Goal: Task Accomplishment & Management: Complete application form

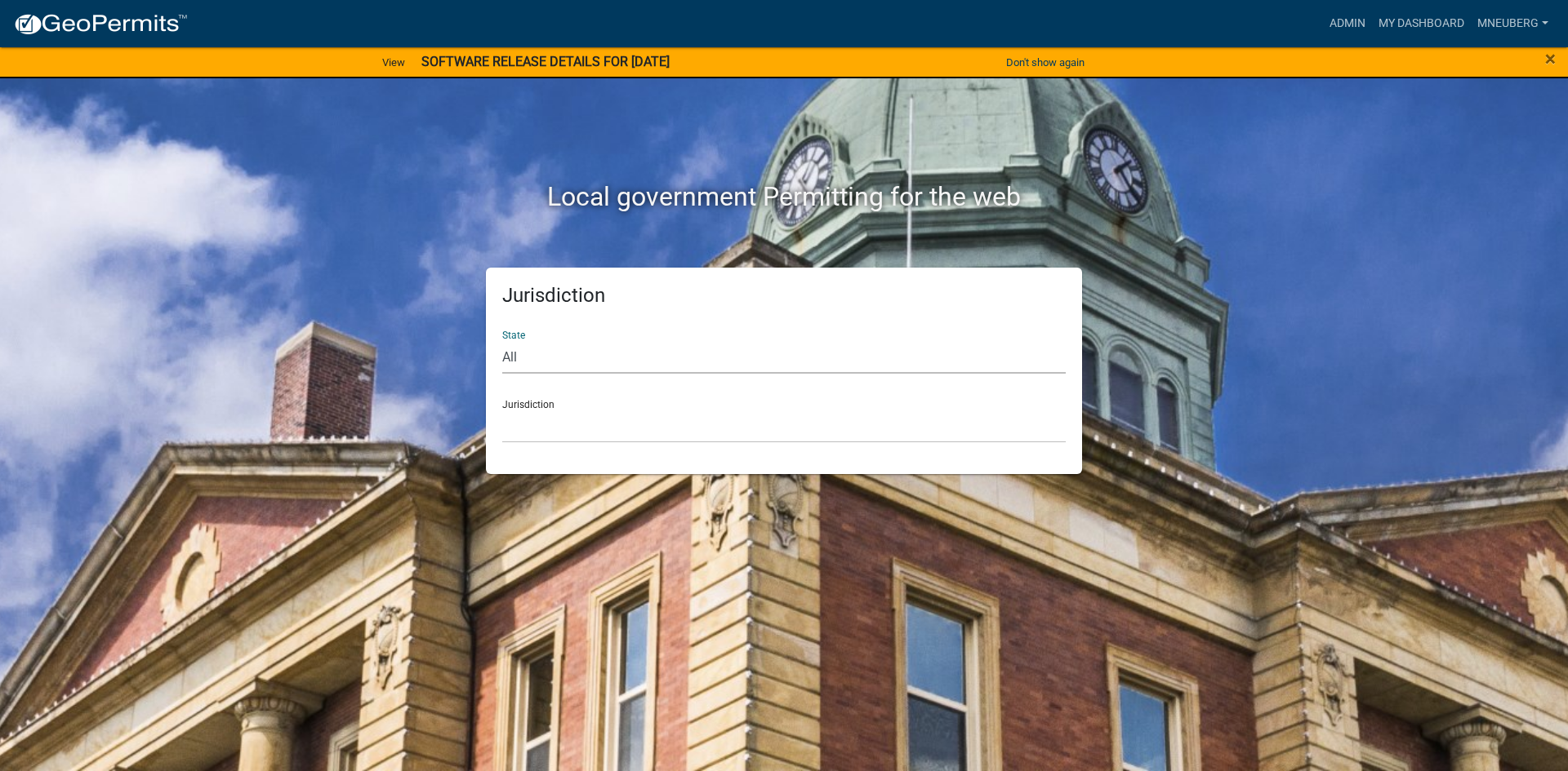
click at [533, 363] on select "All [US_STATE] [US_STATE] [US_STATE] [US_STATE] [US_STATE] [US_STATE] [US_STATE…" at bounding box center [784, 357] width 564 height 33
select select "[US_STATE]"
click at [502, 341] on select "All [US_STATE] [US_STATE] [US_STATE] [US_STATE] [US_STATE] [US_STATE] [US_STATE…" at bounding box center [784, 357] width 564 height 33
click at [566, 425] on select "City of [GEOGRAPHIC_DATA], [US_STATE] City of [GEOGRAPHIC_DATA], [US_STATE] Cit…" at bounding box center [784, 426] width 564 height 33
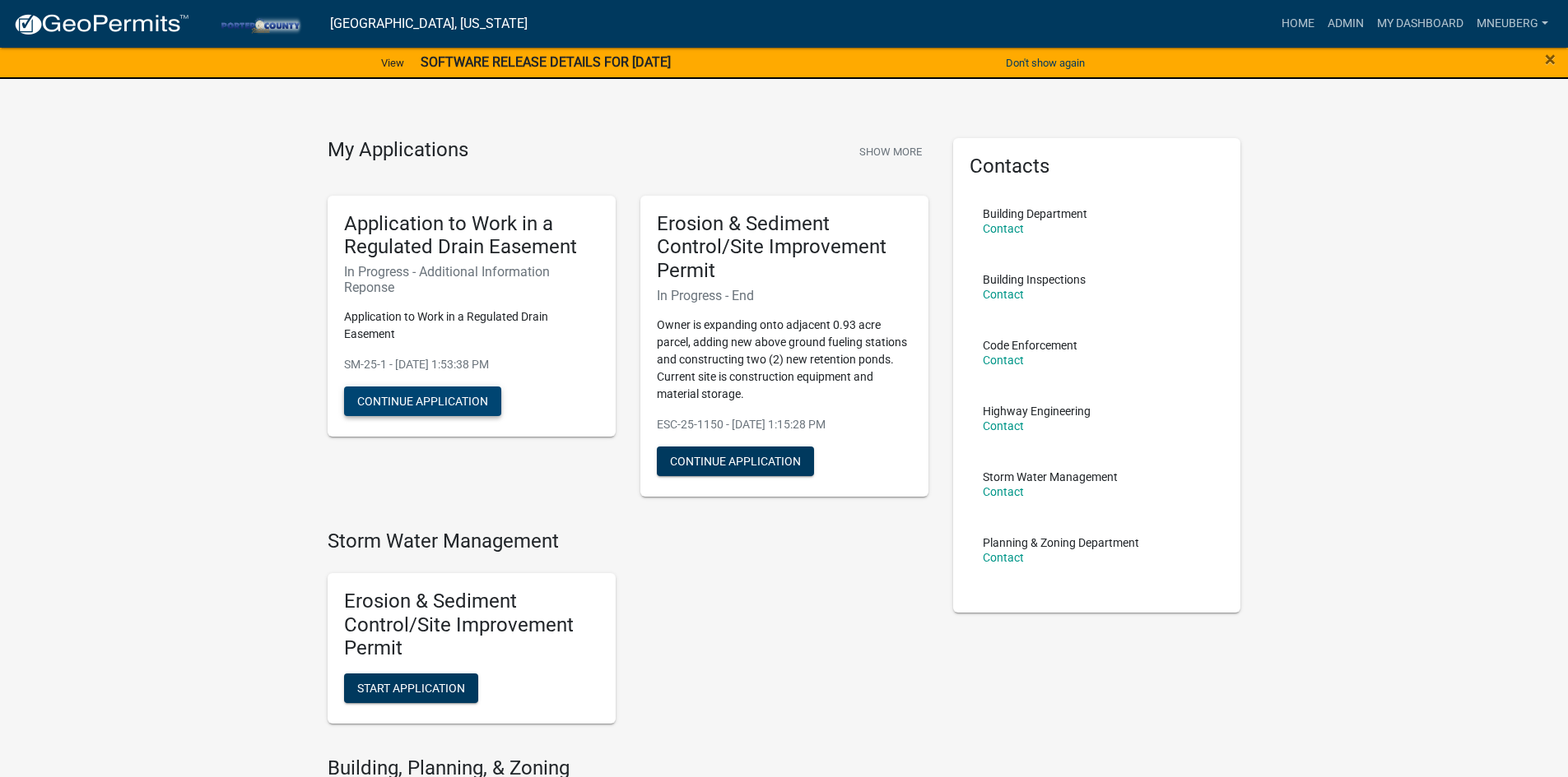
click at [408, 410] on button "Continue Application" at bounding box center [422, 401] width 157 height 30
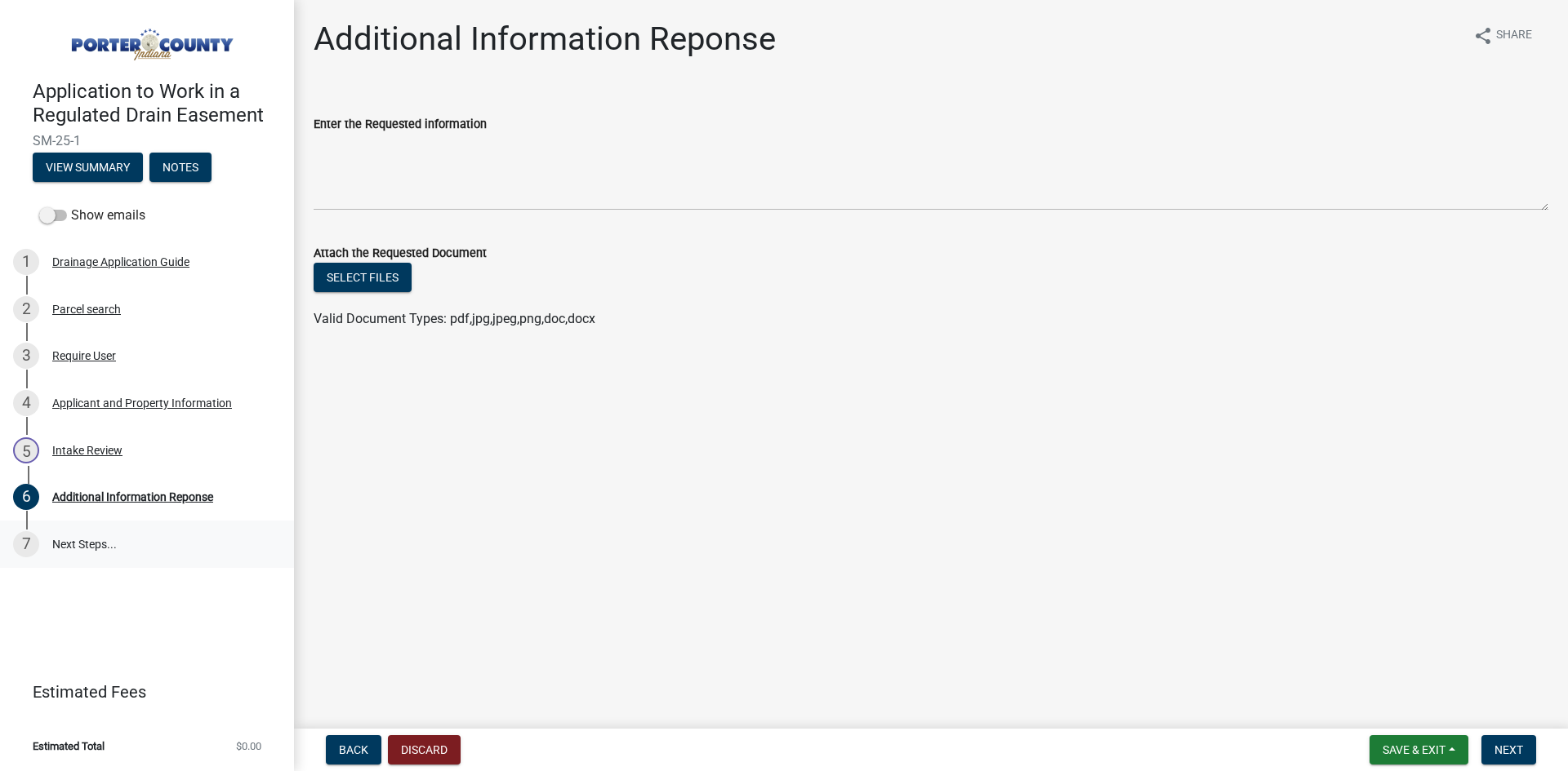
click at [87, 549] on link "7 Next Steps..." at bounding box center [147, 544] width 294 height 47
click at [76, 548] on link "7 Next Steps..." at bounding box center [147, 544] width 294 height 47
click at [201, 404] on div "Applicant and Property Information" at bounding box center [142, 402] width 180 height 11
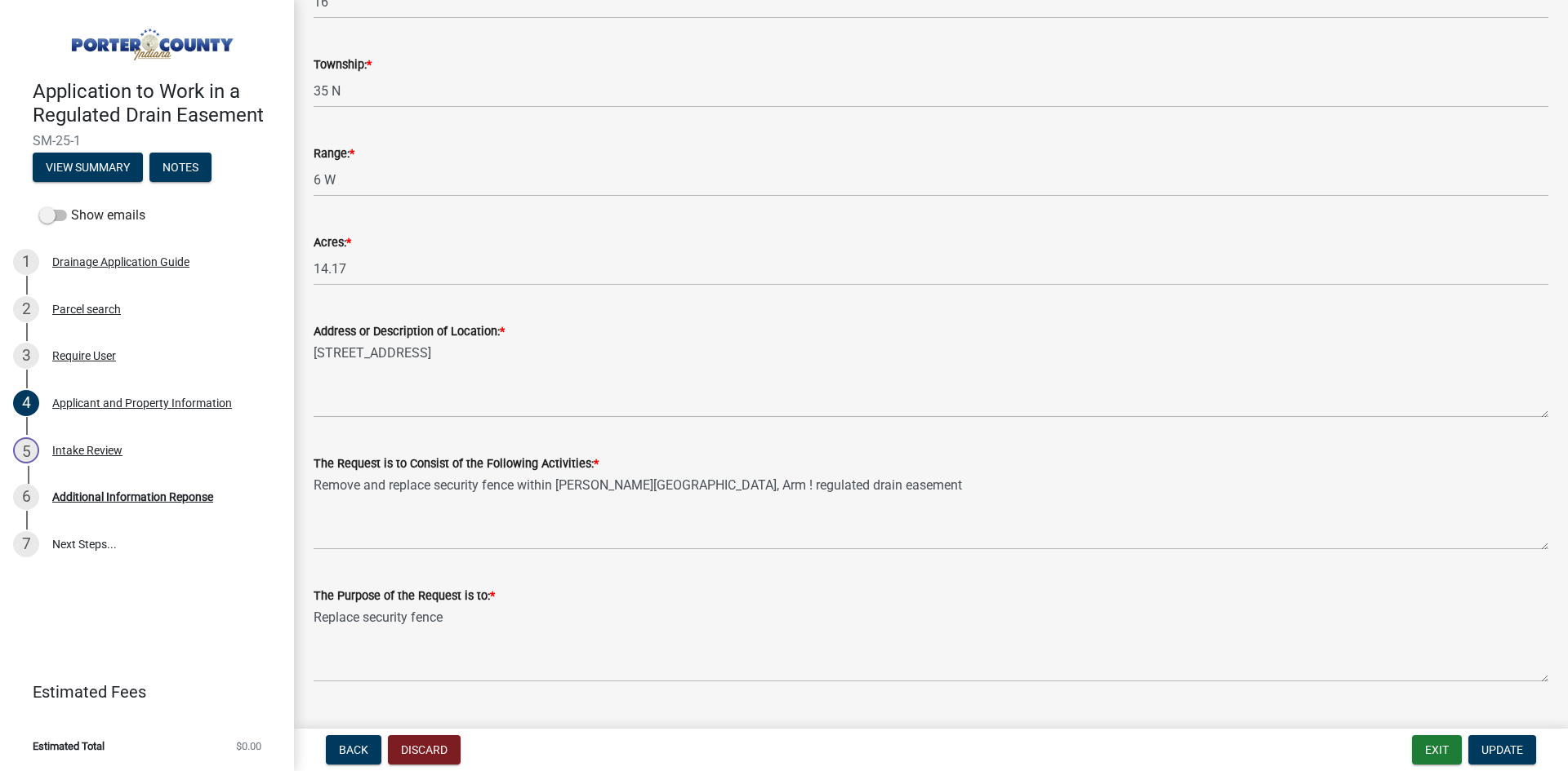
scroll to position [363, 0]
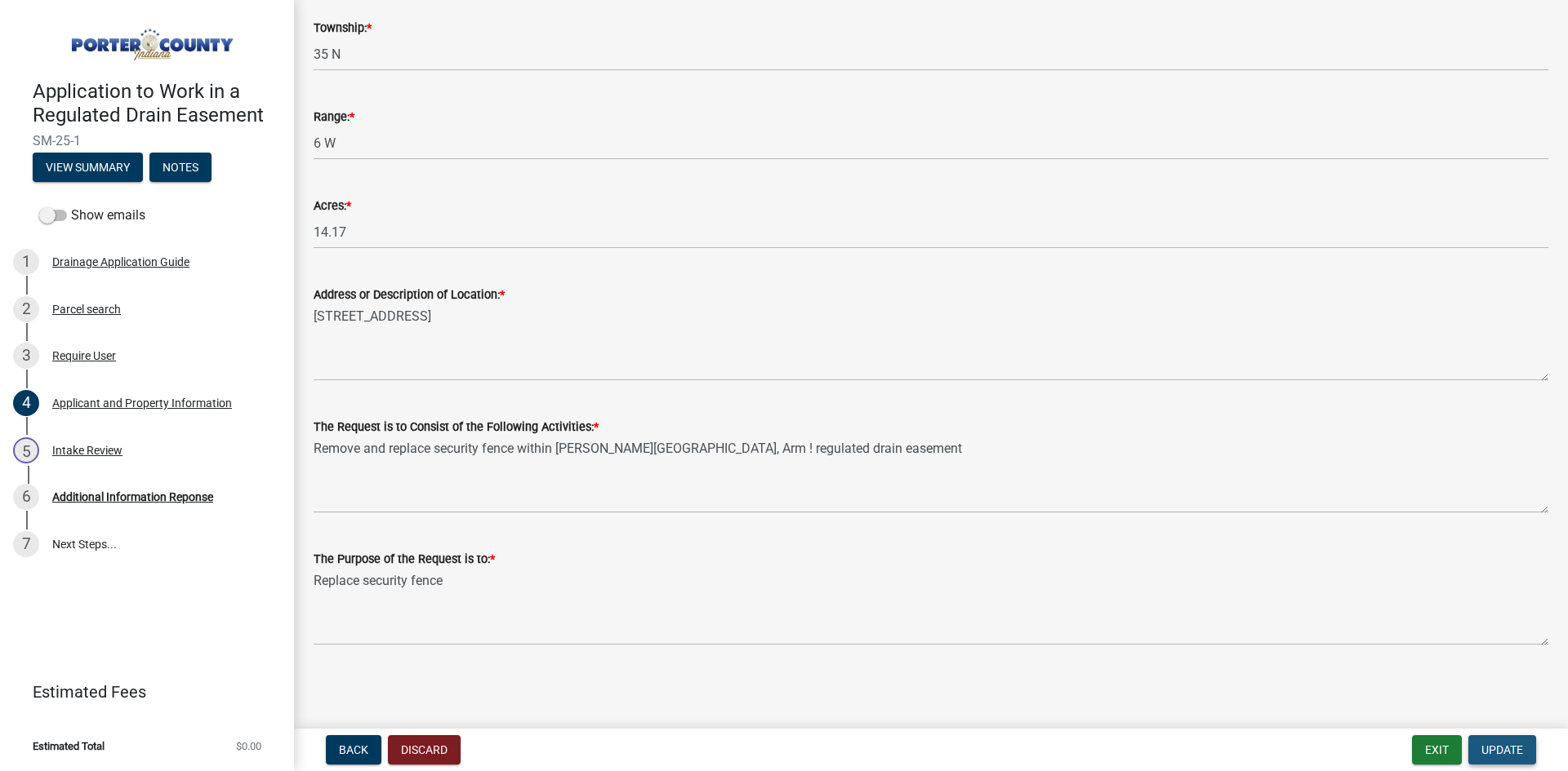
click at [1501, 755] on span "Update" at bounding box center [1502, 749] width 42 height 13
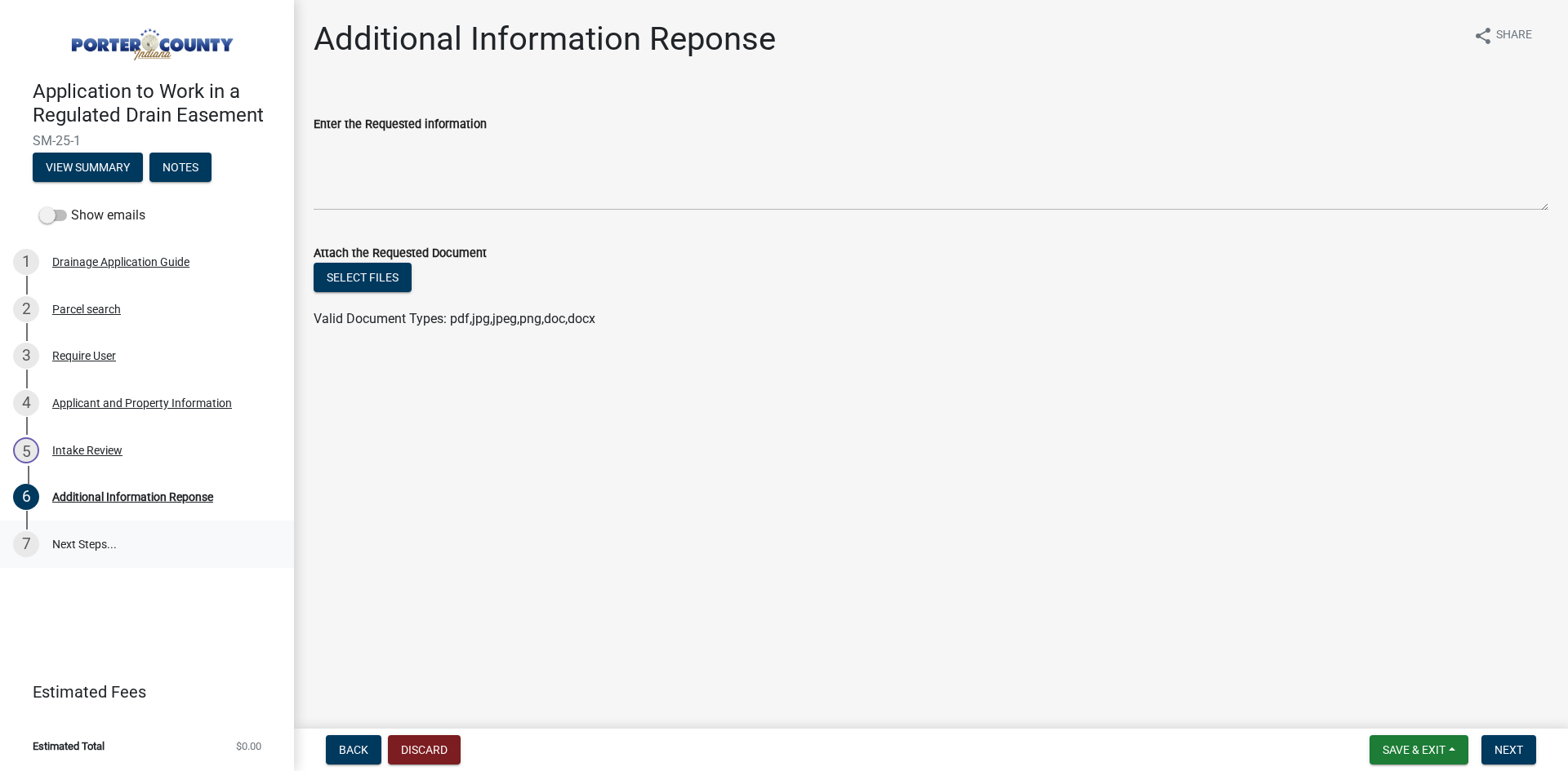
click at [91, 542] on link "7 Next Steps..." at bounding box center [147, 544] width 294 height 47
click at [145, 496] on div "Additional Information Reponse" at bounding box center [132, 496] width 161 height 11
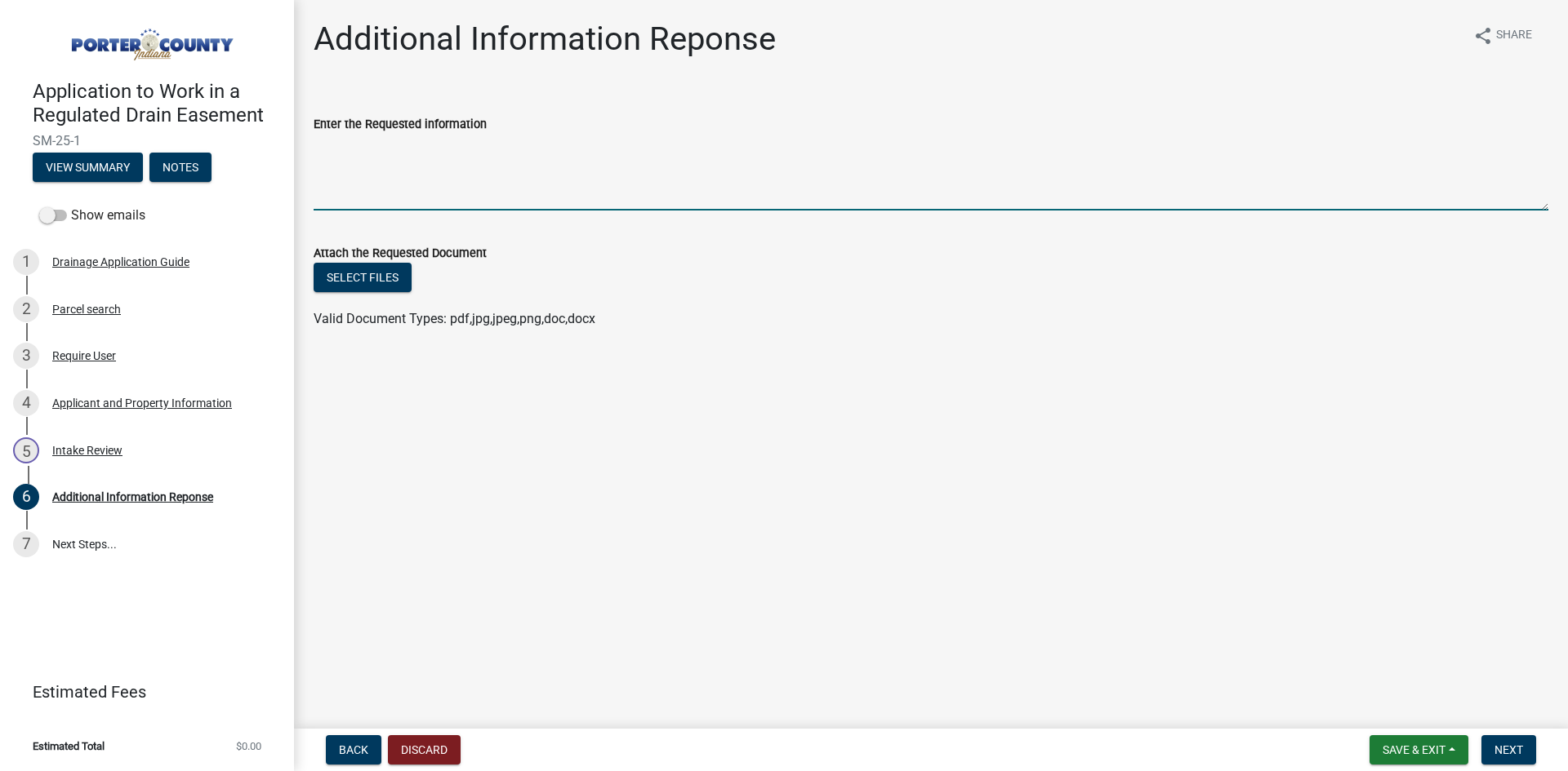
click at [411, 199] on textarea "Enter the Requested information" at bounding box center [931, 172] width 1235 height 76
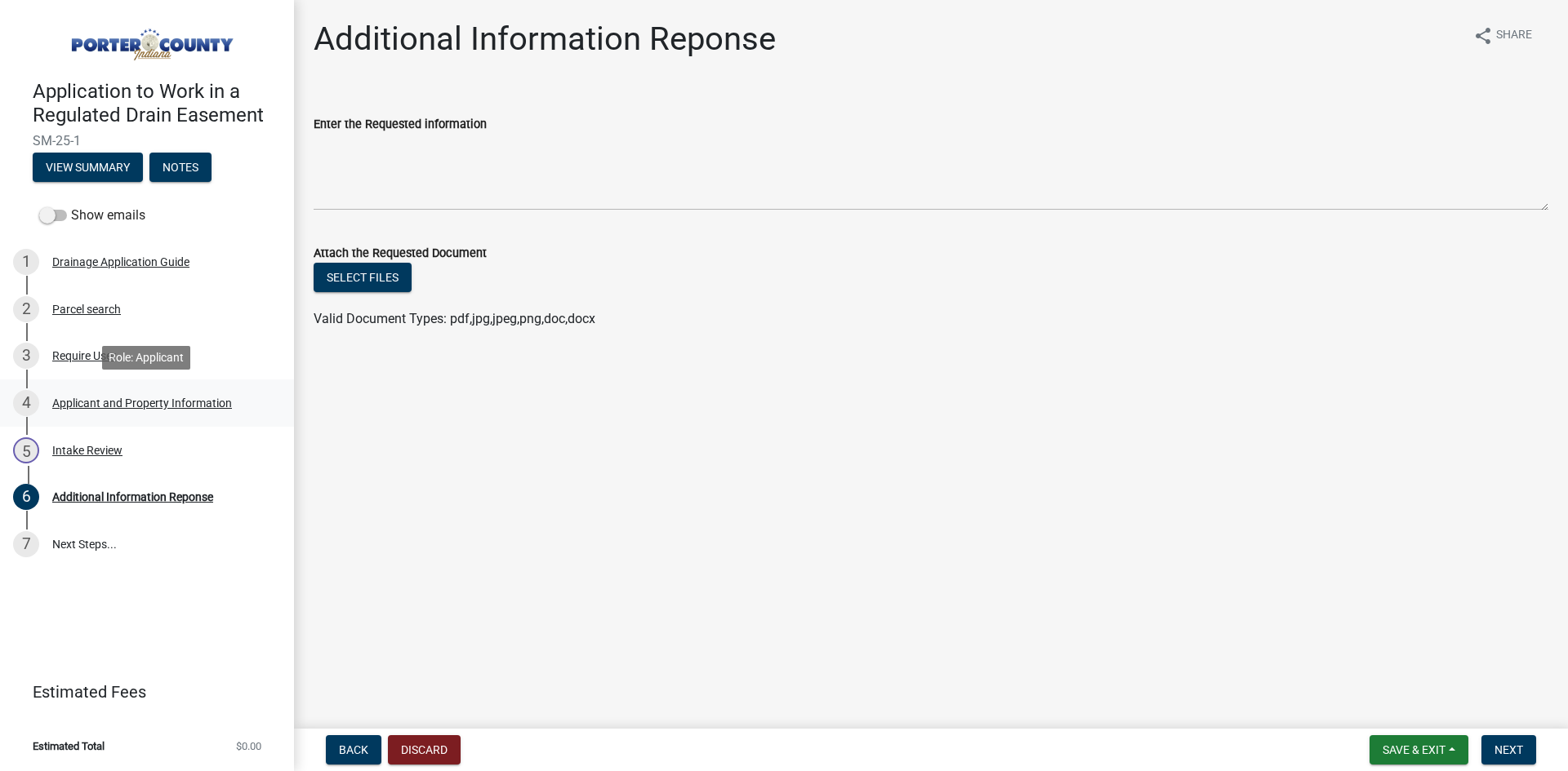
click at [65, 403] on div "Applicant and Property Information" at bounding box center [142, 402] width 180 height 11
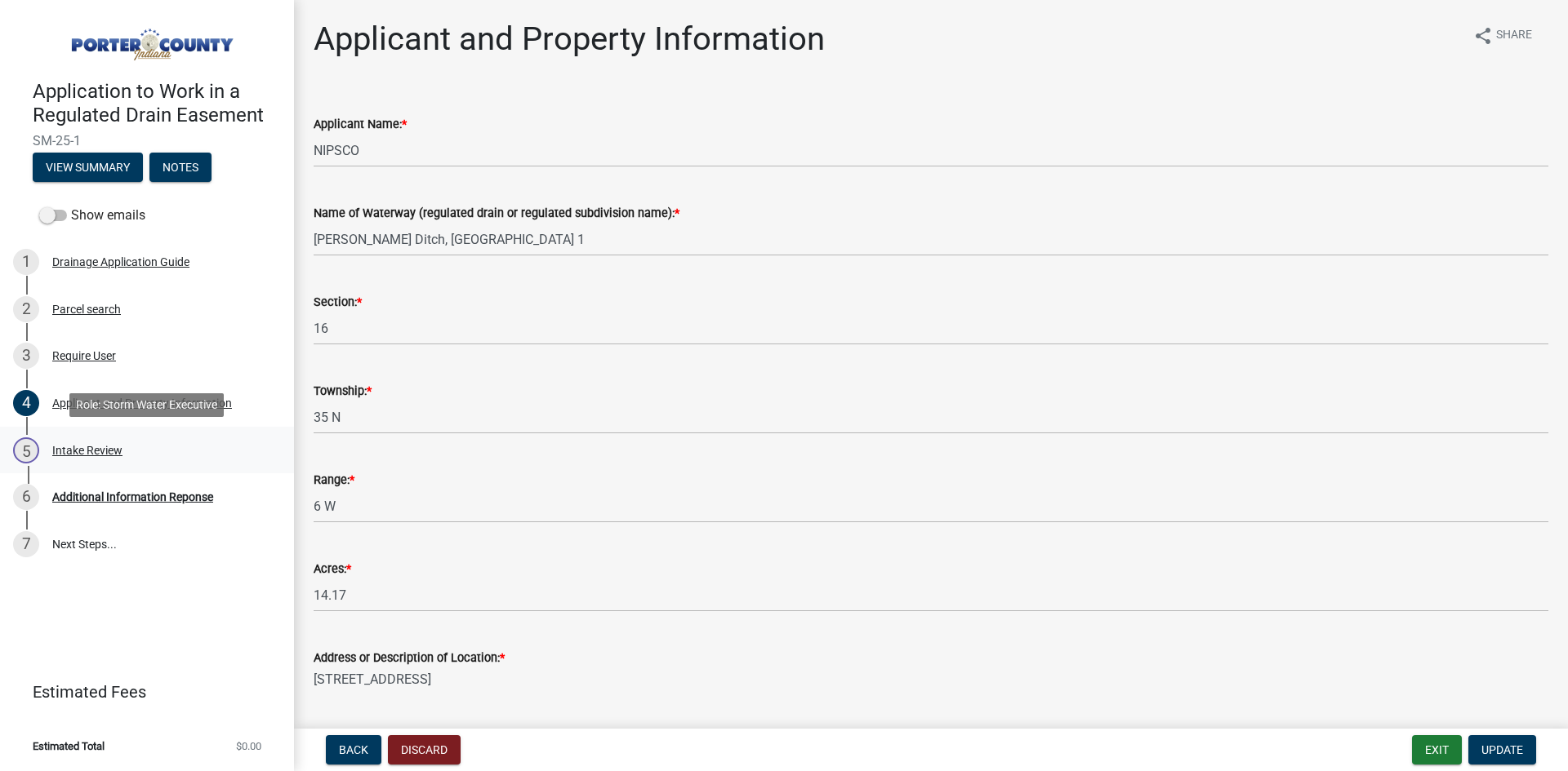
click at [118, 454] on div "Intake Review" at bounding box center [87, 450] width 70 height 11
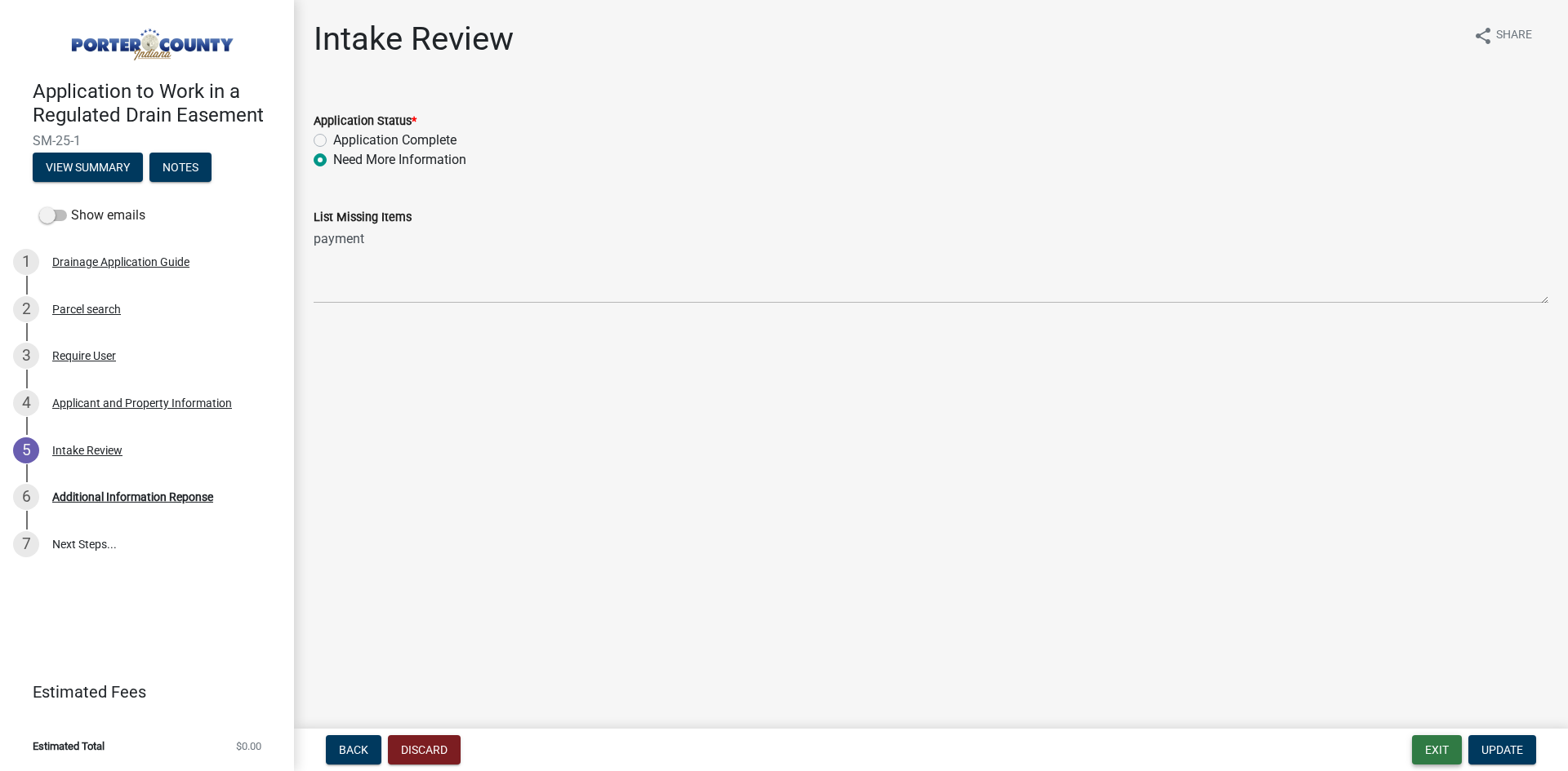
click at [1448, 754] on button "Exit" at bounding box center [1437, 750] width 50 height 30
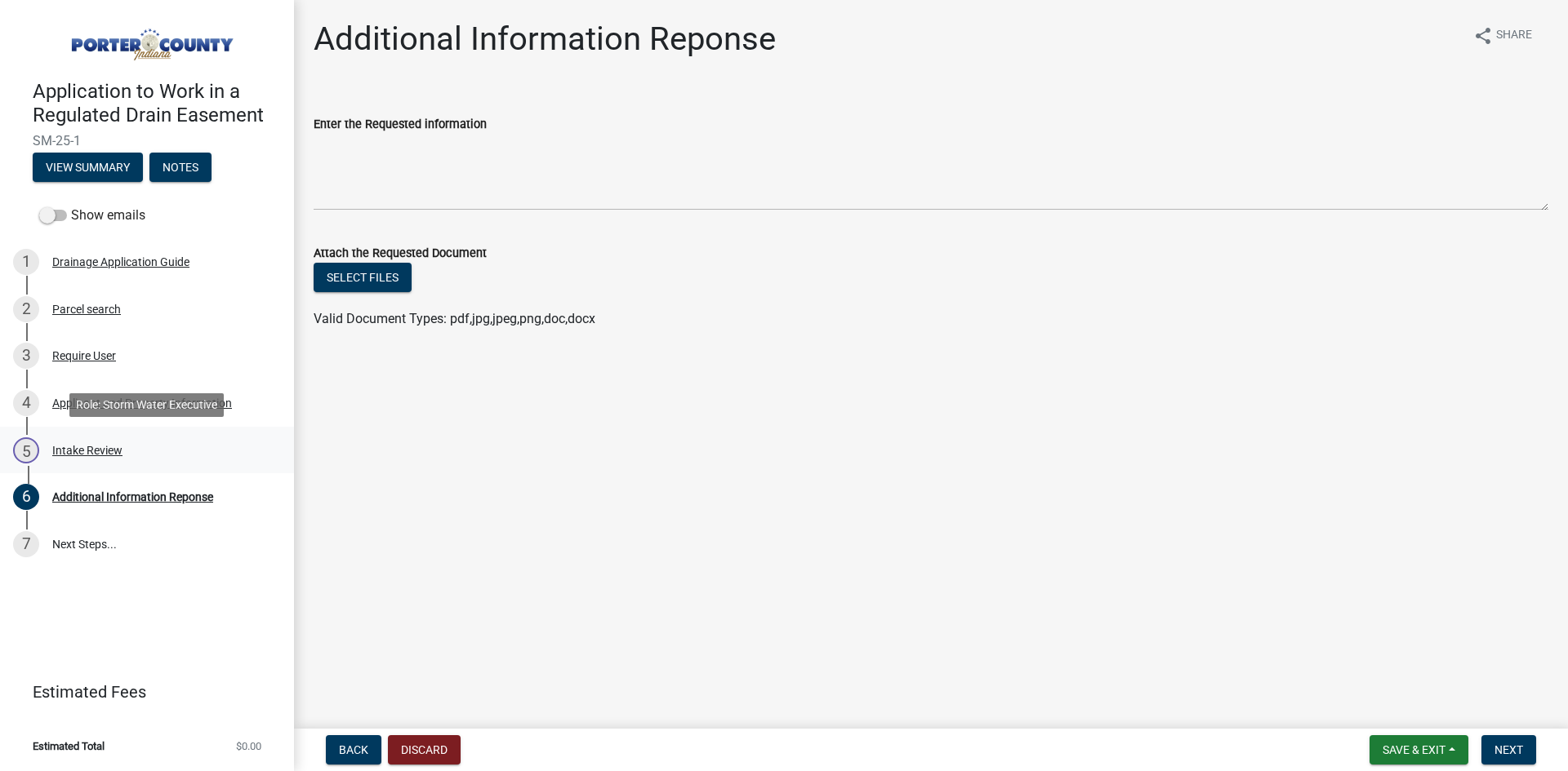
click at [117, 452] on div "Intake Review" at bounding box center [87, 450] width 70 height 11
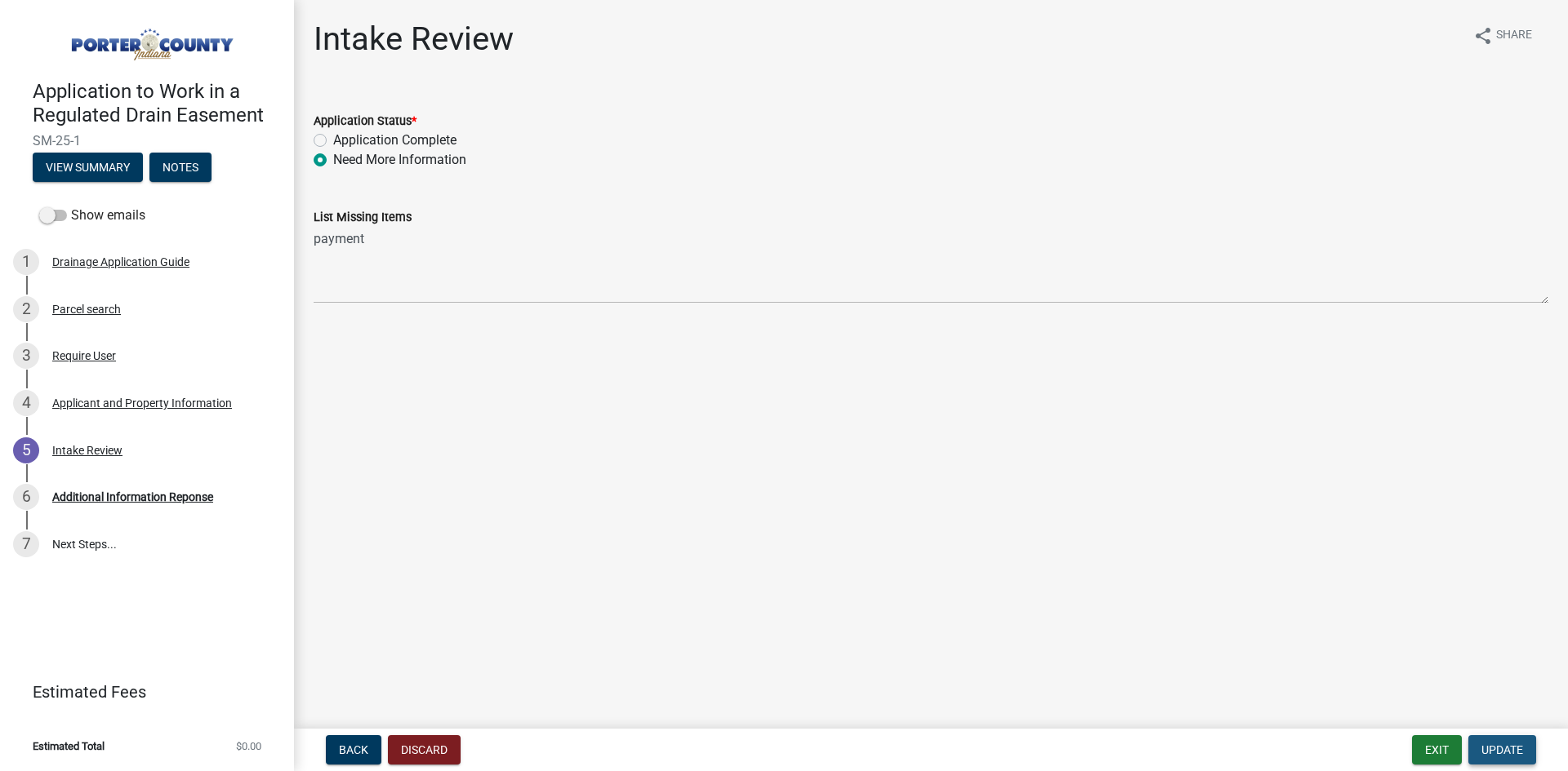
click at [1506, 745] on span "Update" at bounding box center [1502, 749] width 42 height 13
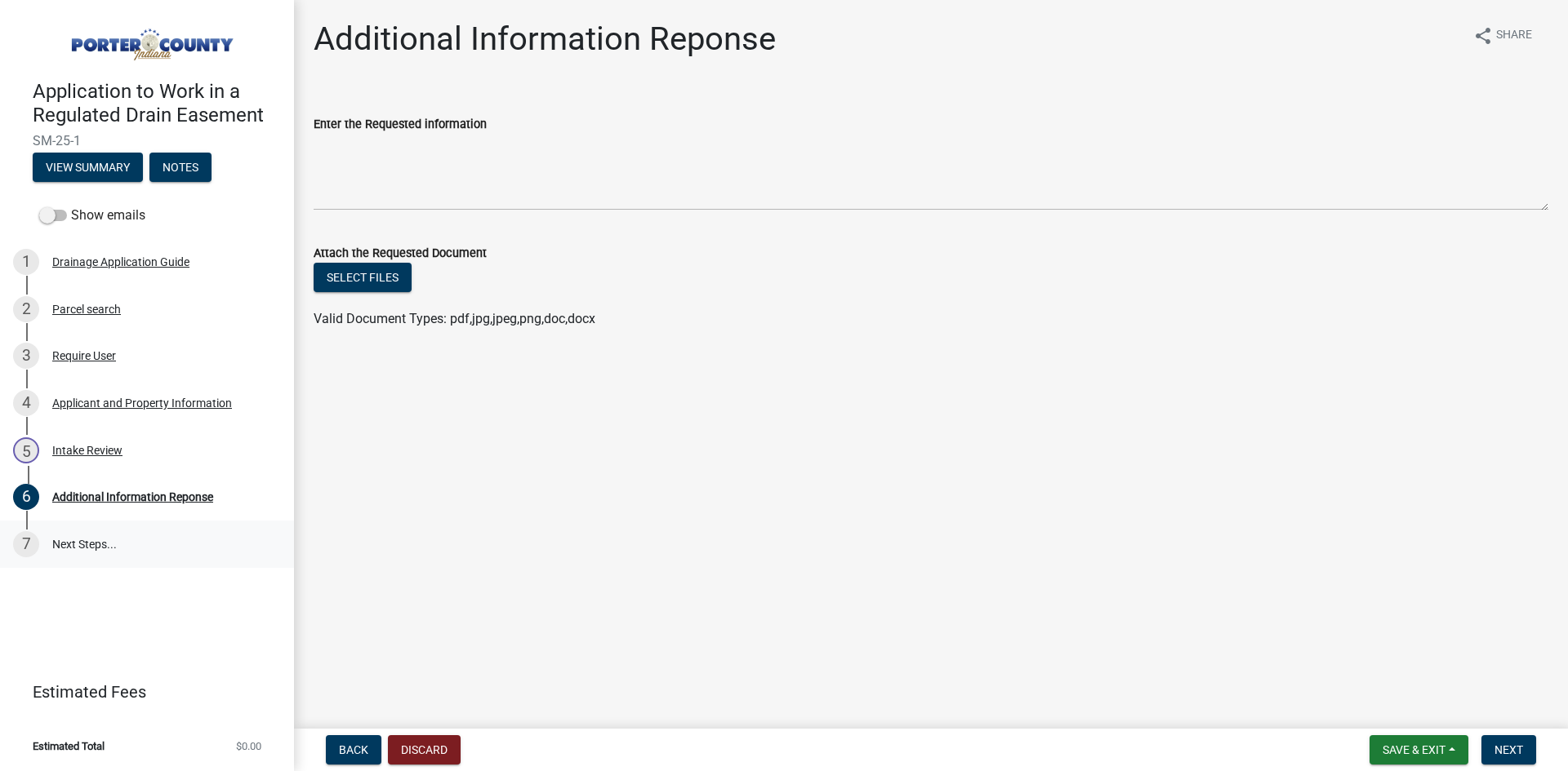
click at [89, 542] on link "7 Next Steps..." at bounding box center [147, 544] width 294 height 47
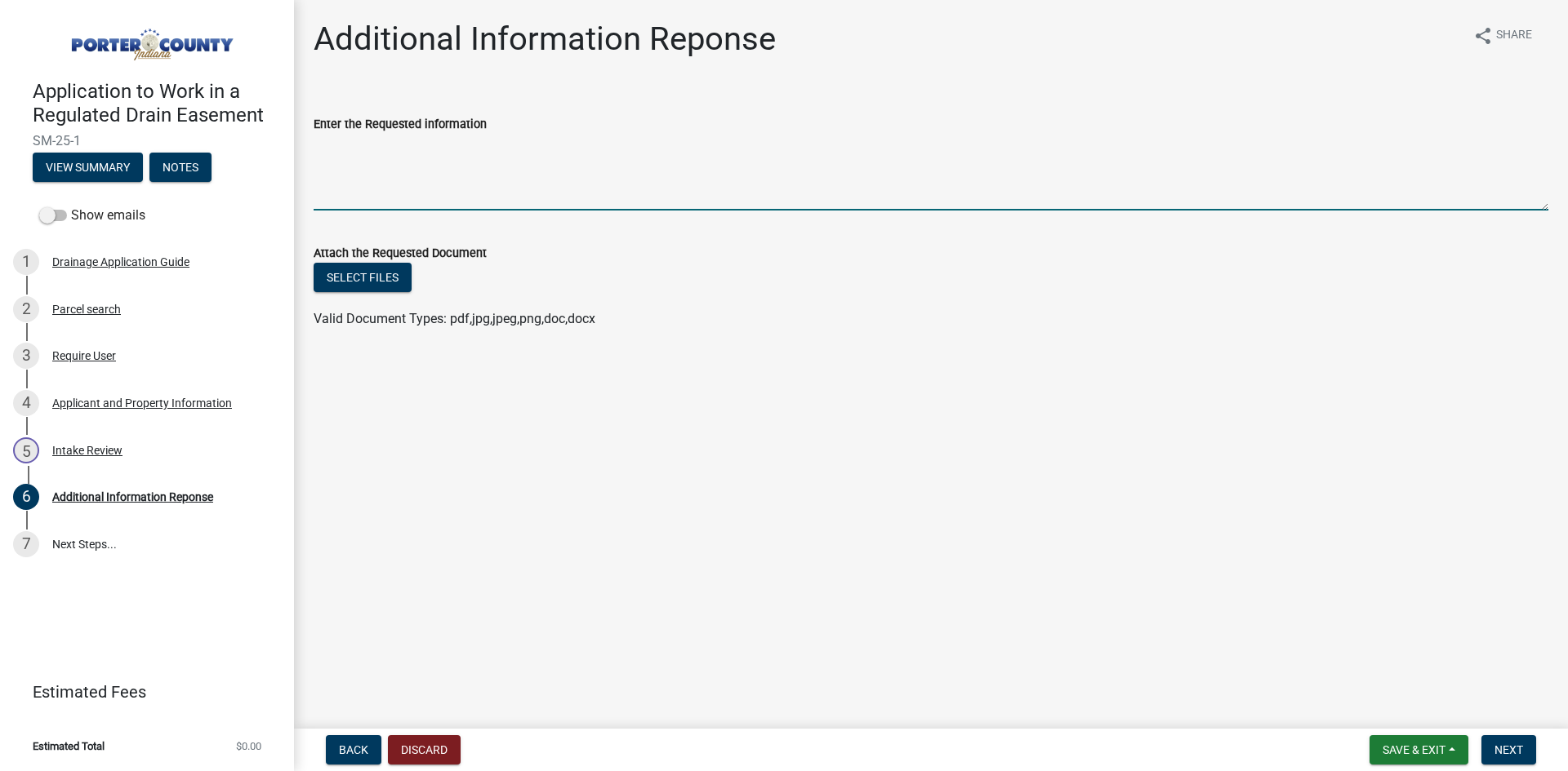
click at [490, 196] on textarea "Enter the Requested information" at bounding box center [931, 172] width 1235 height 76
click at [94, 531] on link "7 Next Steps..." at bounding box center [147, 544] width 294 height 47
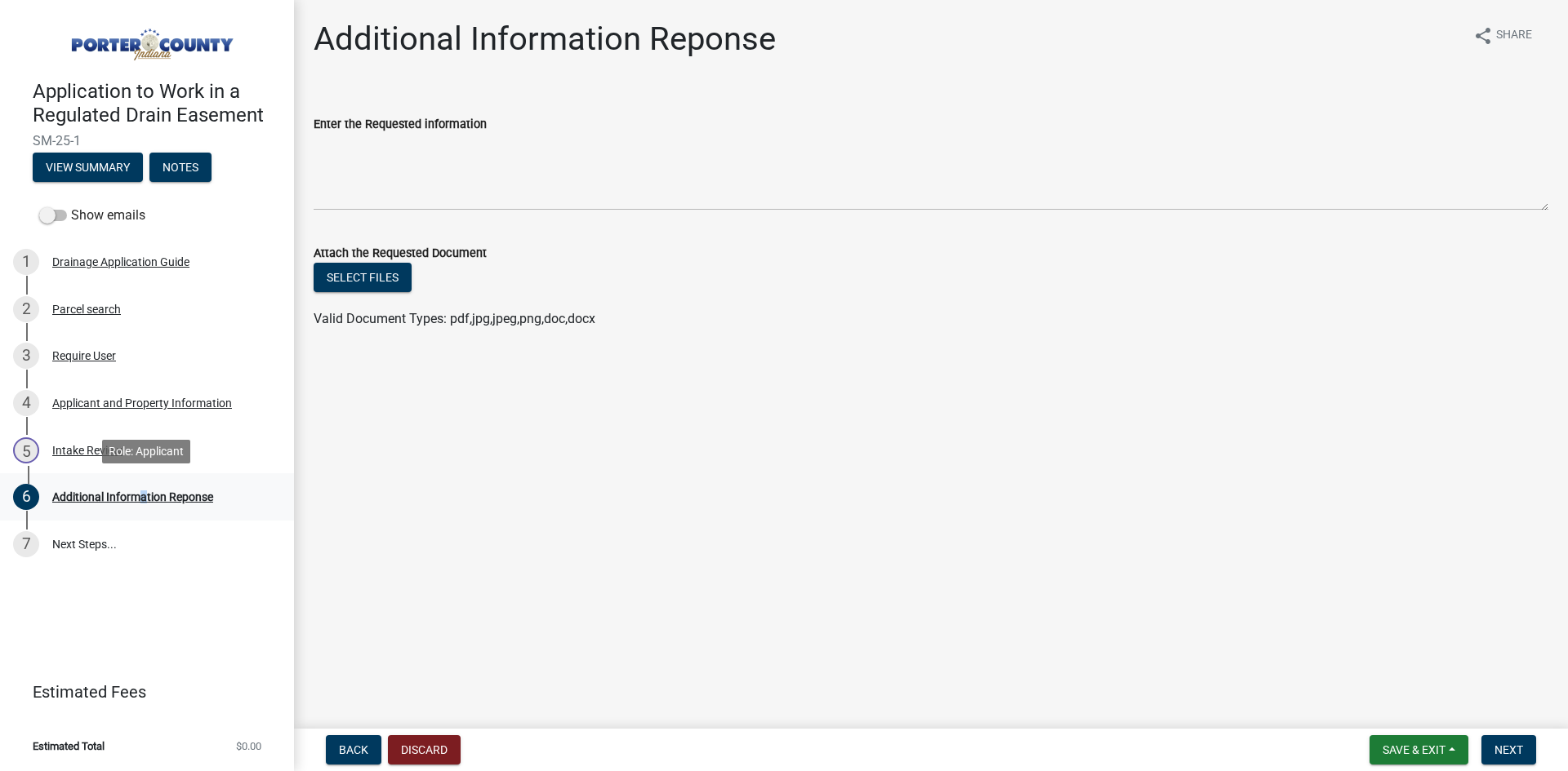
click at [137, 499] on div "Additional Information Reponse" at bounding box center [132, 496] width 161 height 11
click at [1519, 754] on span "Next" at bounding box center [1508, 749] width 29 height 13
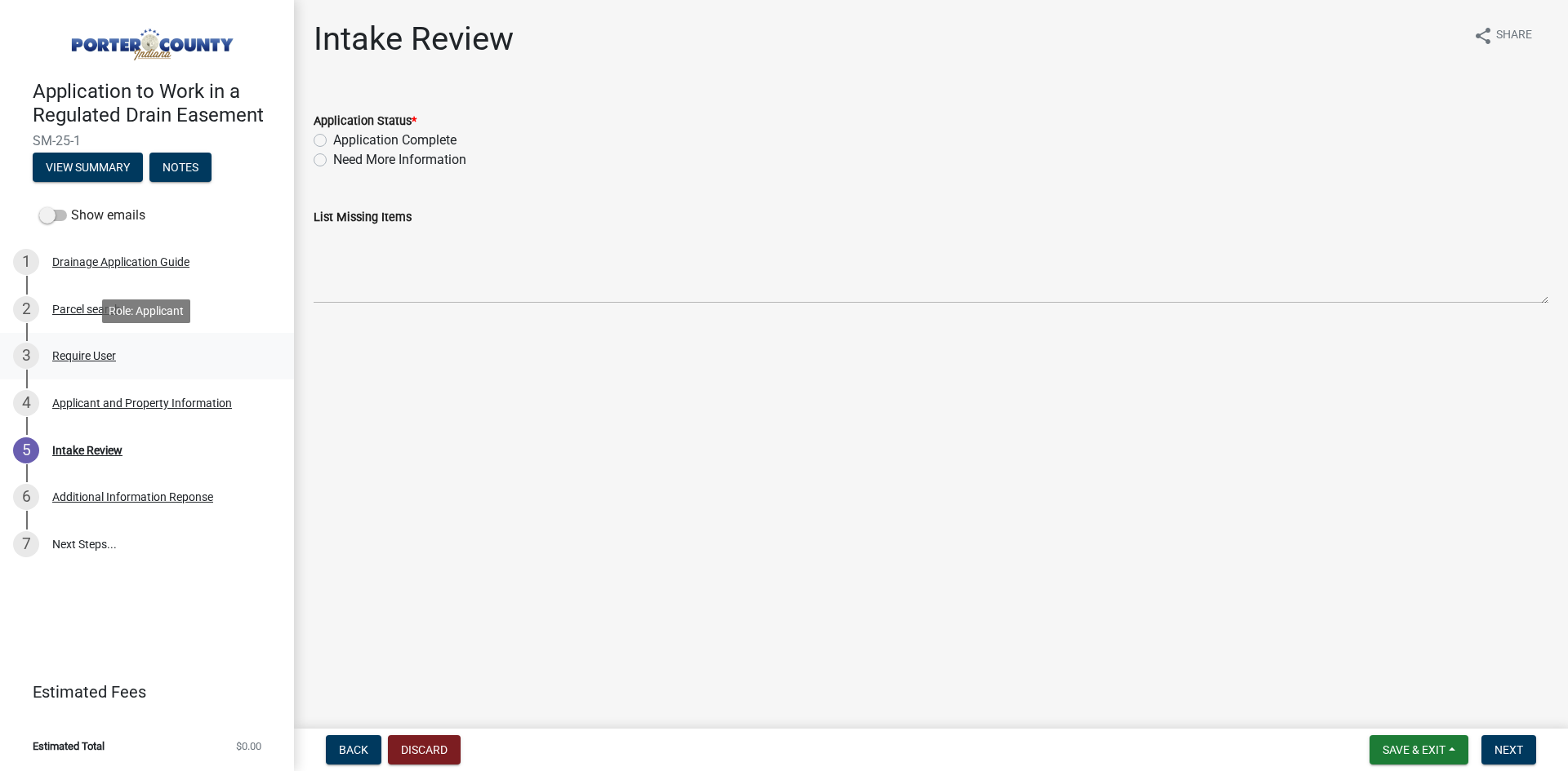
click at [105, 364] on div "3 Require User" at bounding box center [140, 356] width 255 height 26
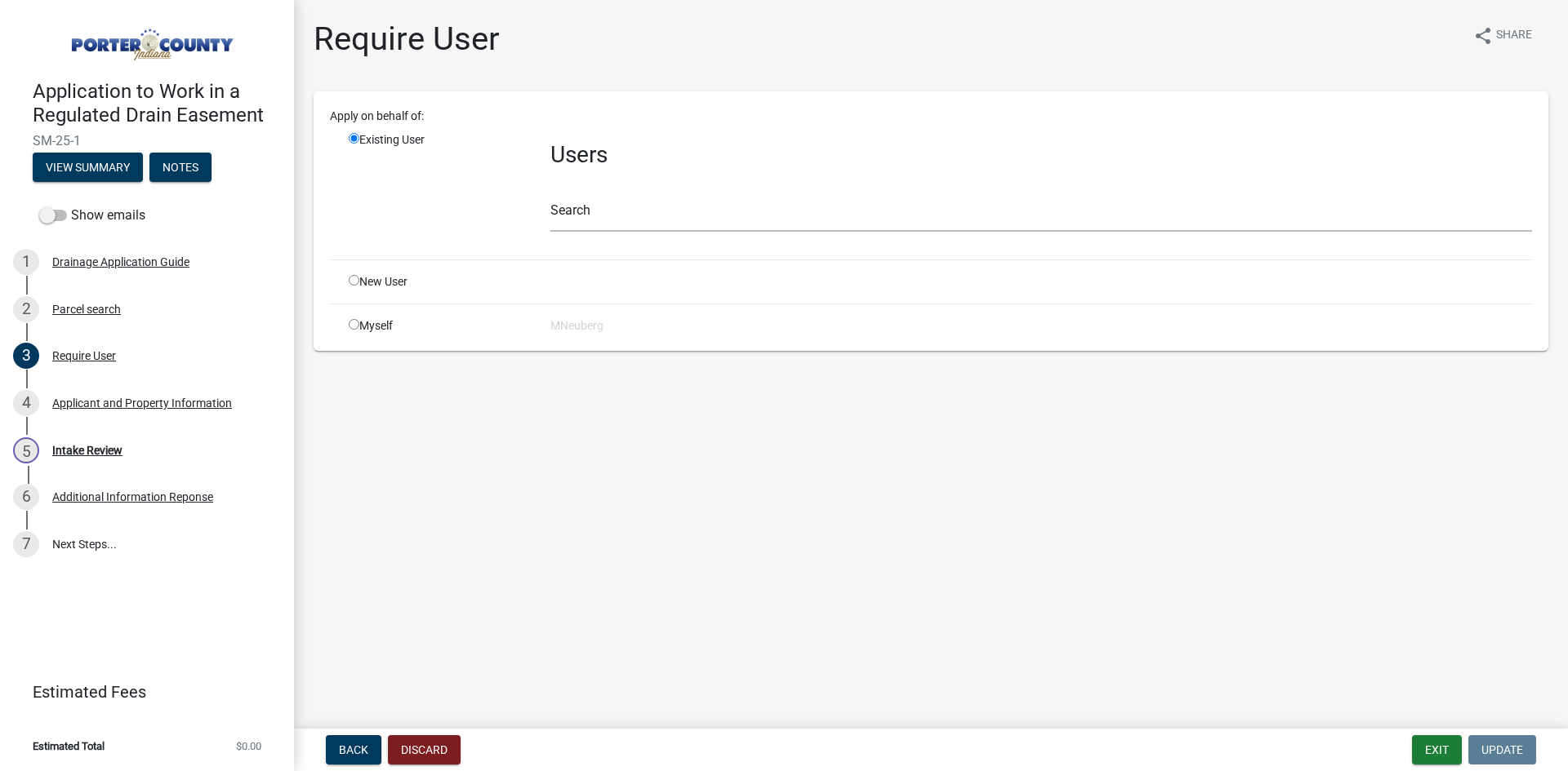
click at [357, 325] on input "radio" at bounding box center [354, 324] width 10 height 10
radio input "true"
radio input "false"
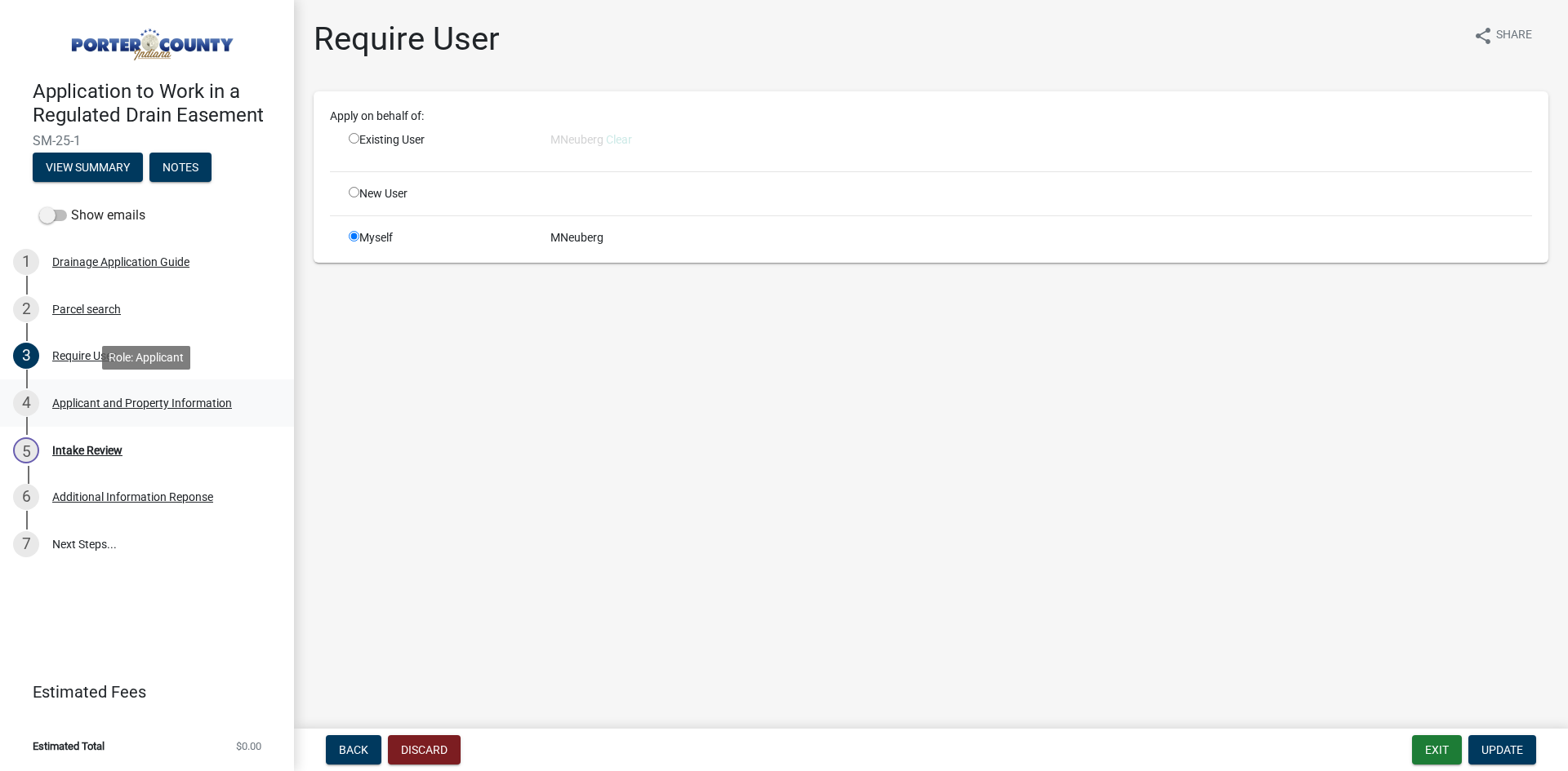
click at [136, 402] on div "Applicant and Property Information" at bounding box center [142, 402] width 180 height 11
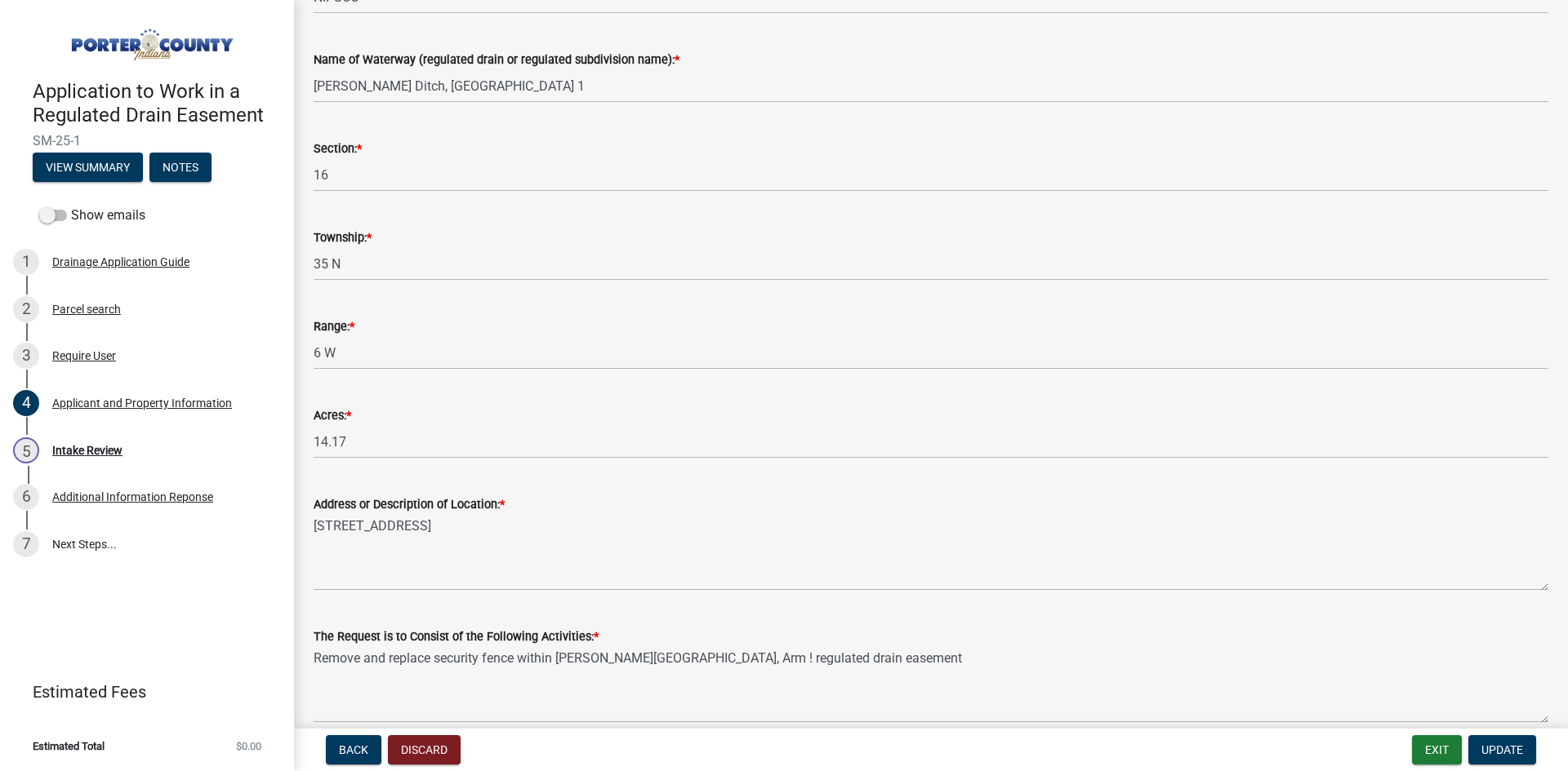
scroll to position [363, 0]
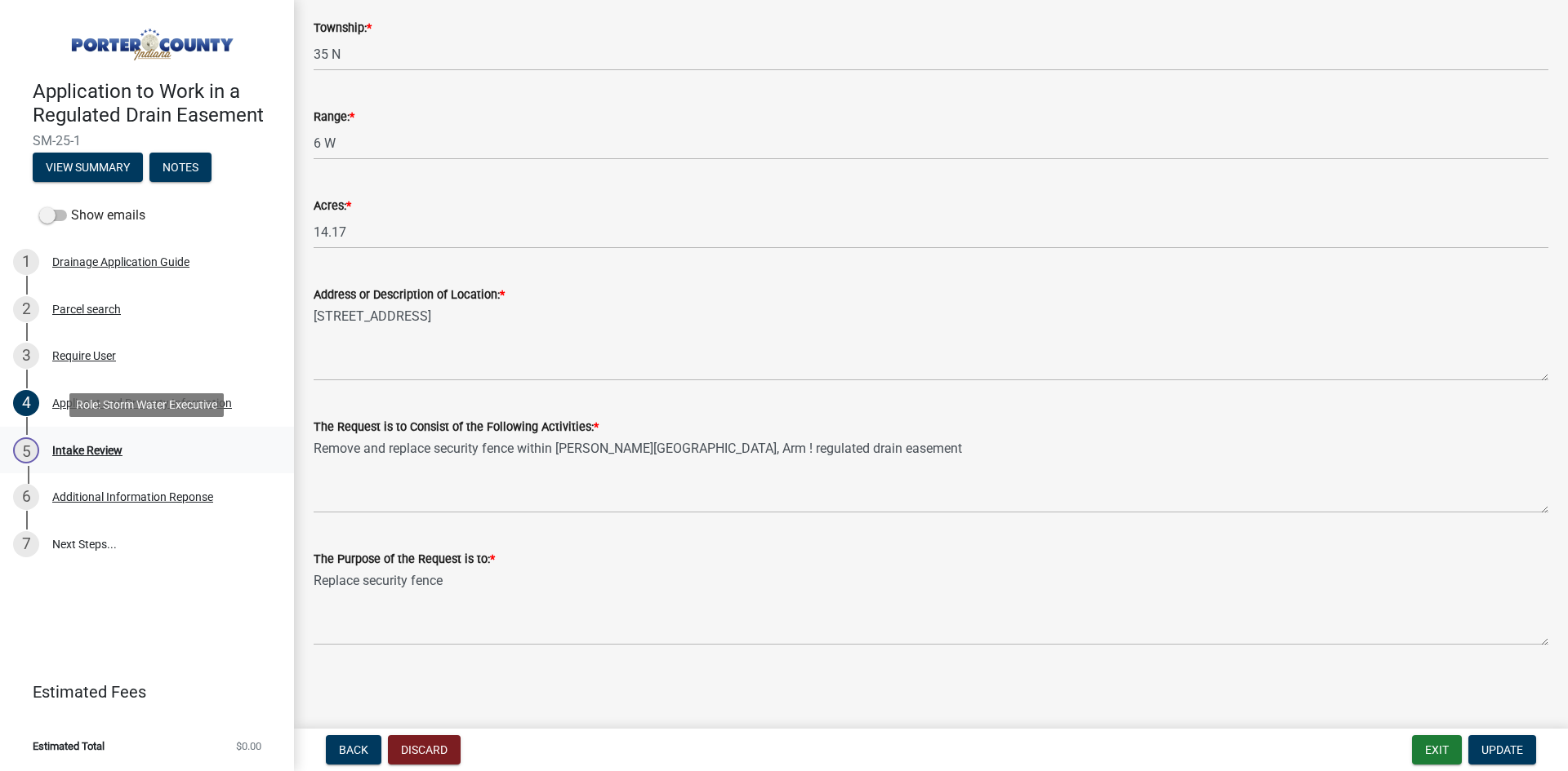
click at [102, 449] on div "Intake Review" at bounding box center [87, 450] width 70 height 11
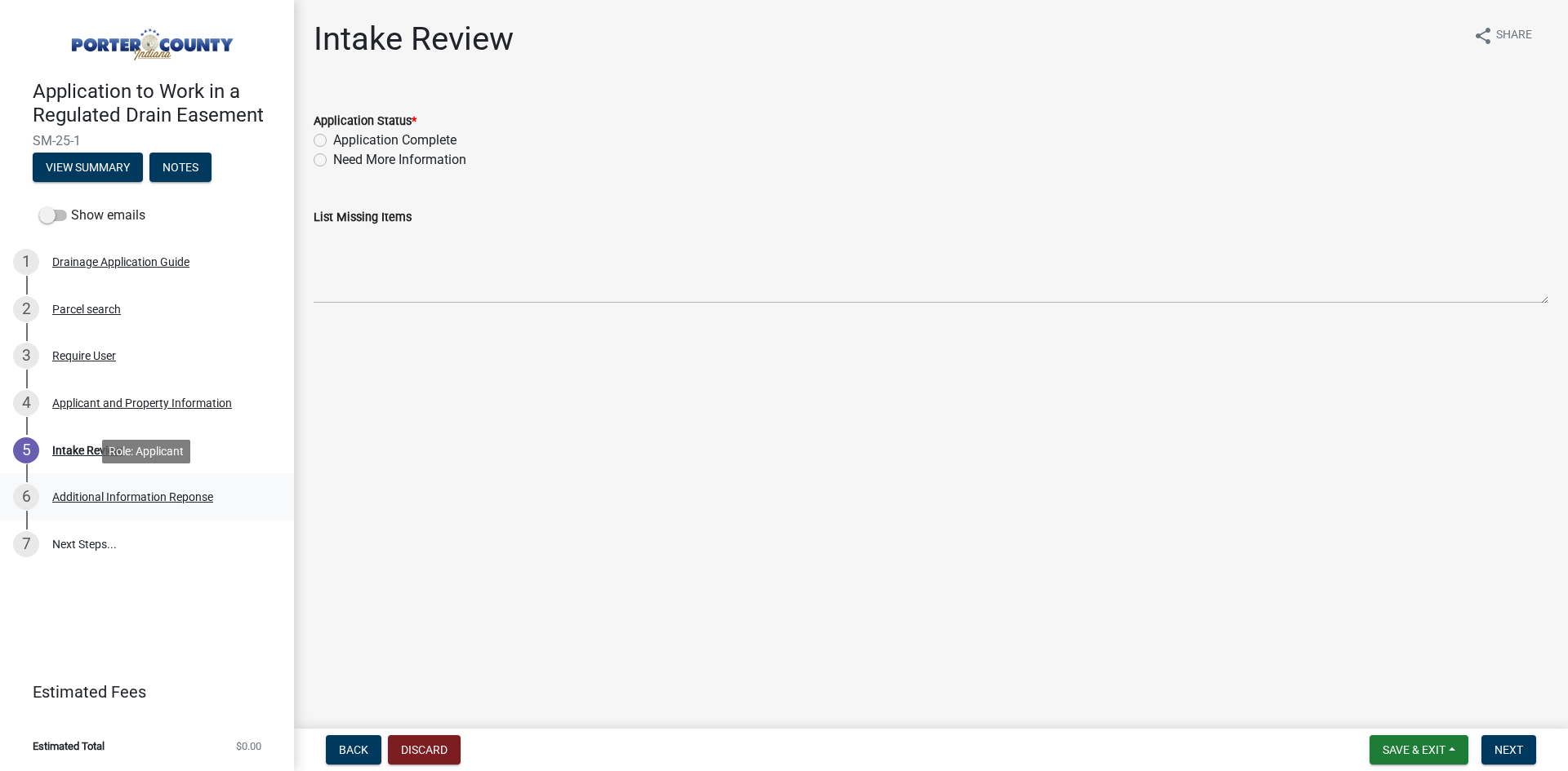
click at [86, 495] on div "Additional Information Reponse" at bounding box center [132, 496] width 161 height 11
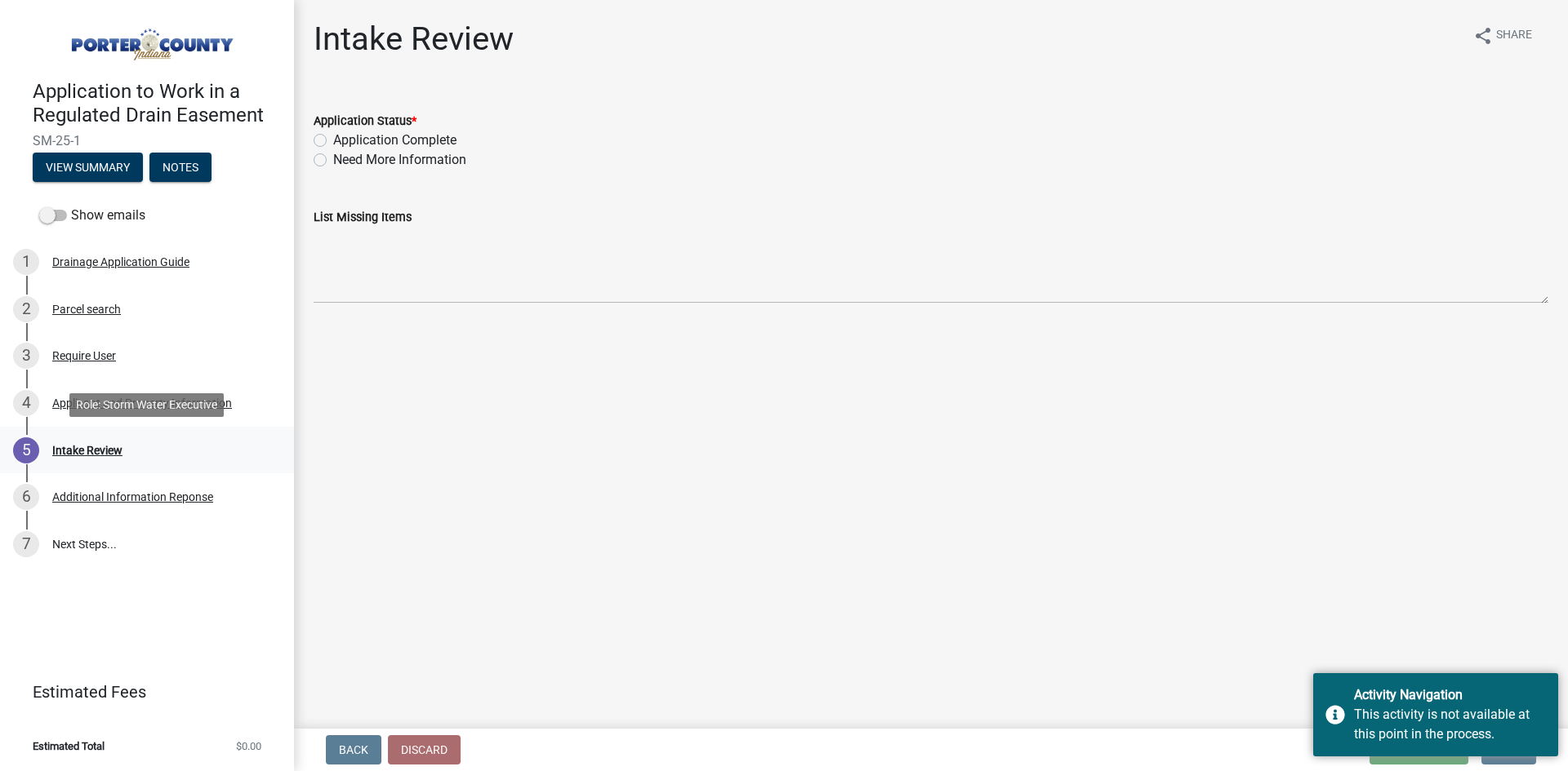
click at [111, 449] on div "Intake Review" at bounding box center [87, 450] width 70 height 11
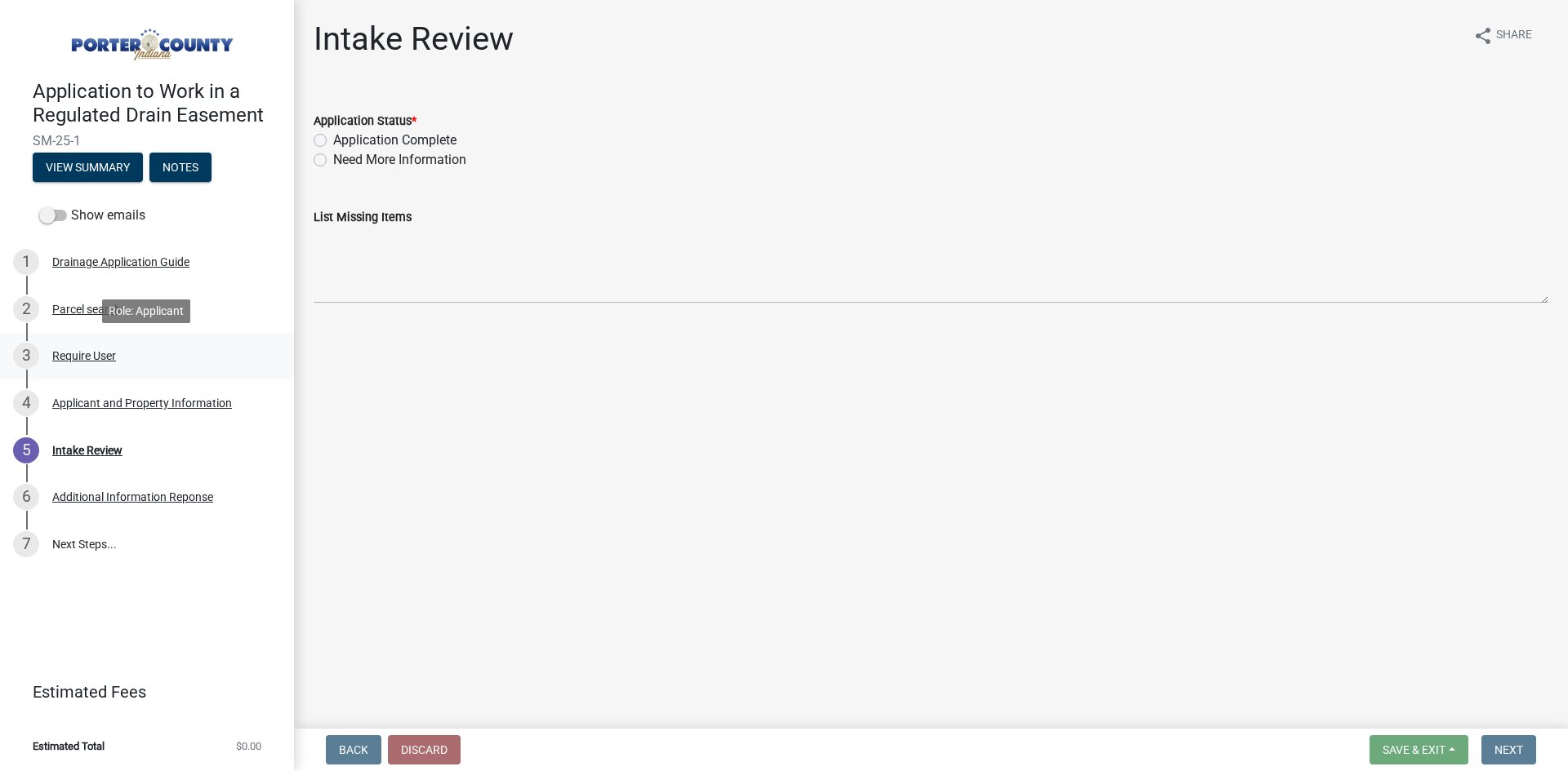
click at [91, 350] on div "Require User" at bounding box center [83, 356] width 63 height 11
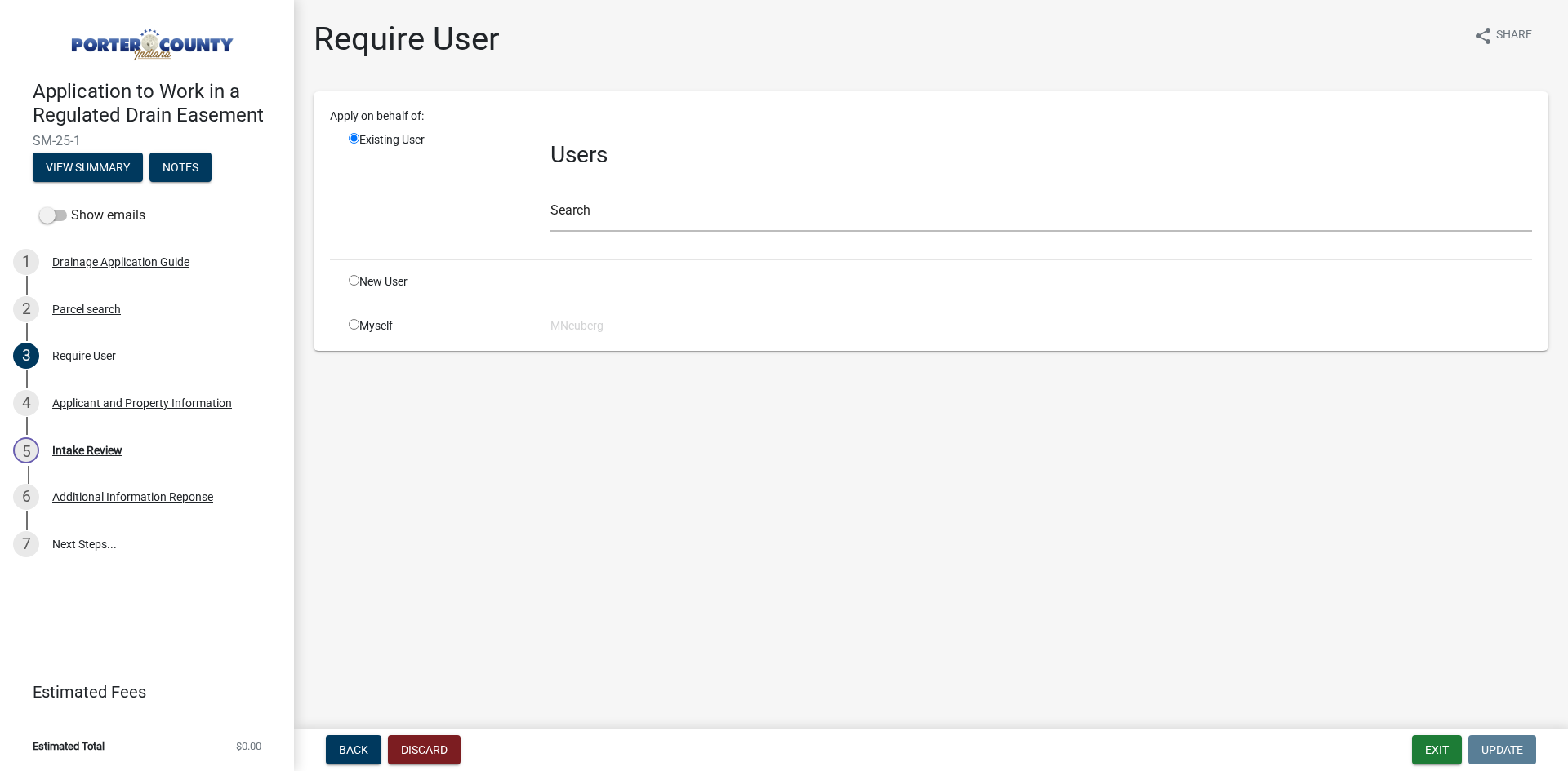
click at [364, 334] on div "Myself" at bounding box center [437, 326] width 202 height 17
click at [359, 324] on div "Myself" at bounding box center [437, 326] width 202 height 17
click at [359, 318] on div "Myself" at bounding box center [437, 326] width 202 height 17
click at [1442, 761] on button "Exit" at bounding box center [1437, 750] width 50 height 30
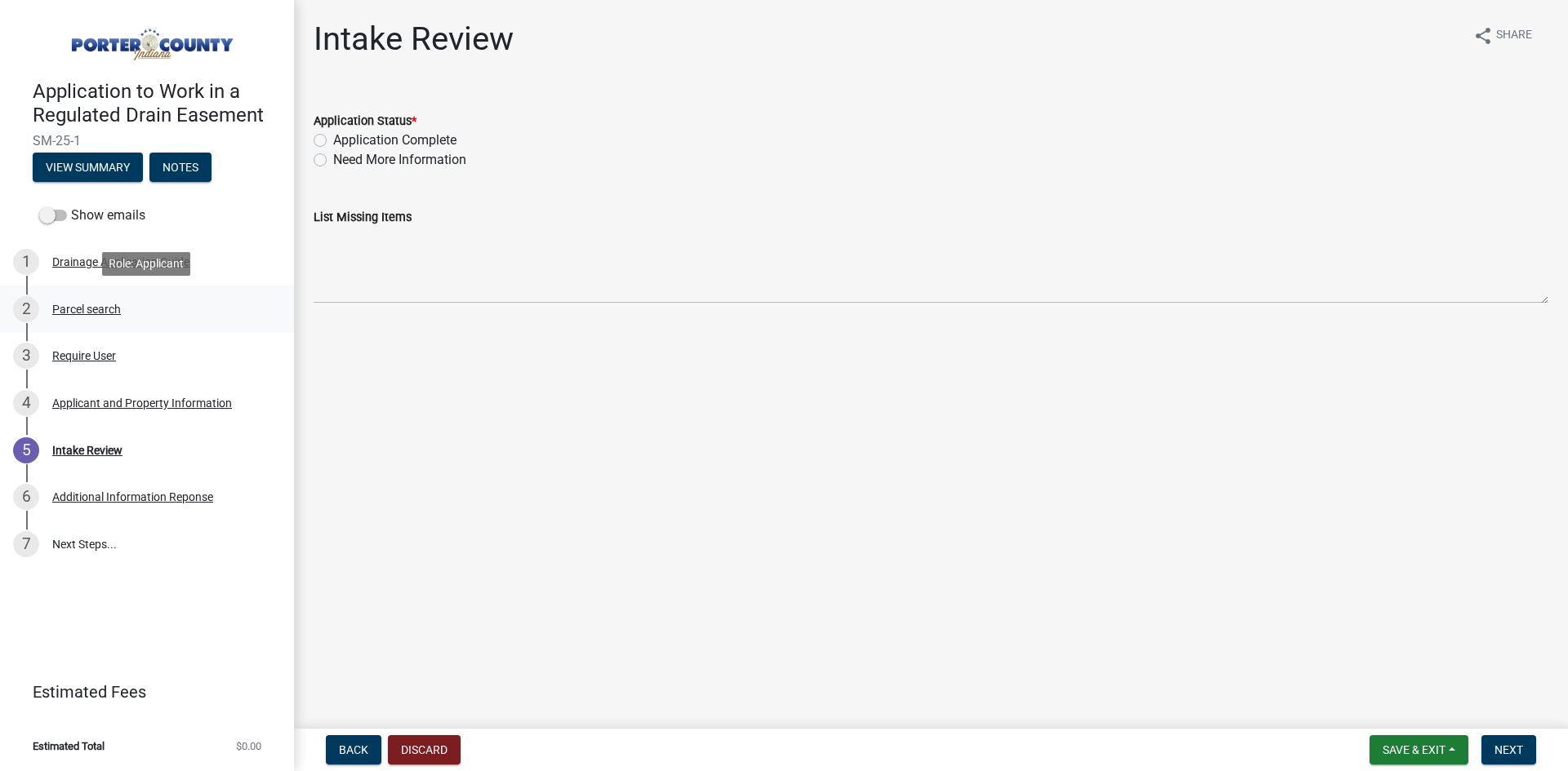
click at [100, 306] on div "Parcel search" at bounding box center [86, 309] width 69 height 11
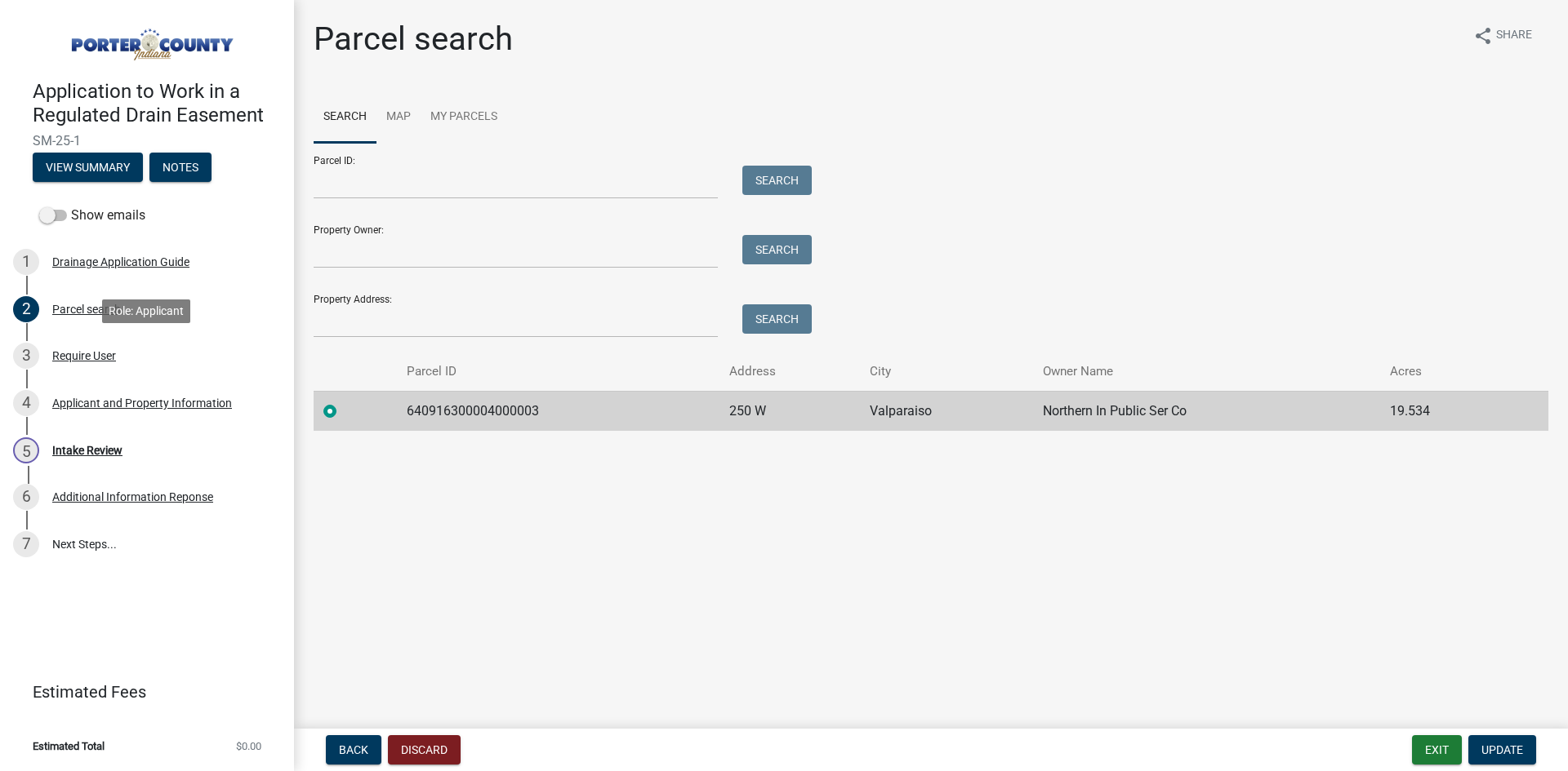
click at [104, 351] on div "Require User" at bounding box center [83, 356] width 63 height 11
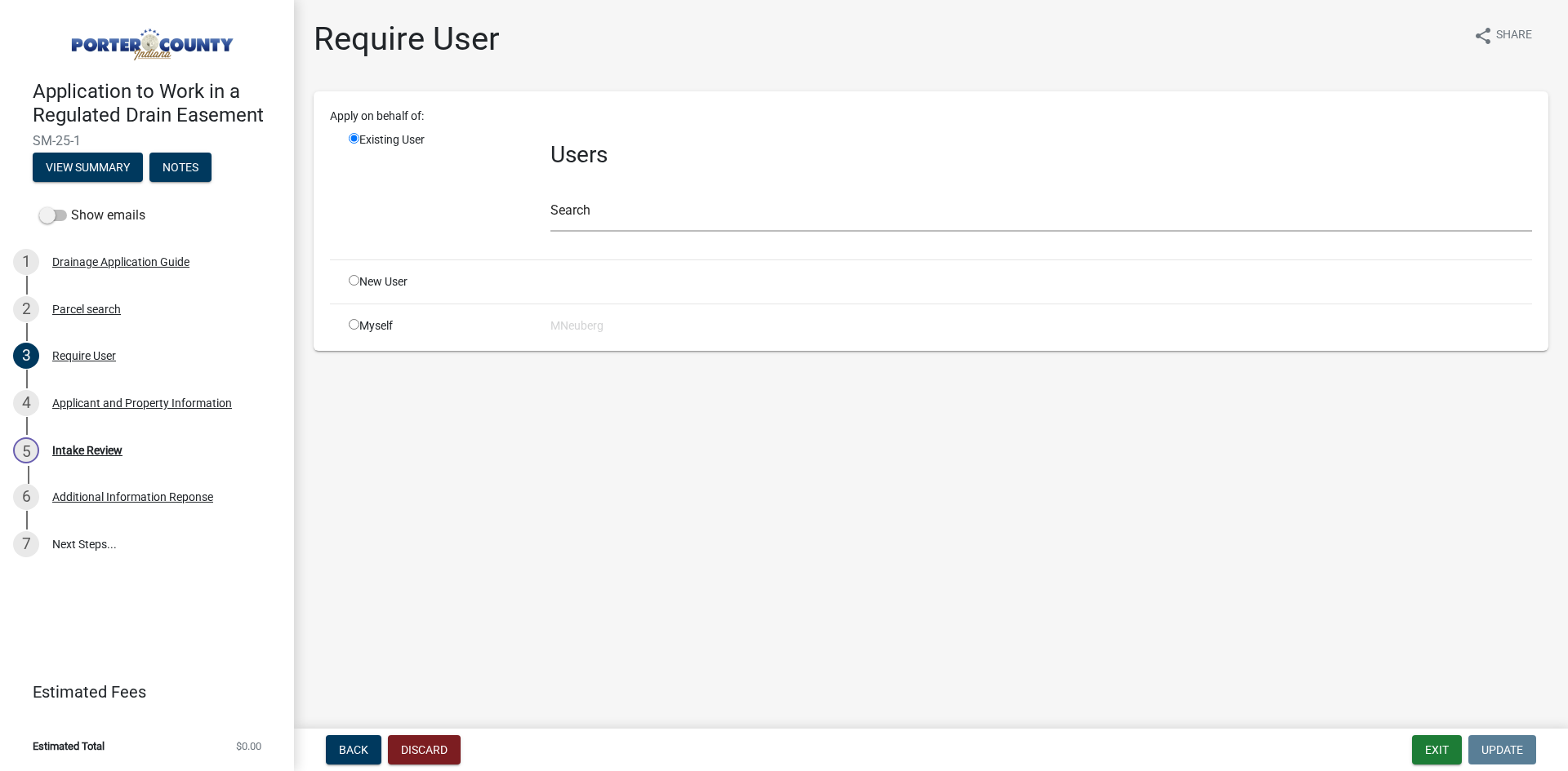
click at [357, 322] on input "radio" at bounding box center [354, 324] width 10 height 10
radio input "true"
radio input "false"
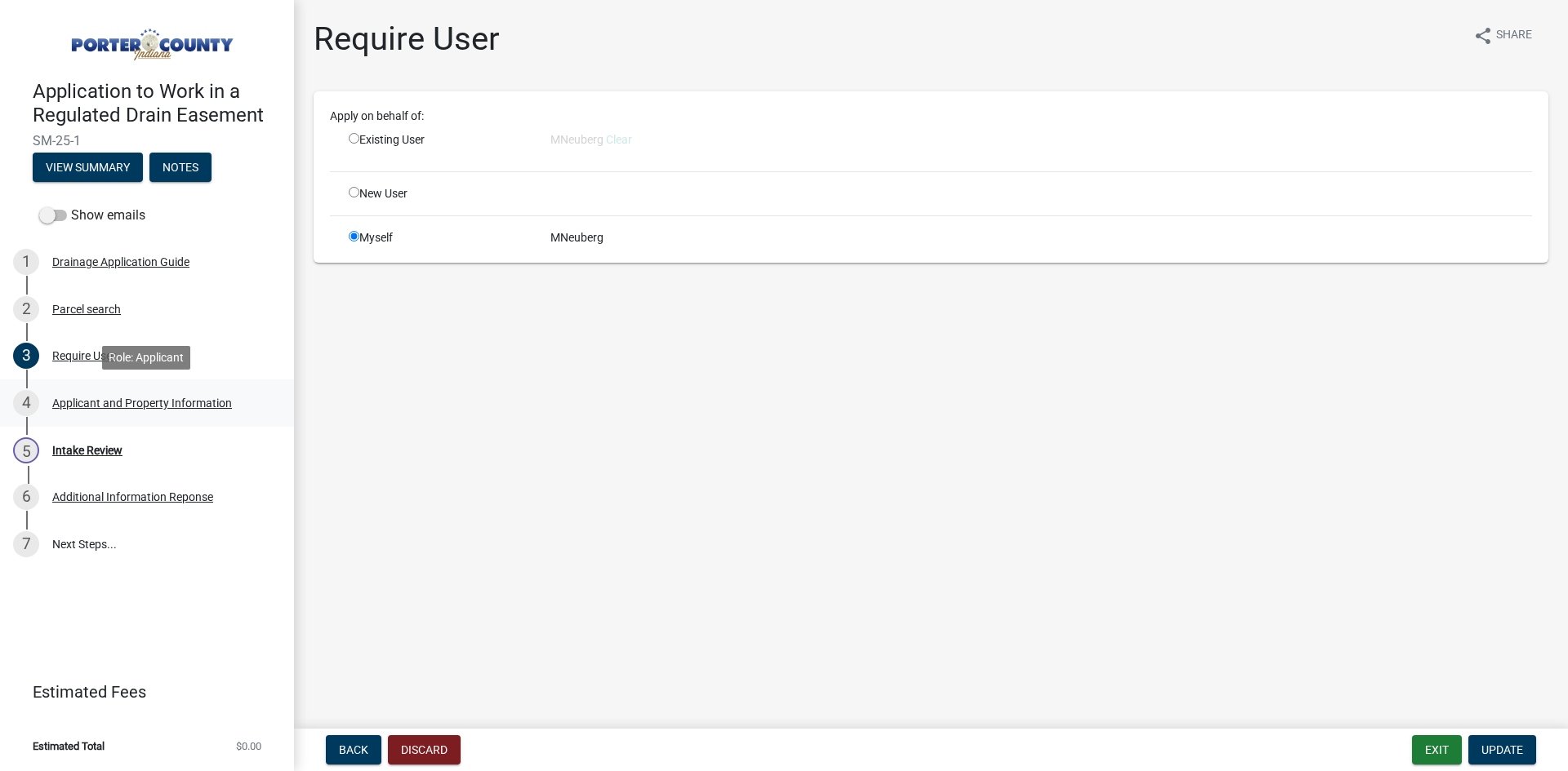
click at [143, 397] on div "Applicant and Property Information" at bounding box center [142, 402] width 180 height 11
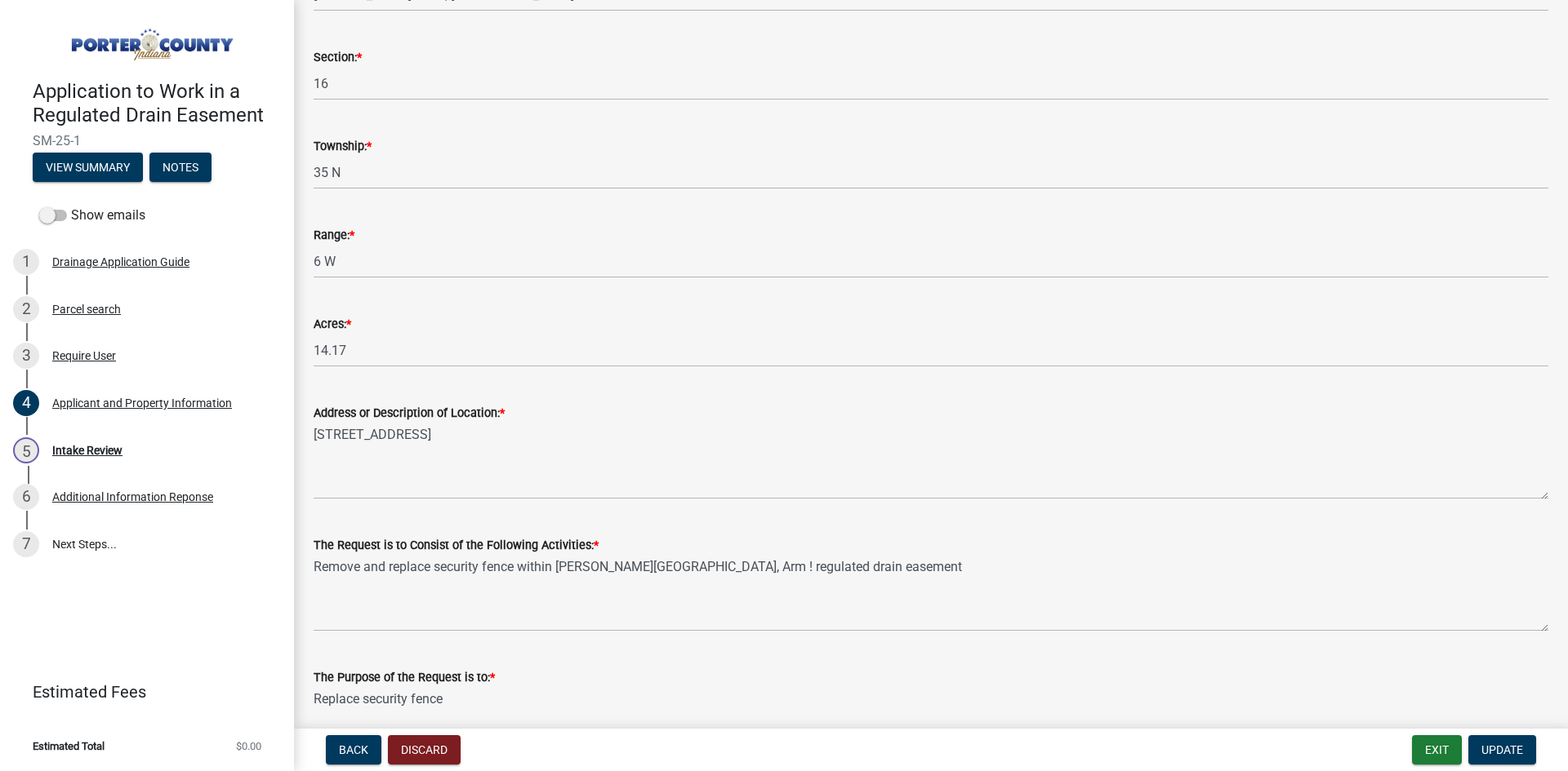
scroll to position [363, 0]
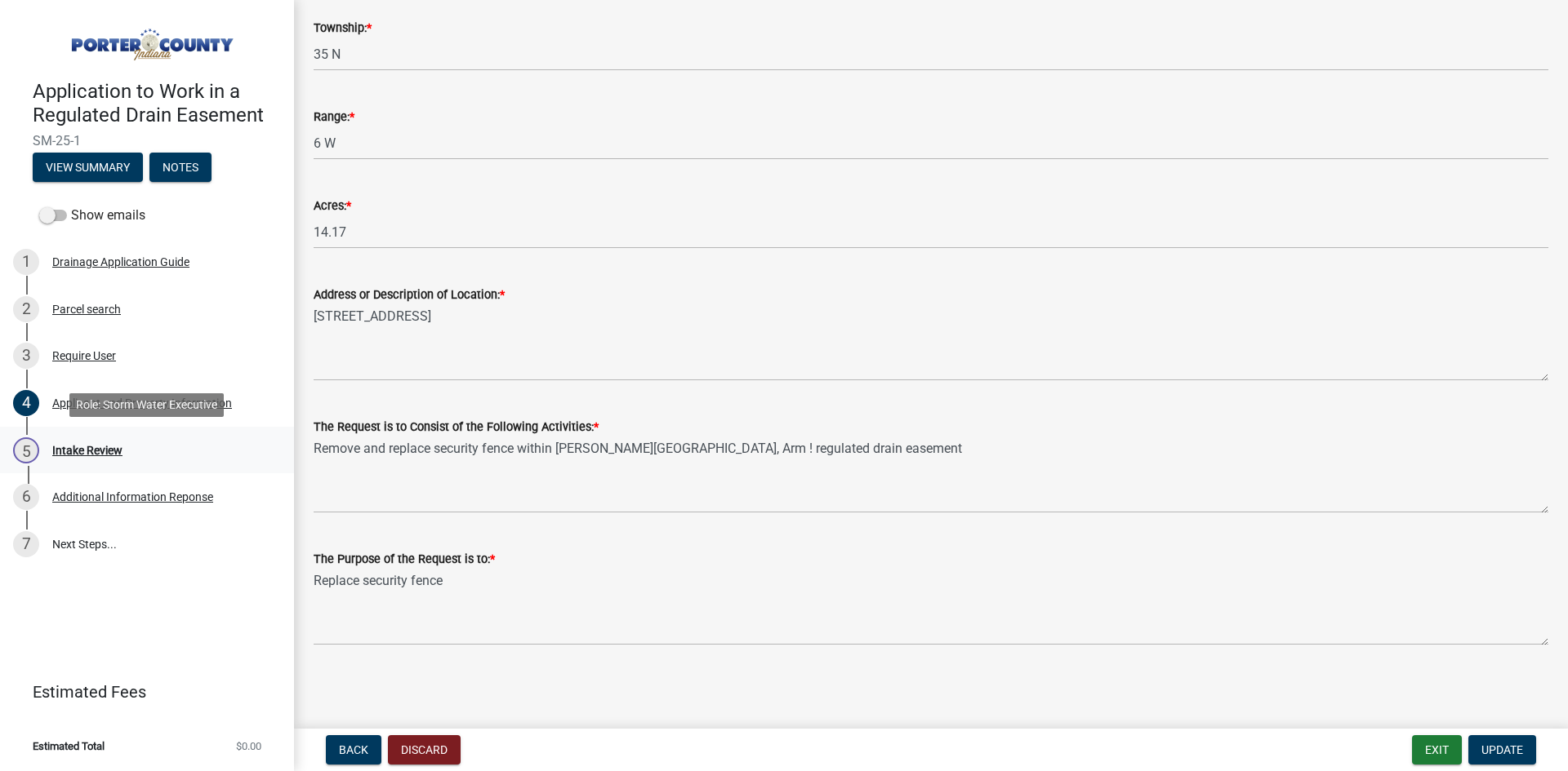
click at [98, 452] on div "Intake Review" at bounding box center [87, 450] width 70 height 11
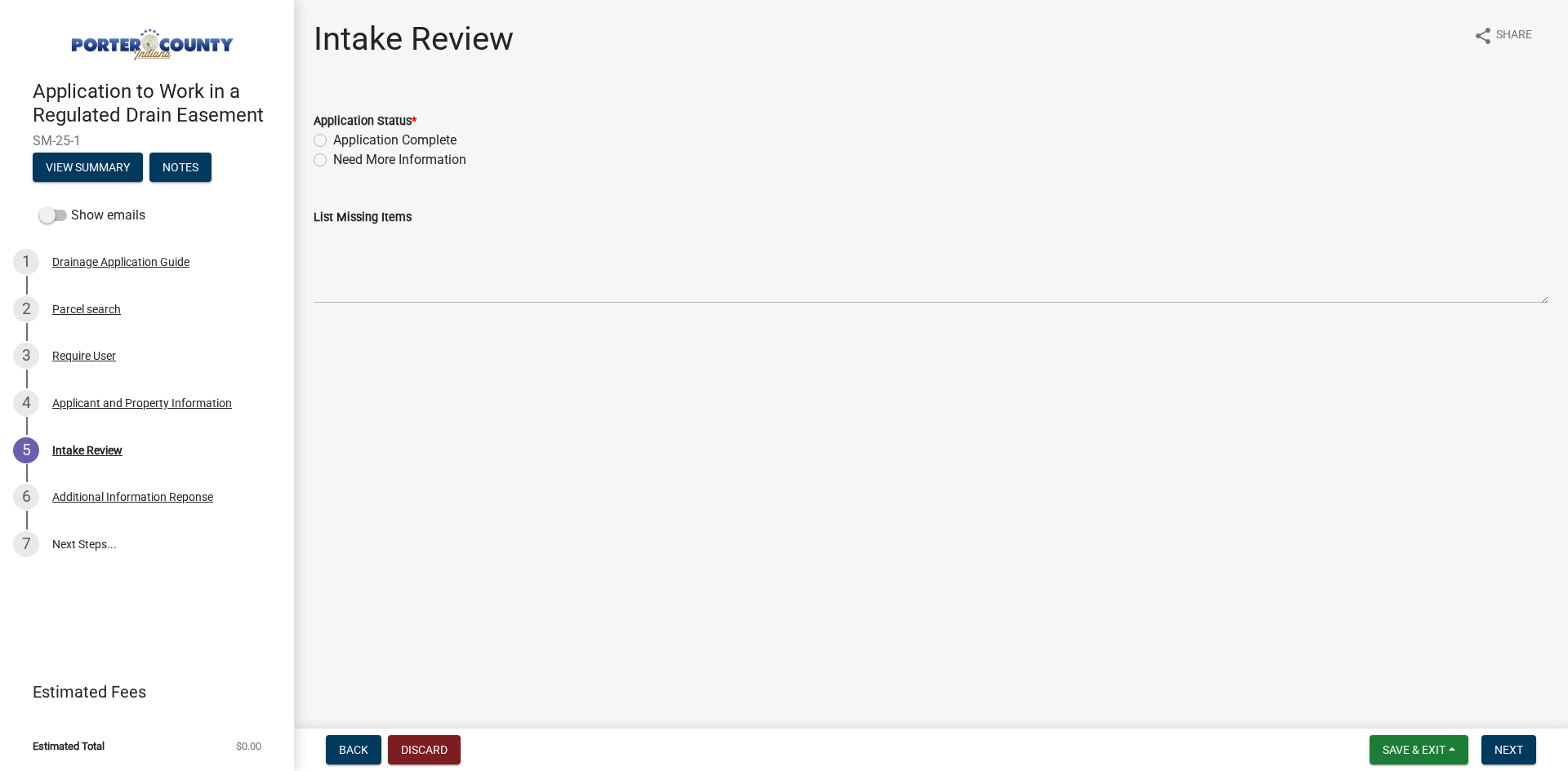
click at [327, 135] on div "Application Complete" at bounding box center [931, 140] width 1235 height 20
click at [1517, 749] on span "Next" at bounding box center [1508, 749] width 29 height 13
click at [333, 135] on label "Application Complete" at bounding box center [395, 140] width 123 height 20
click at [333, 135] on input "Application Complete" at bounding box center [338, 136] width 10 height 10
radio input "true"
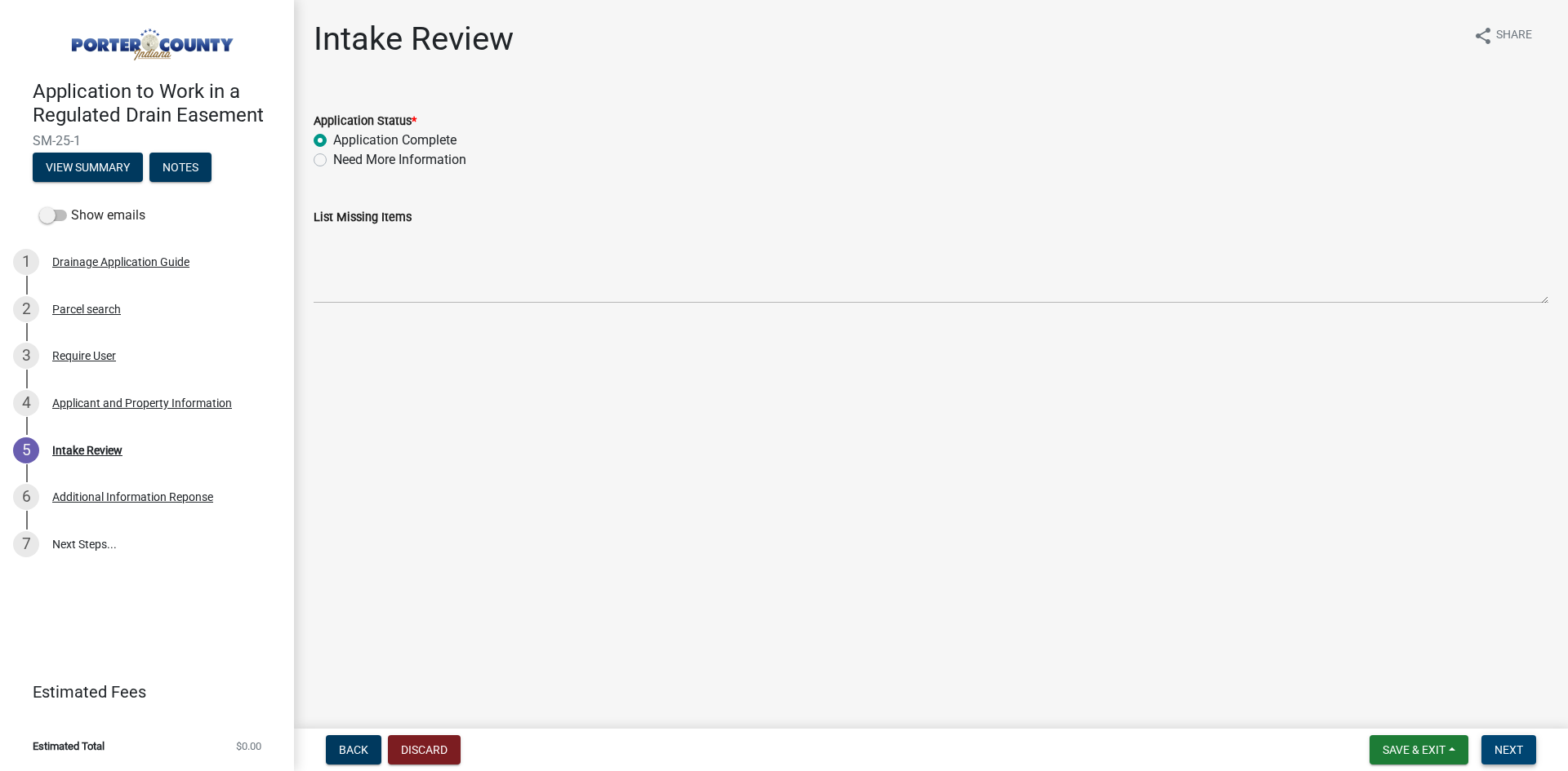
click at [1515, 756] on button "Next" at bounding box center [1508, 750] width 55 height 30
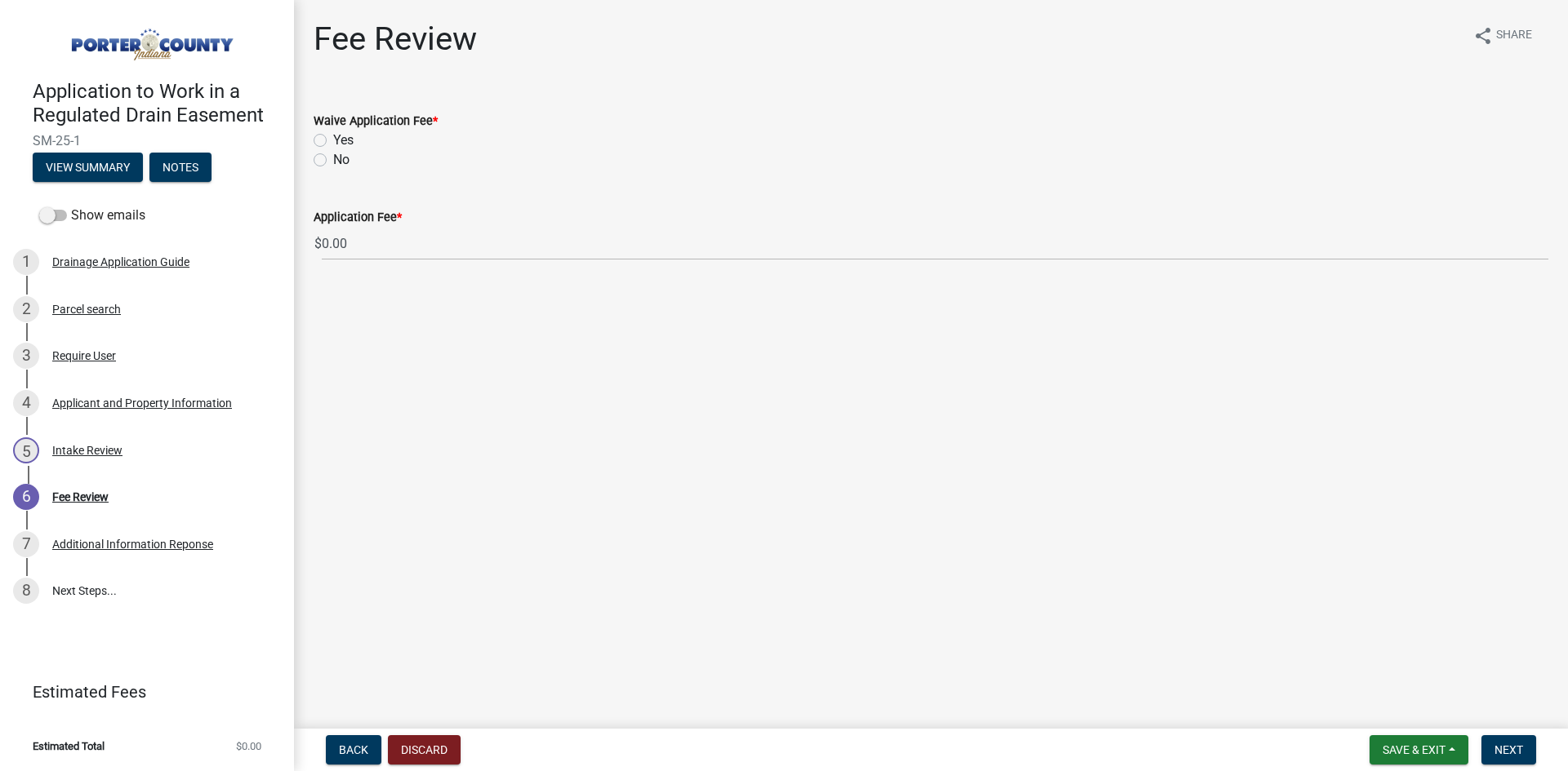
click at [311, 165] on div "Waive Application Fee * Yes No" at bounding box center [931, 130] width 1259 height 78
click at [325, 152] on div "No" at bounding box center [931, 160] width 1235 height 20
click at [333, 161] on label "No" at bounding box center [341, 160] width 17 height 20
click at [333, 161] on input "No" at bounding box center [338, 156] width 10 height 10
radio input "true"
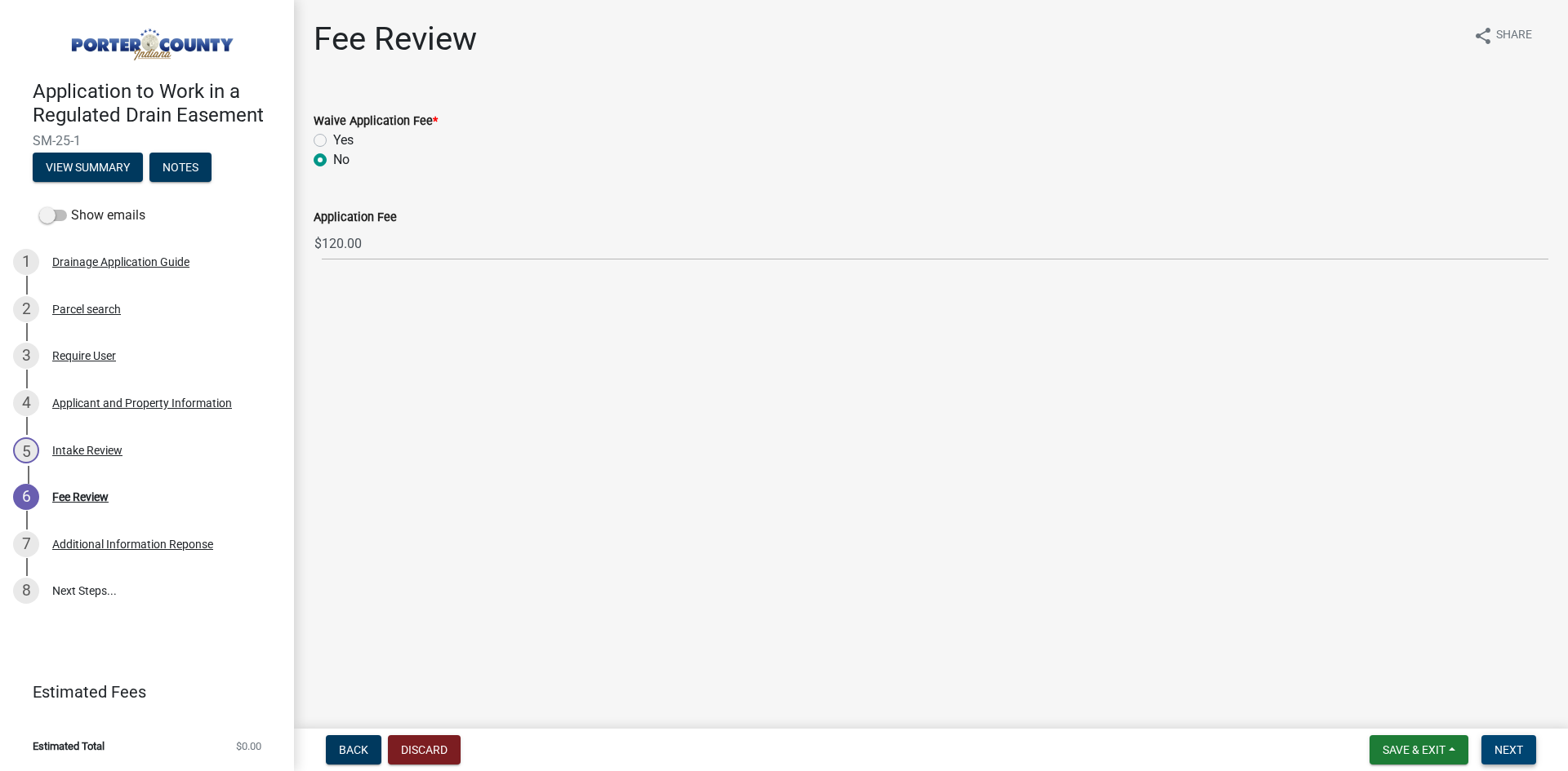
click at [1505, 745] on span "Next" at bounding box center [1508, 749] width 29 height 13
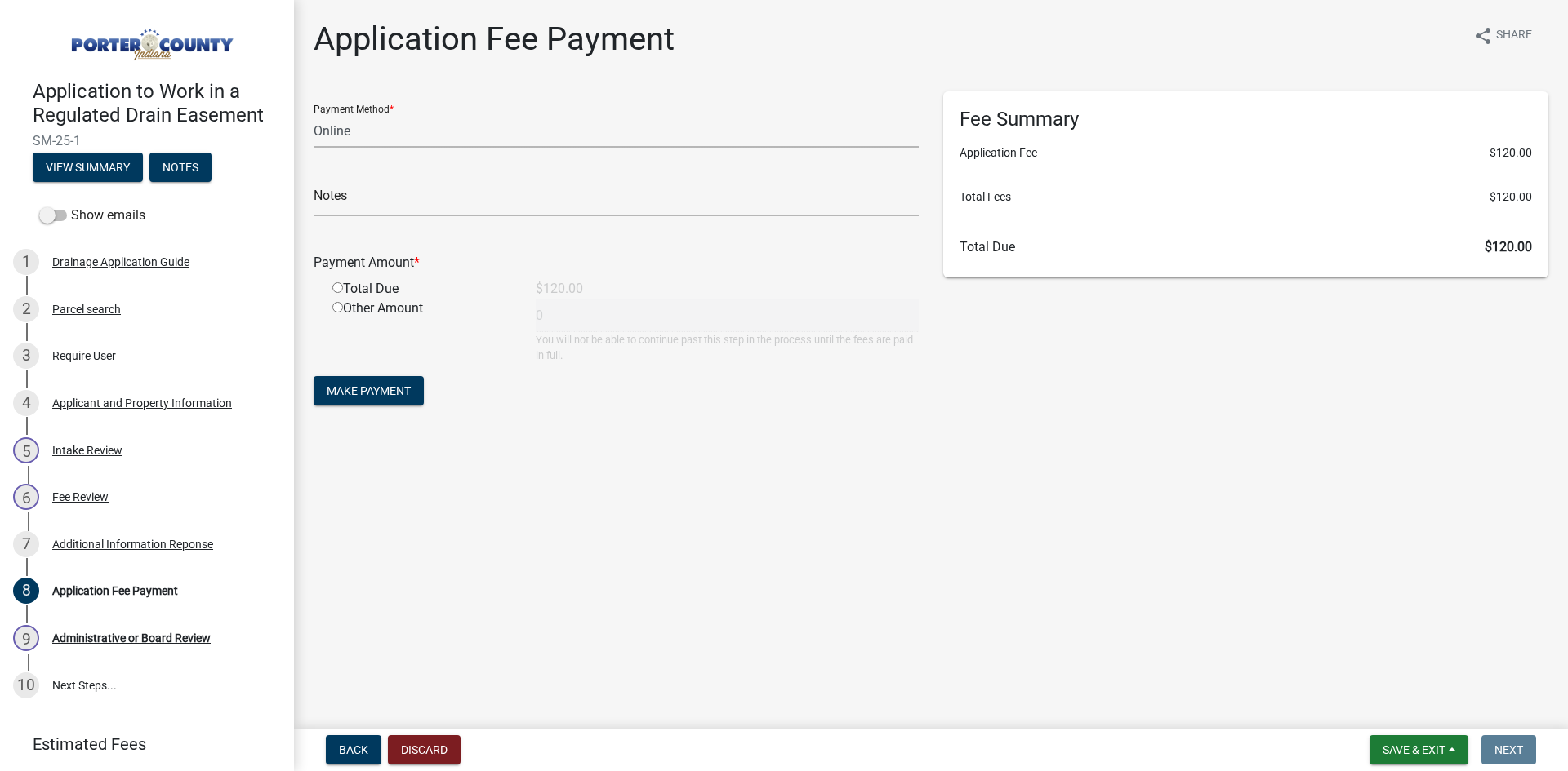
click at [692, 137] on select "Credit Card POS Check Cash Online" at bounding box center [617, 130] width 605 height 33
select select "1: 0"
click at [314, 114] on select "Credit Card POS Check Cash Online" at bounding box center [617, 130] width 605 height 33
click at [343, 203] on input "text" at bounding box center [617, 200] width 605 height 33
click at [341, 295] on div "Total Due" at bounding box center [422, 289] width 204 height 20
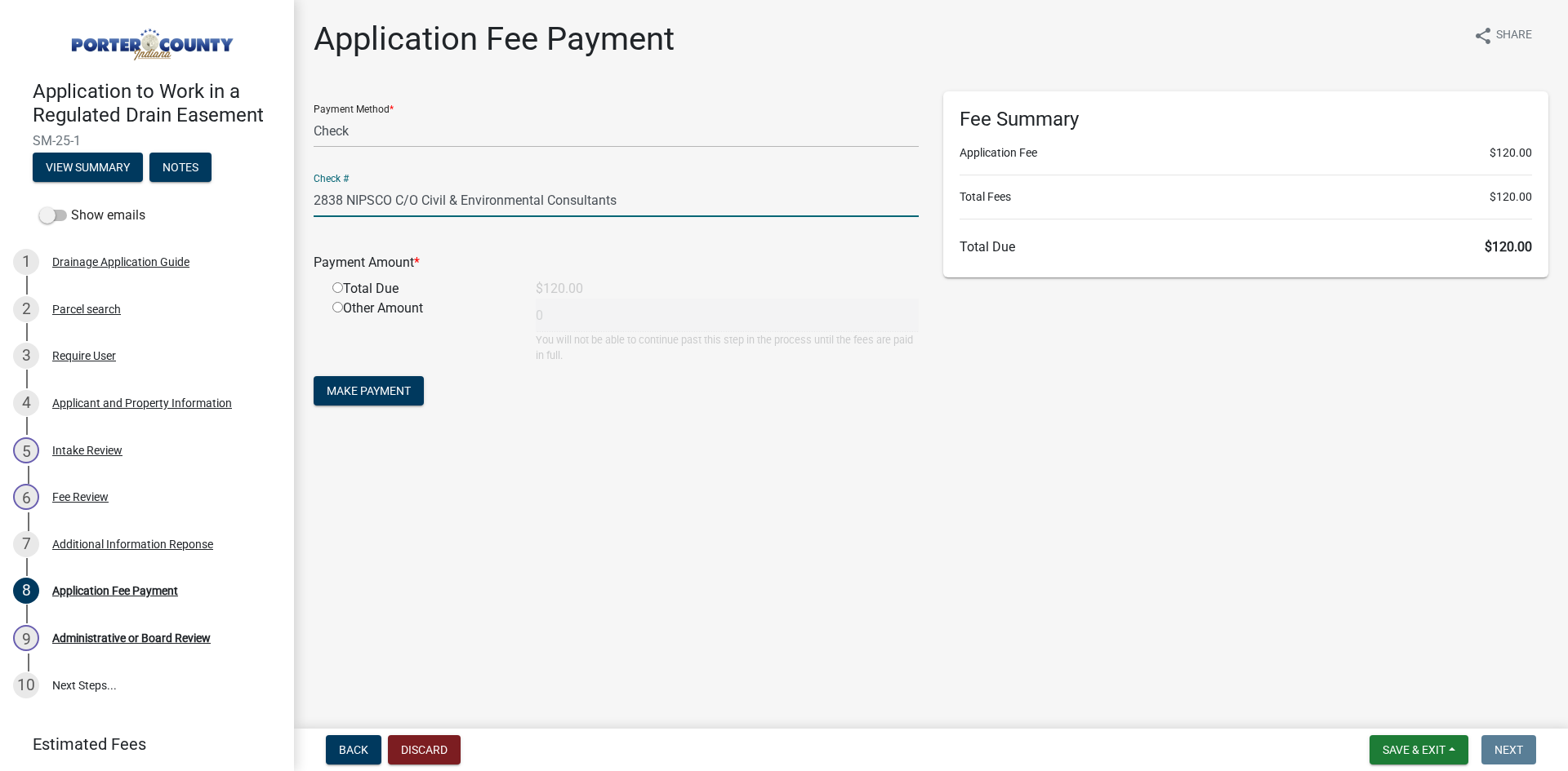
click at [348, 195] on input "2838 NIPSCO C/O Civil & Environmental Consultants" at bounding box center [617, 200] width 605 height 33
type input "2838 - NIPSCO C/O Civil & Environmental Consultants"
drag, startPoint x: 334, startPoint y: 277, endPoint x: 340, endPoint y: 288, distance: 12.5
click at [338, 280] on div "Payment Amount * Total Due $120.00 Other Amount 0 You will not be able to conti…" at bounding box center [617, 296] width 605 height 133
drag, startPoint x: 334, startPoint y: 289, endPoint x: 338, endPoint y: 298, distance: 9.8
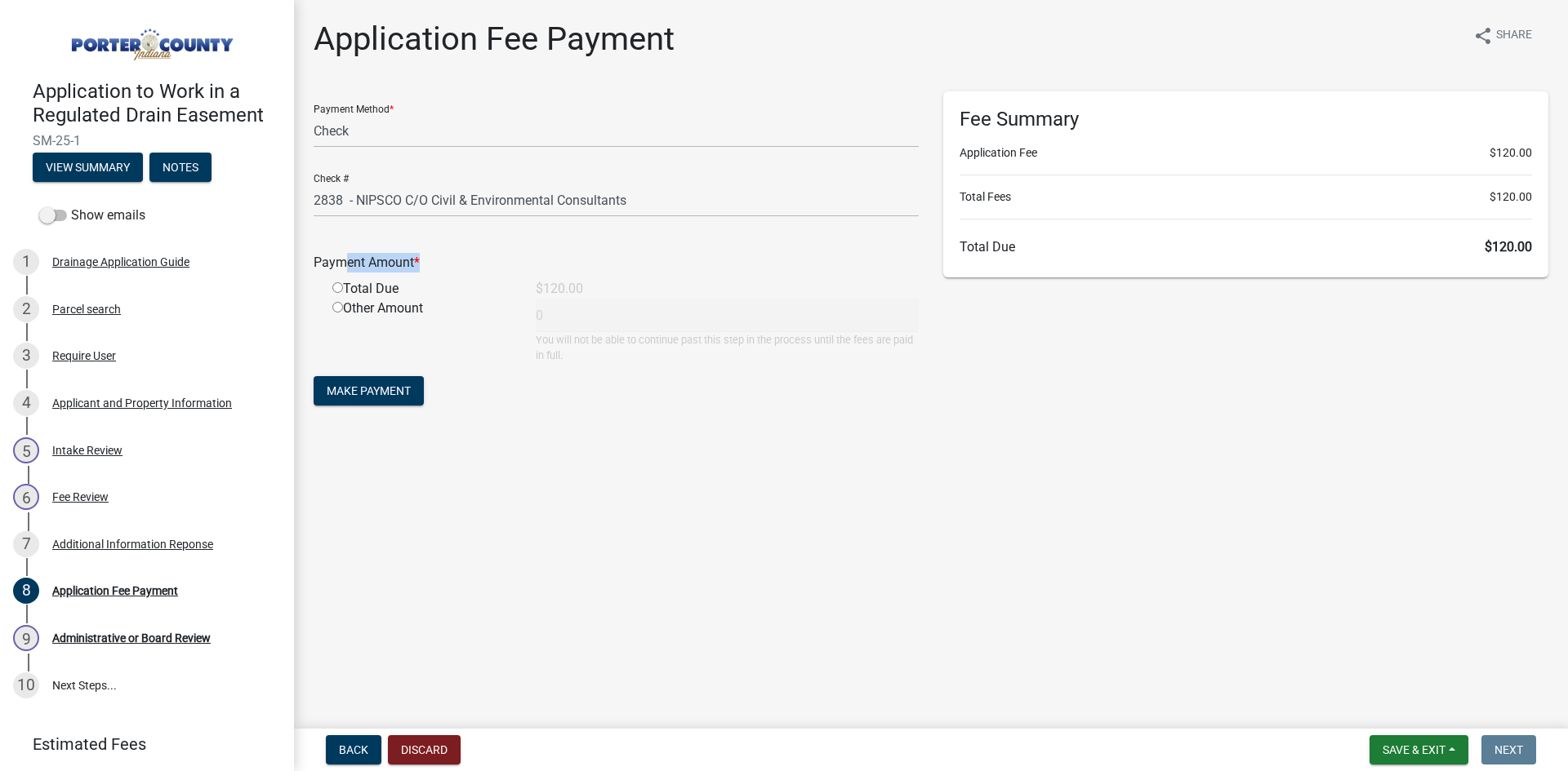
click at [334, 288] on input "radio" at bounding box center [337, 288] width 10 height 10
radio input "true"
type input "120"
click at [357, 391] on span "Make Payment" at bounding box center [369, 390] width 84 height 13
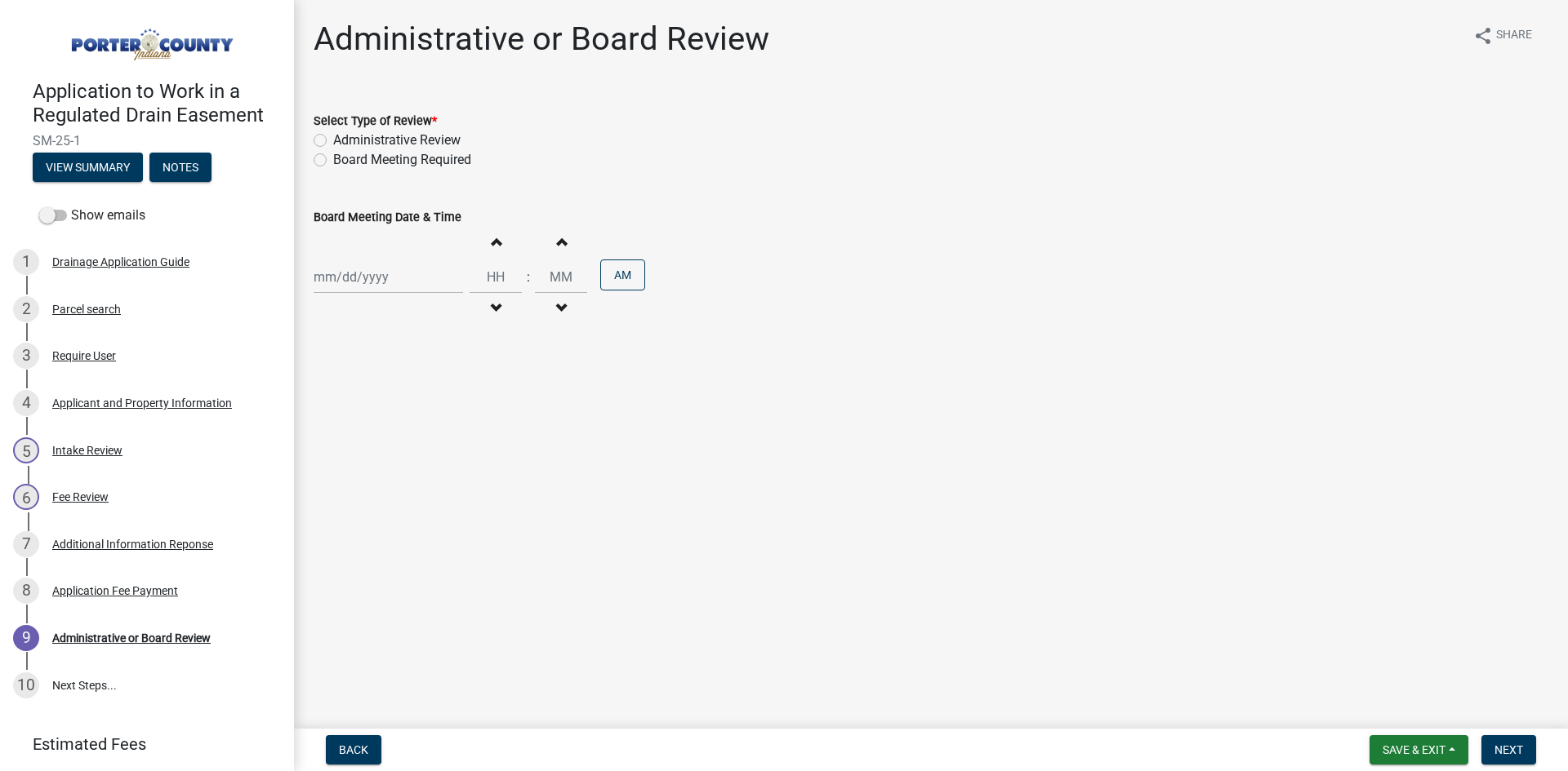
click at [333, 166] on label "Board Meeting Required" at bounding box center [402, 160] width 138 height 20
click at [333, 161] on input "Board Meeting Required" at bounding box center [338, 156] width 10 height 10
radio input "true"
select select "10"
select select "2025"
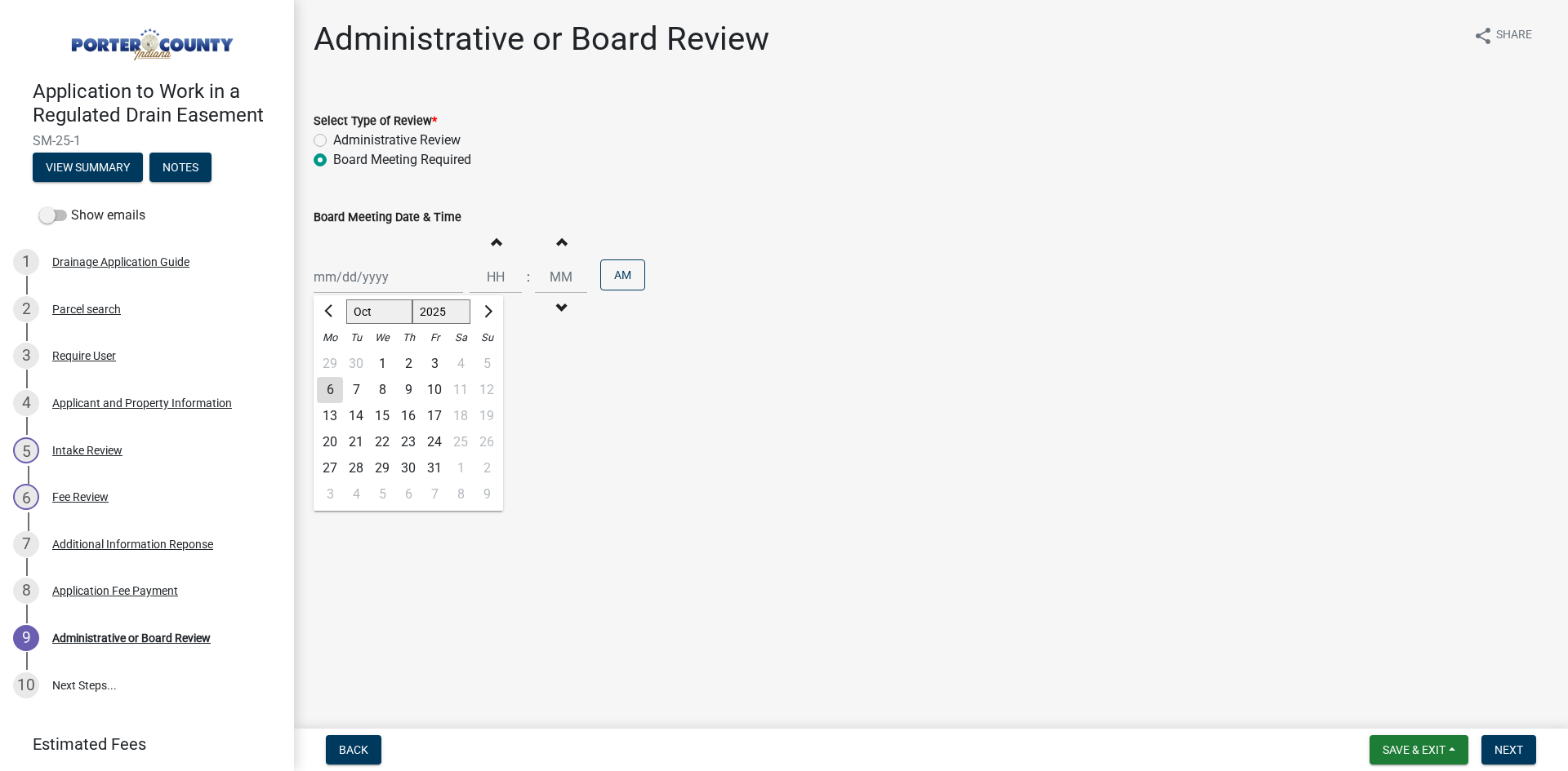
click at [344, 276] on div "[PERSON_NAME] Feb Mar Apr [PERSON_NAME][DATE] Oct Nov [DATE] 1526 1527 1528 152…" at bounding box center [389, 277] width 150 height 33
click at [331, 416] on div "13" at bounding box center [330, 416] width 26 height 26
type input "[DATE]"
click at [483, 281] on input "Hours" at bounding box center [496, 277] width 52 height 33
click at [491, 240] on span "button" at bounding box center [495, 241] width 8 height 13
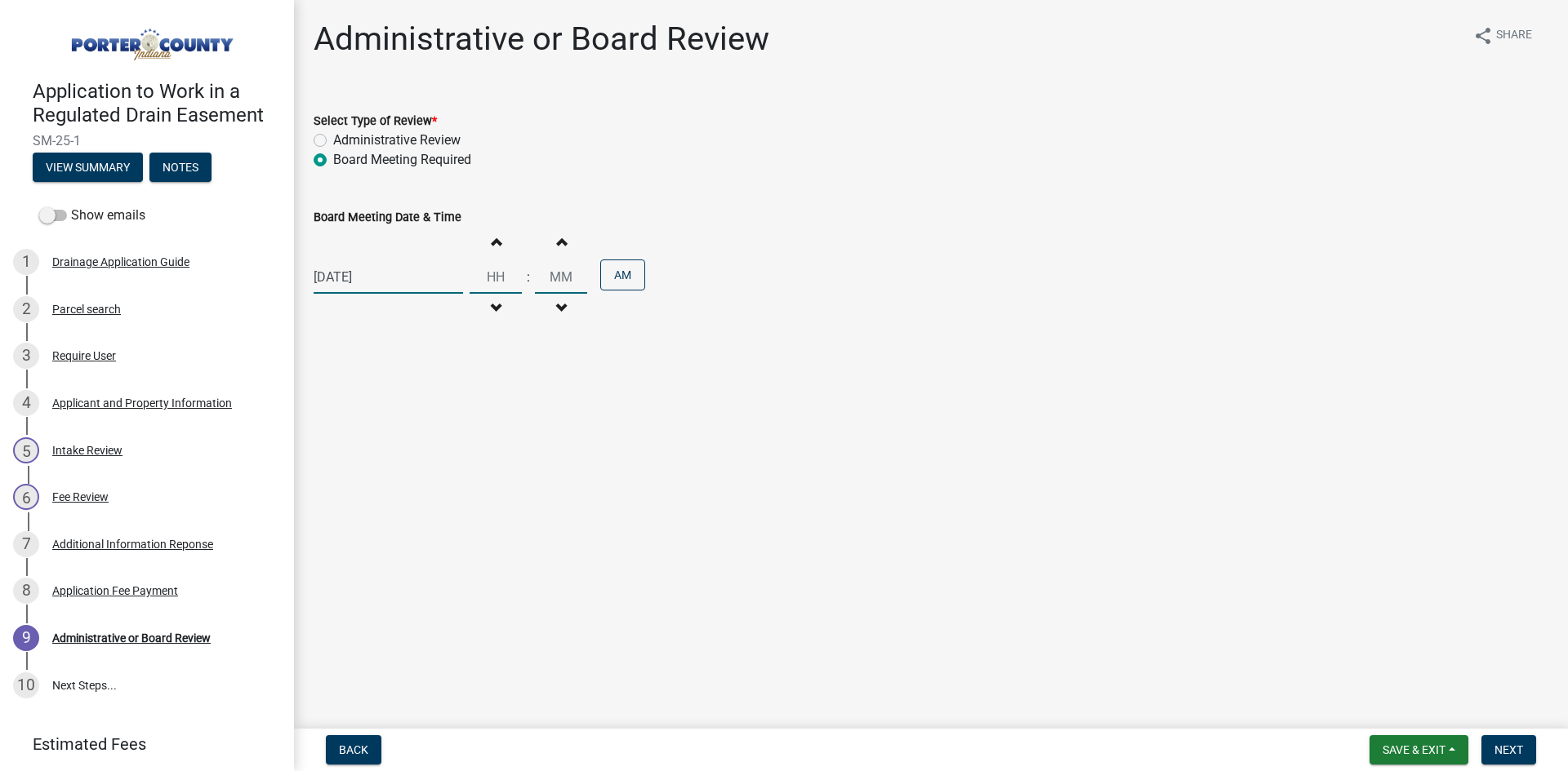
type input "01"
type input "00"
click at [491, 240] on span "button" at bounding box center [495, 241] width 8 height 13
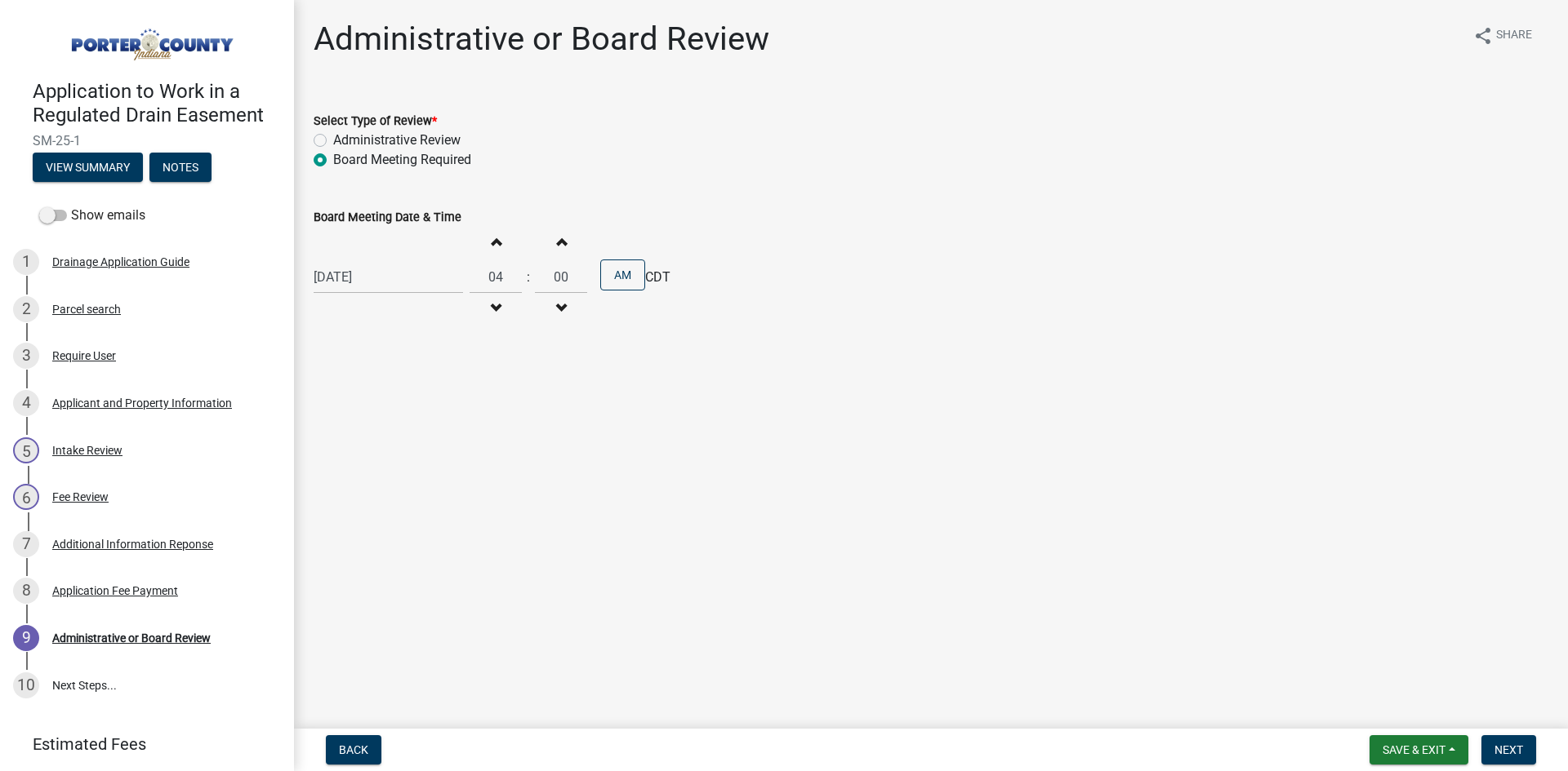
click at [491, 240] on span "button" at bounding box center [495, 241] width 8 height 13
type input "05"
click at [621, 274] on button "AM" at bounding box center [623, 276] width 45 height 31
click at [1510, 757] on button "Next" at bounding box center [1508, 750] width 55 height 30
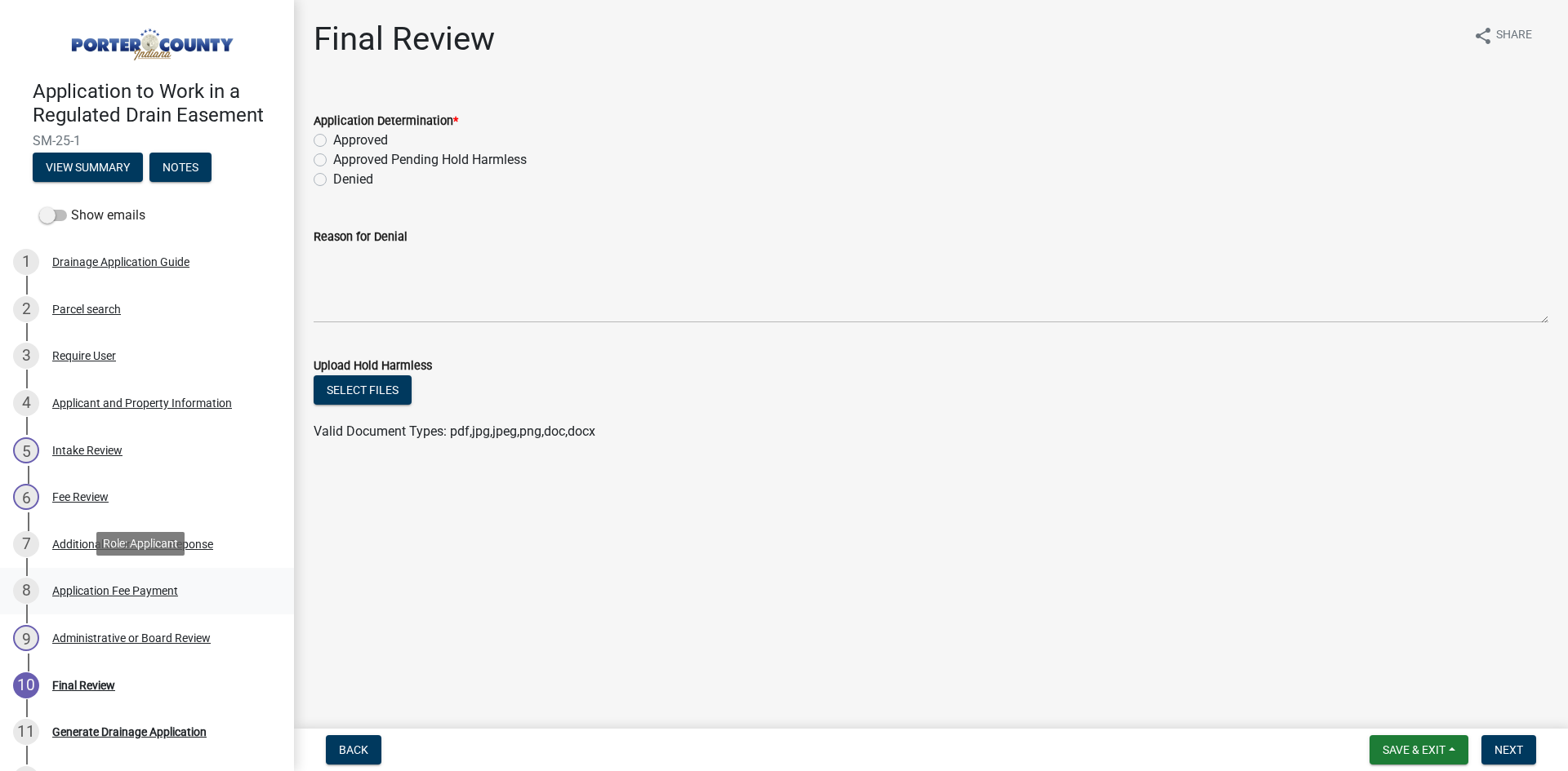
click at [127, 585] on div "Application Fee Payment" at bounding box center [115, 590] width 126 height 11
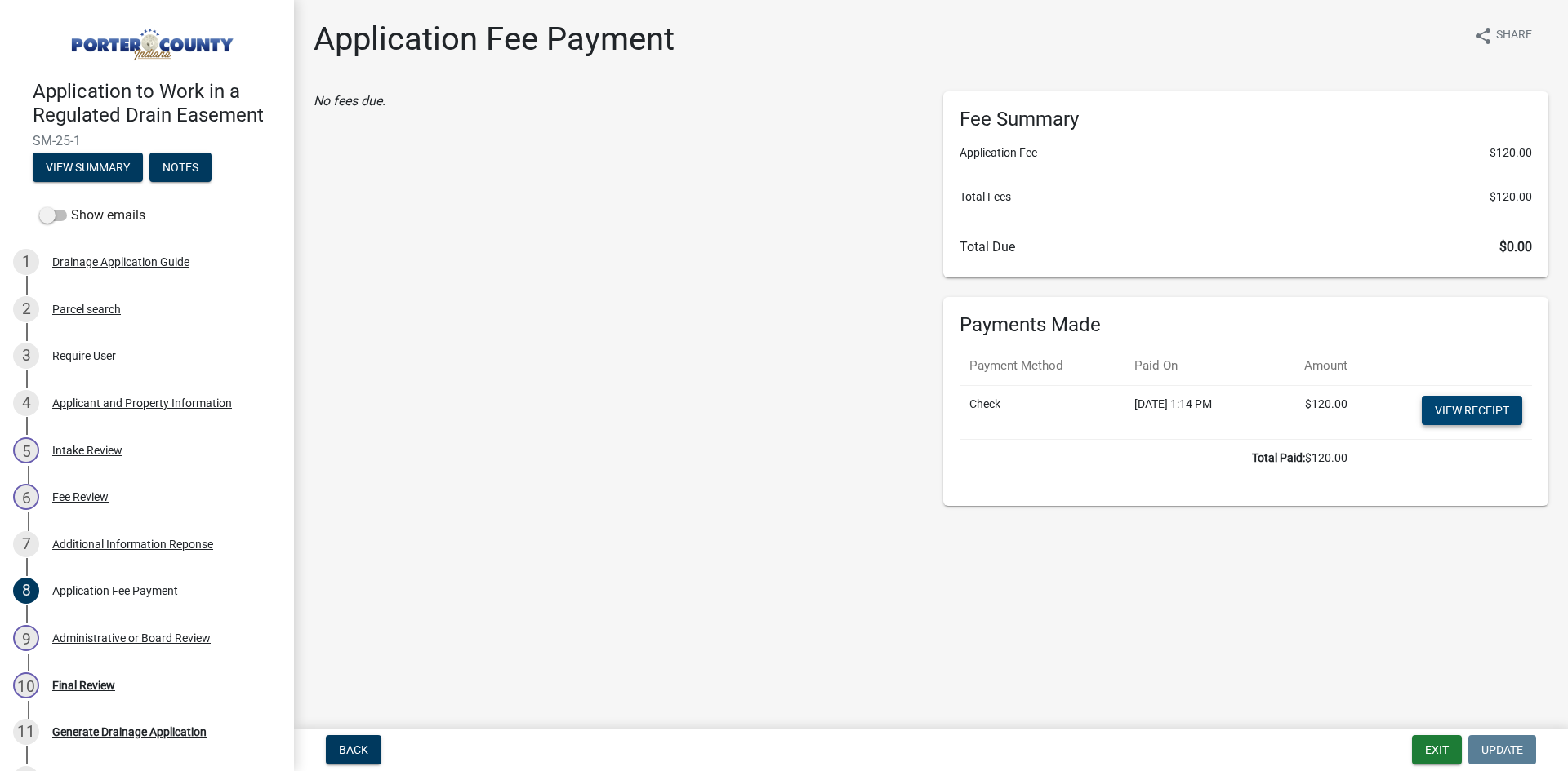
click at [1489, 403] on link "View receipt" at bounding box center [1471, 410] width 100 height 30
click at [1534, 768] on nav "Back Exit Update" at bounding box center [931, 750] width 1274 height 43
click at [82, 633] on div "Administrative or Board Review" at bounding box center [131, 638] width 158 height 11
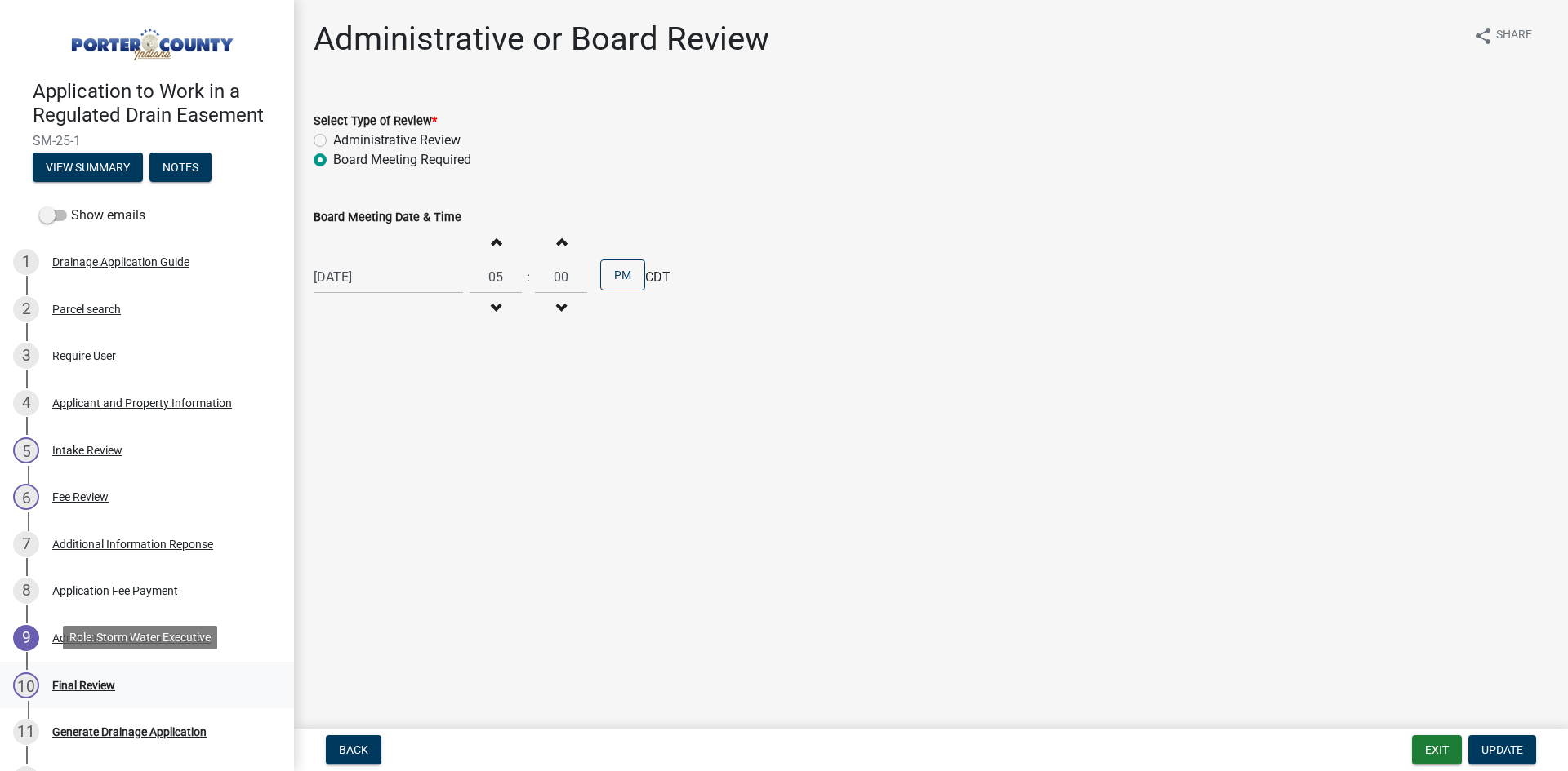
click at [80, 683] on div "Final Review" at bounding box center [83, 685] width 63 height 11
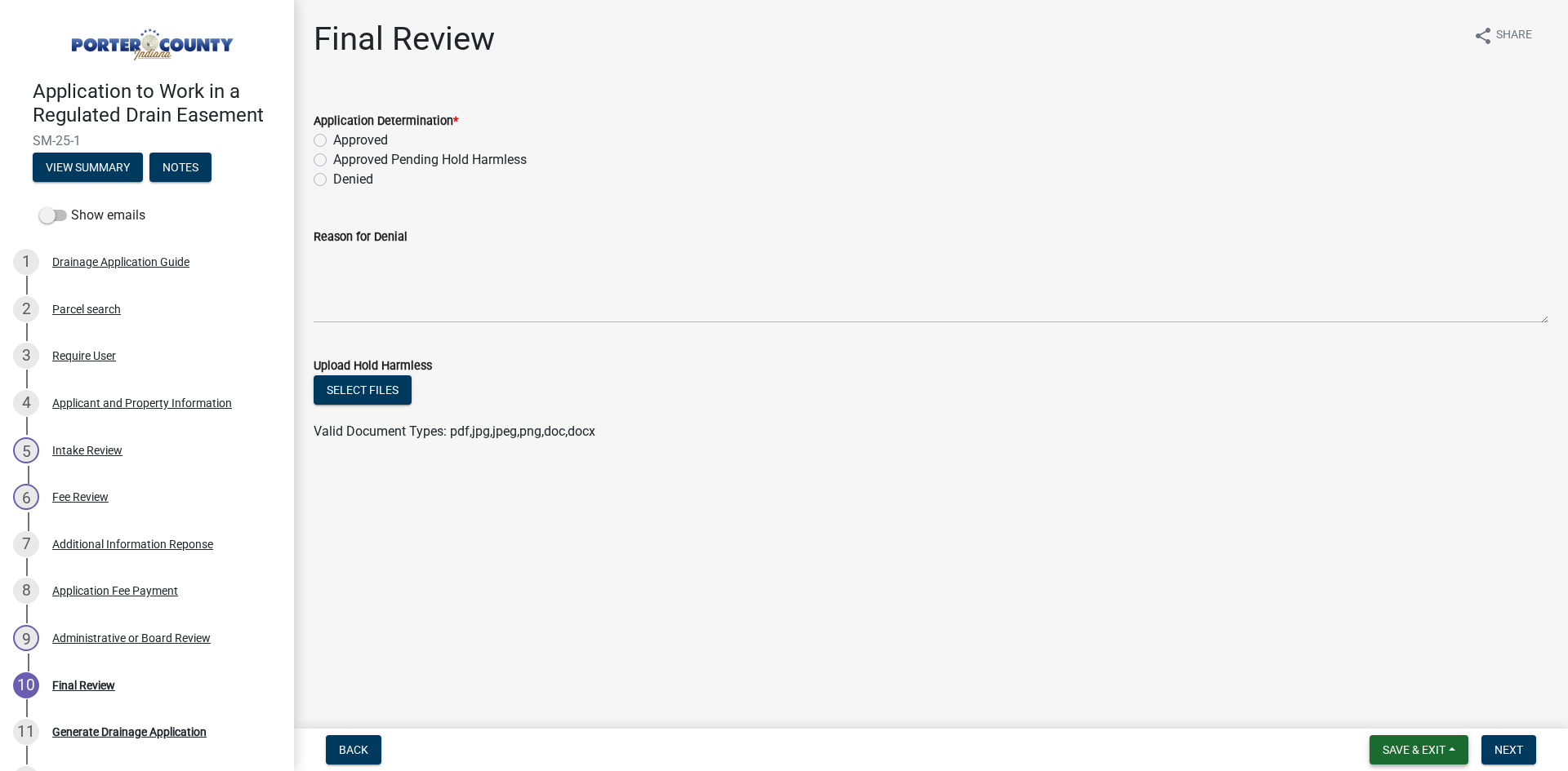
click at [1401, 756] on span "Save & Exit" at bounding box center [1414, 749] width 63 height 13
click at [1408, 692] on button "Save & Exit" at bounding box center [1403, 708] width 130 height 39
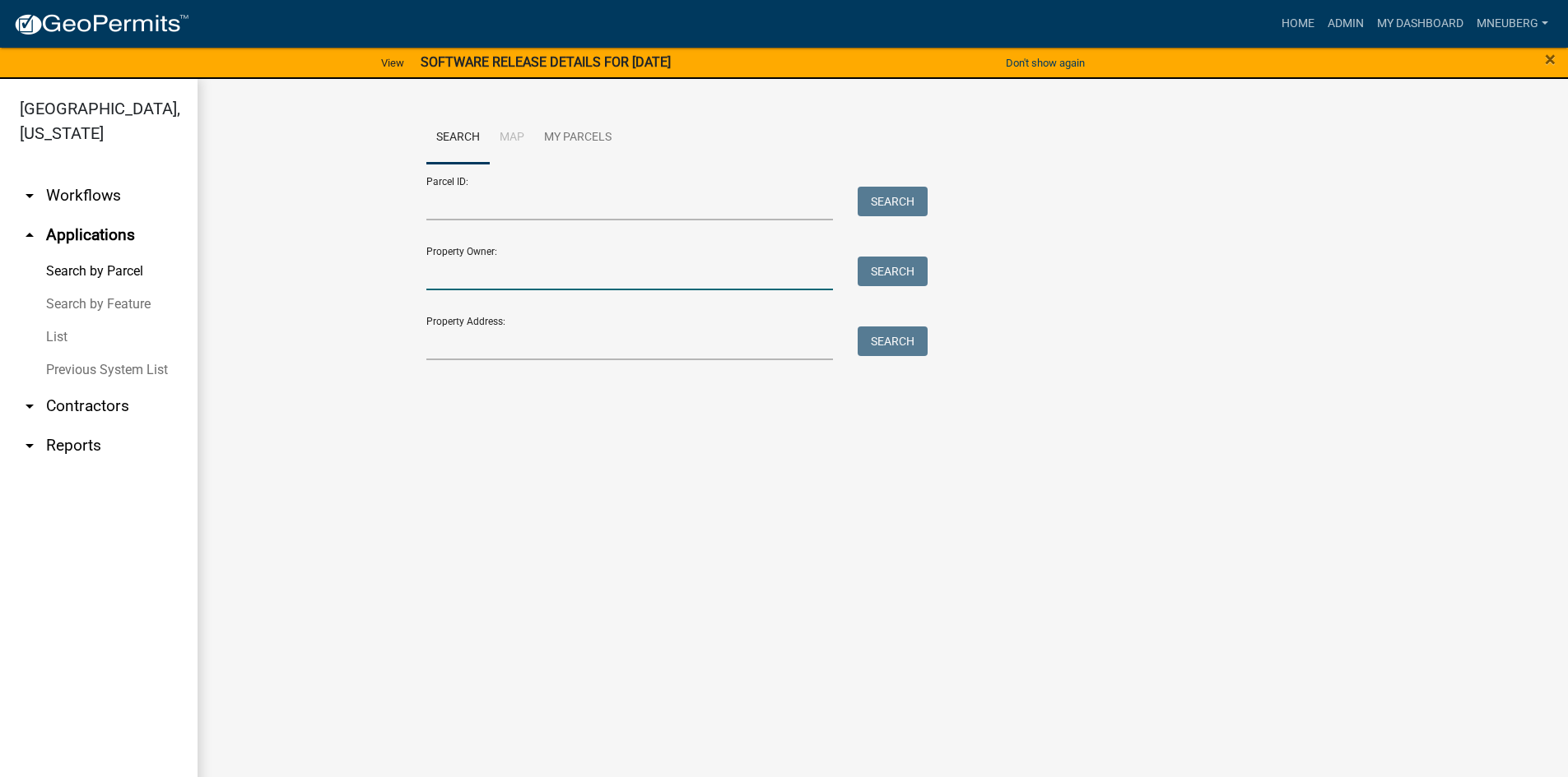
click at [582, 272] on input "Property Owner:" at bounding box center [629, 273] width 408 height 33
type input "[STREET_ADDRESS]"
click at [892, 272] on button "Search" at bounding box center [892, 272] width 70 height 30
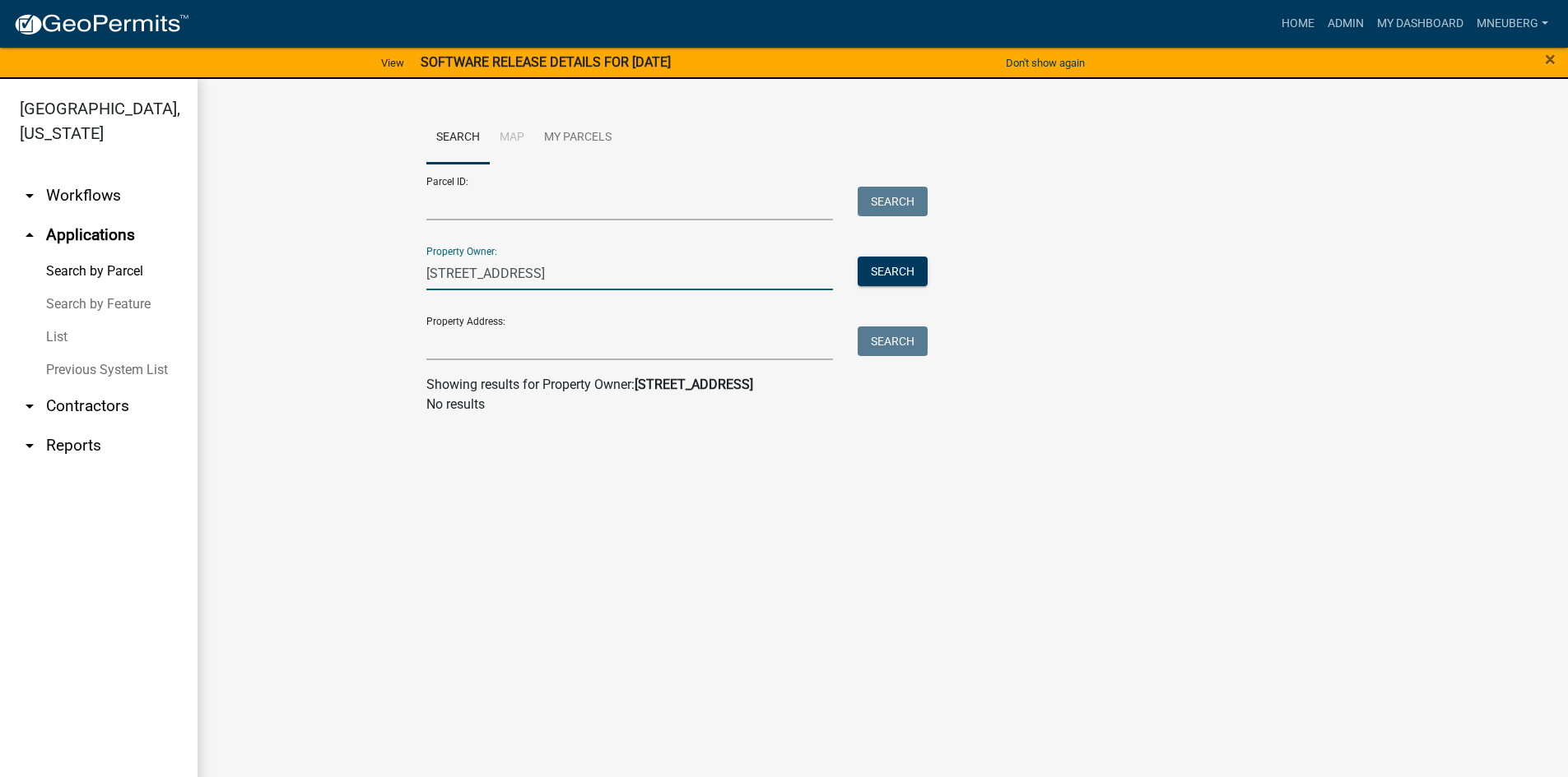
click at [567, 271] on input "[STREET_ADDRESS]" at bounding box center [629, 273] width 408 height 33
click at [546, 277] on input "[STREET_ADDRESS]" at bounding box center [629, 273] width 408 height 33
drag, startPoint x: 581, startPoint y: 271, endPoint x: 340, endPoint y: 284, distance: 241.4
click at [340, 284] on wm-workflow-application-search-view "Search Map My Parcels Parcel ID: Search Property Owner: [STREET_ADDRESS] Search…" at bounding box center [883, 270] width 1304 height 316
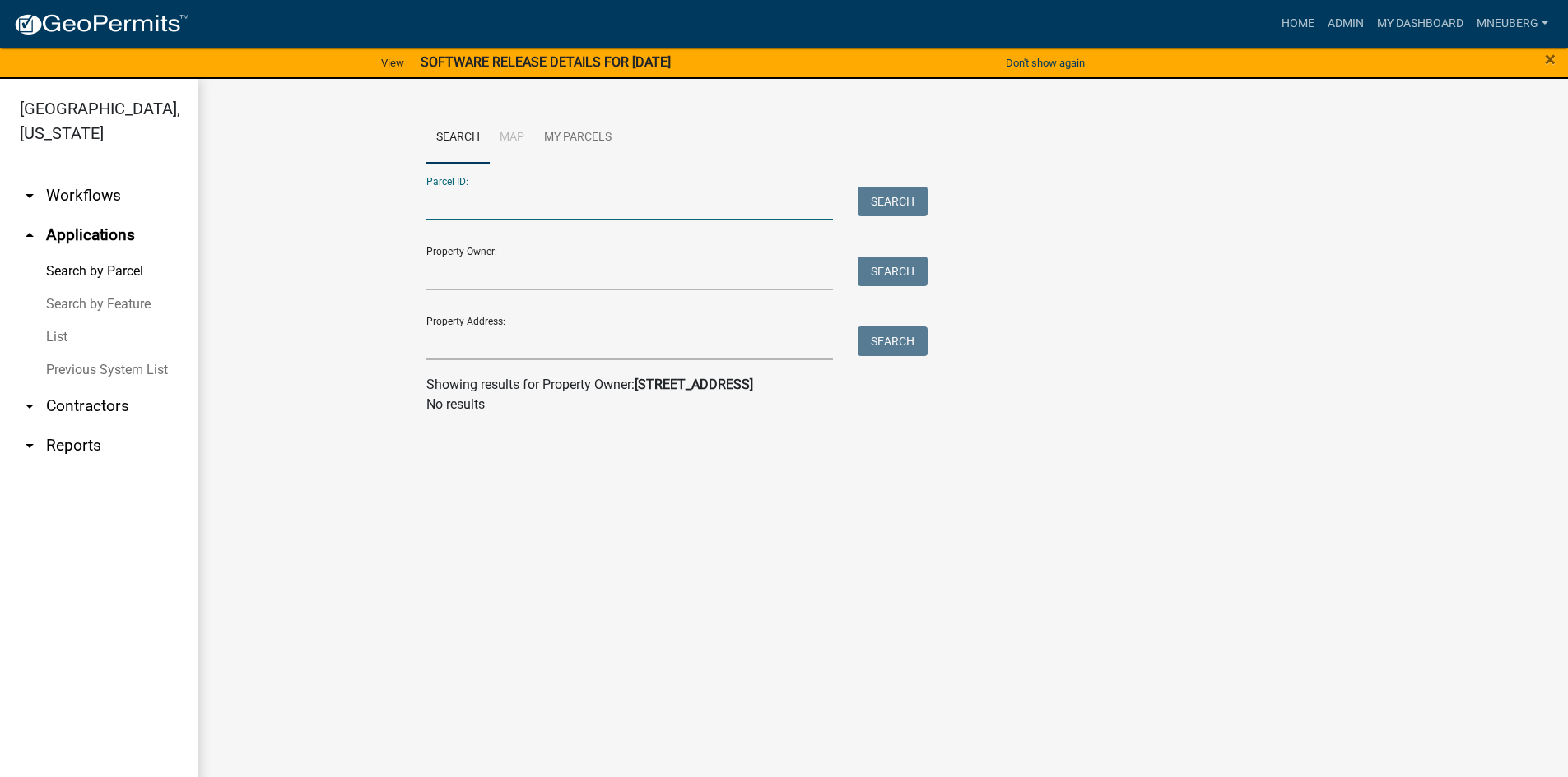
click at [519, 199] on input "Parcel ID:" at bounding box center [629, 203] width 408 height 33
type input "64-10-06-451-005.000-003"
click at [874, 189] on button "Search" at bounding box center [892, 201] width 70 height 30
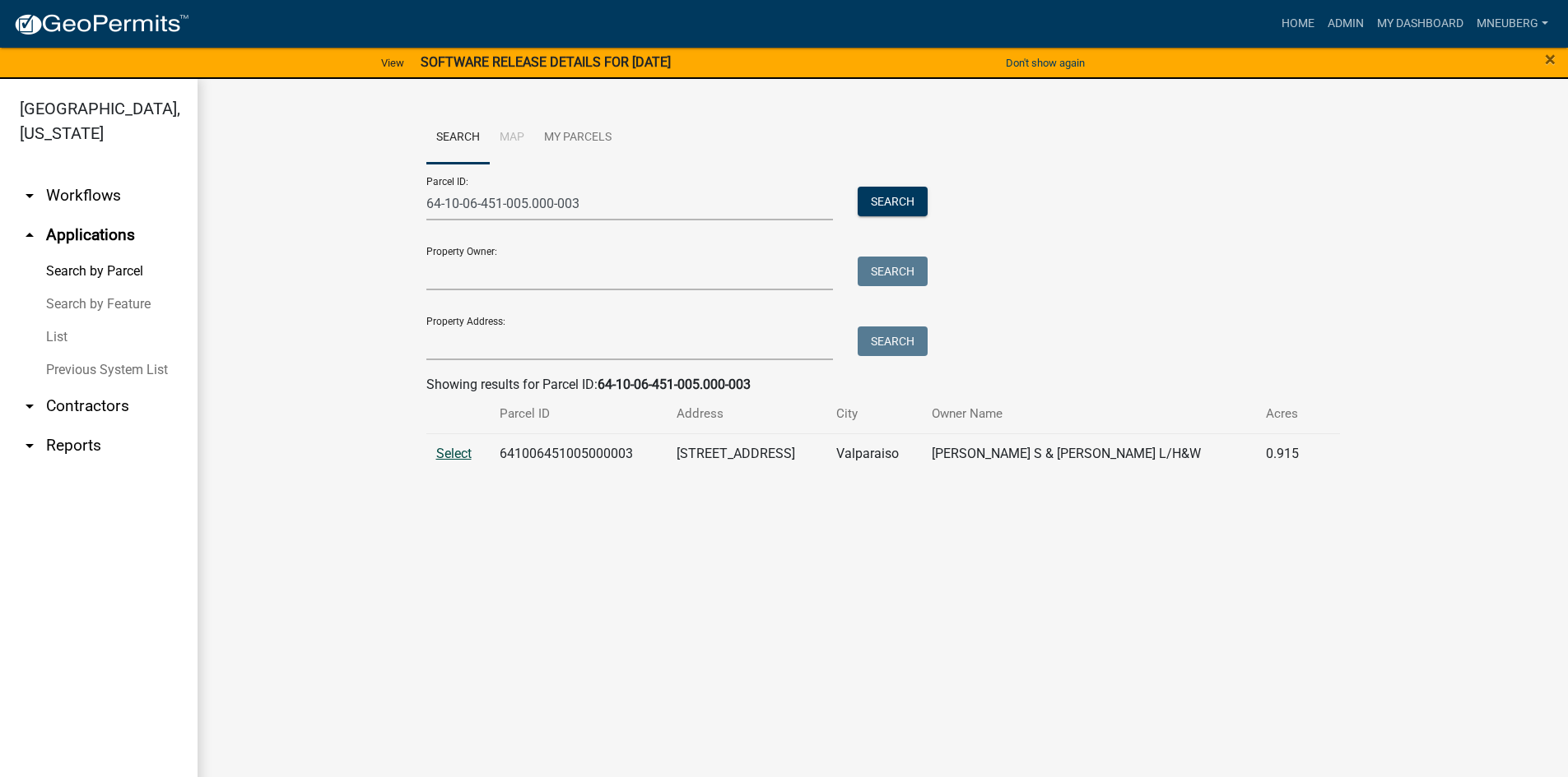
click at [458, 457] on span "Select" at bounding box center [454, 454] width 35 height 16
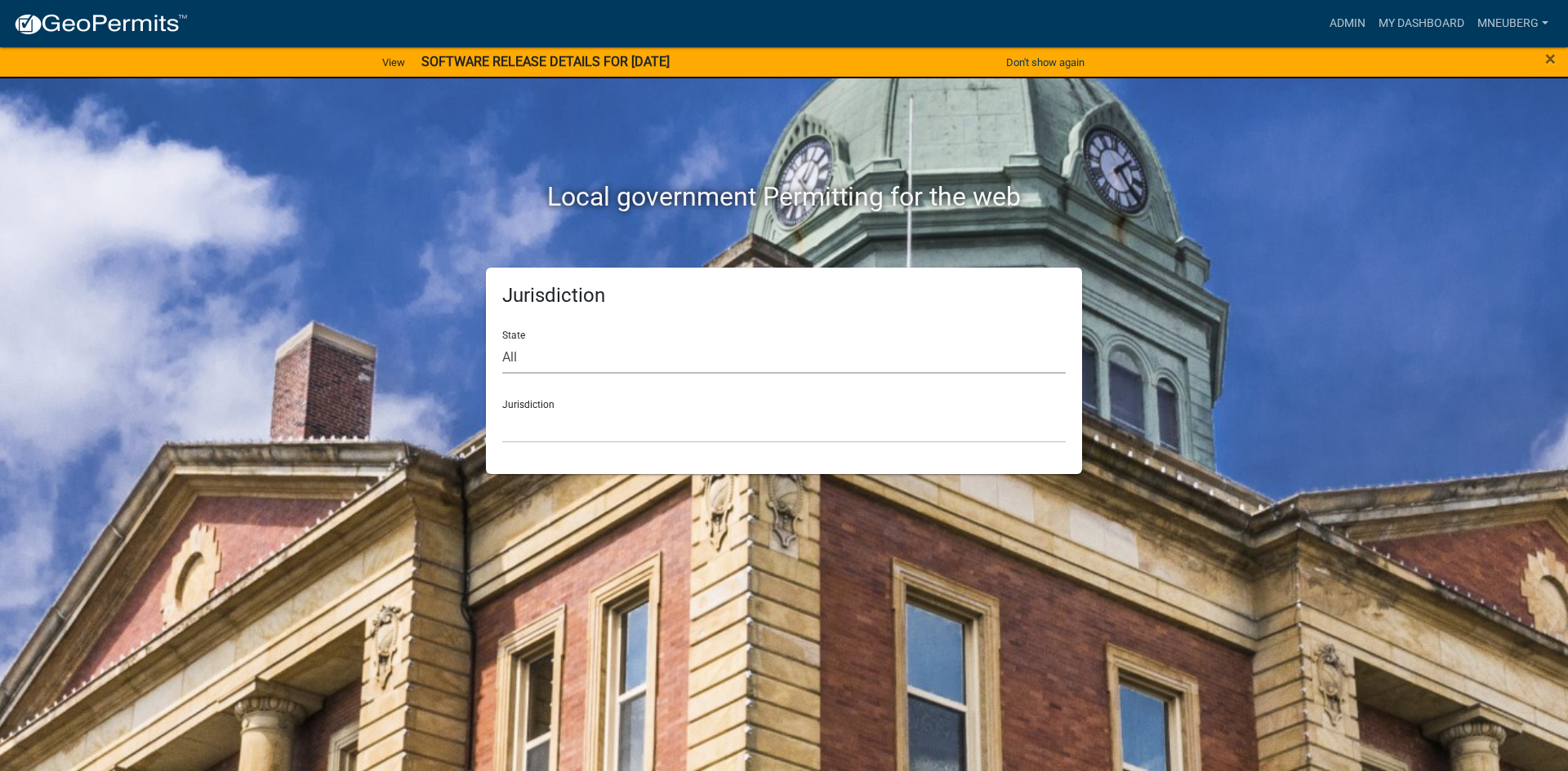
click at [613, 355] on select "All [US_STATE] [US_STATE] [US_STATE] [US_STATE] [US_STATE] [US_STATE] [US_STATE…" at bounding box center [784, 357] width 564 height 33
select select "[US_STATE]"
click at [502, 341] on select "All [US_STATE] [US_STATE] [US_STATE] [US_STATE] [US_STATE] [US_STATE] [US_STATE…" at bounding box center [784, 357] width 564 height 33
click at [562, 430] on select "City of [GEOGRAPHIC_DATA], [US_STATE] City of [GEOGRAPHIC_DATA], [US_STATE] Cit…" at bounding box center [784, 426] width 564 height 33
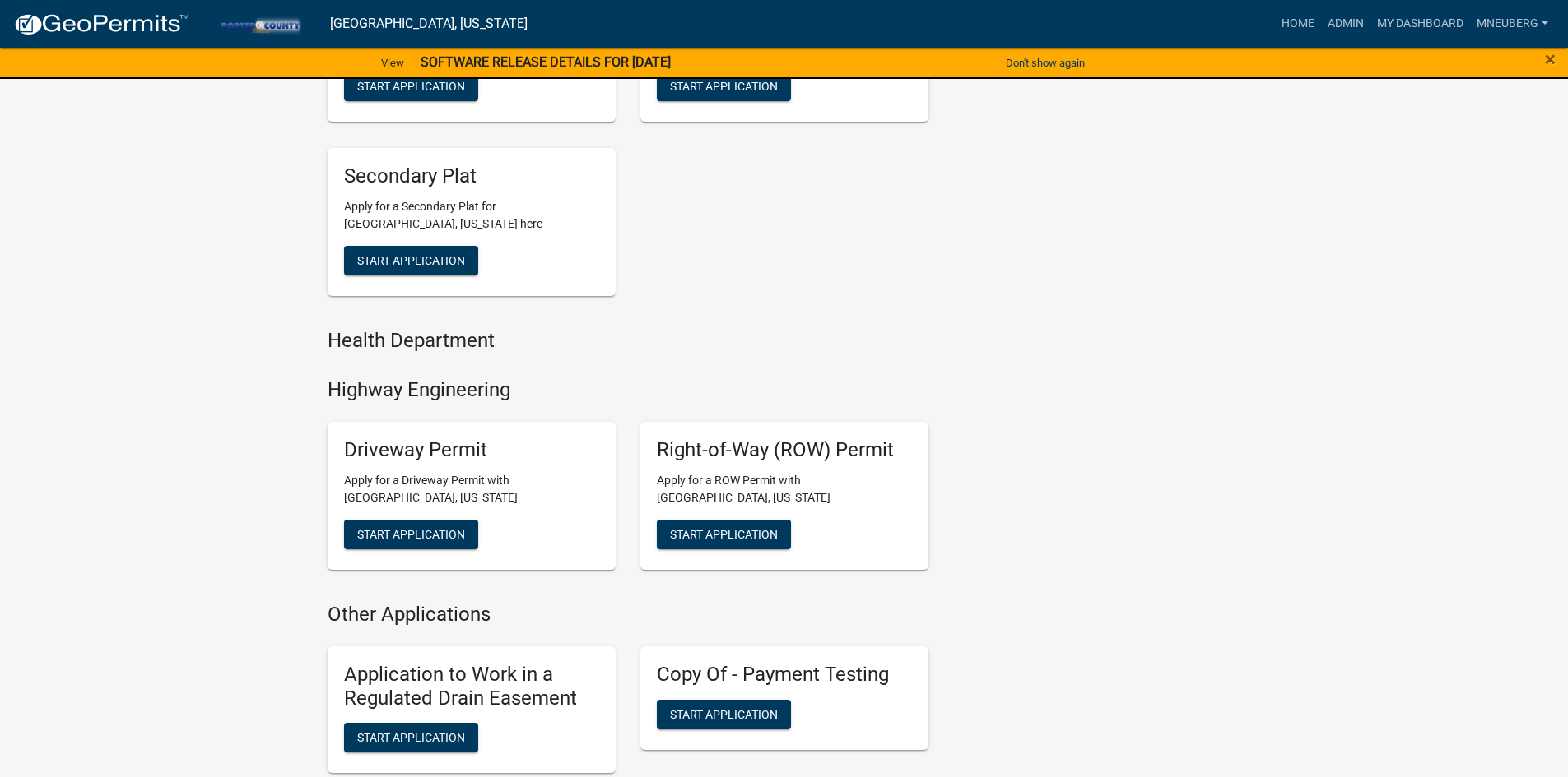
scroll to position [987, 0]
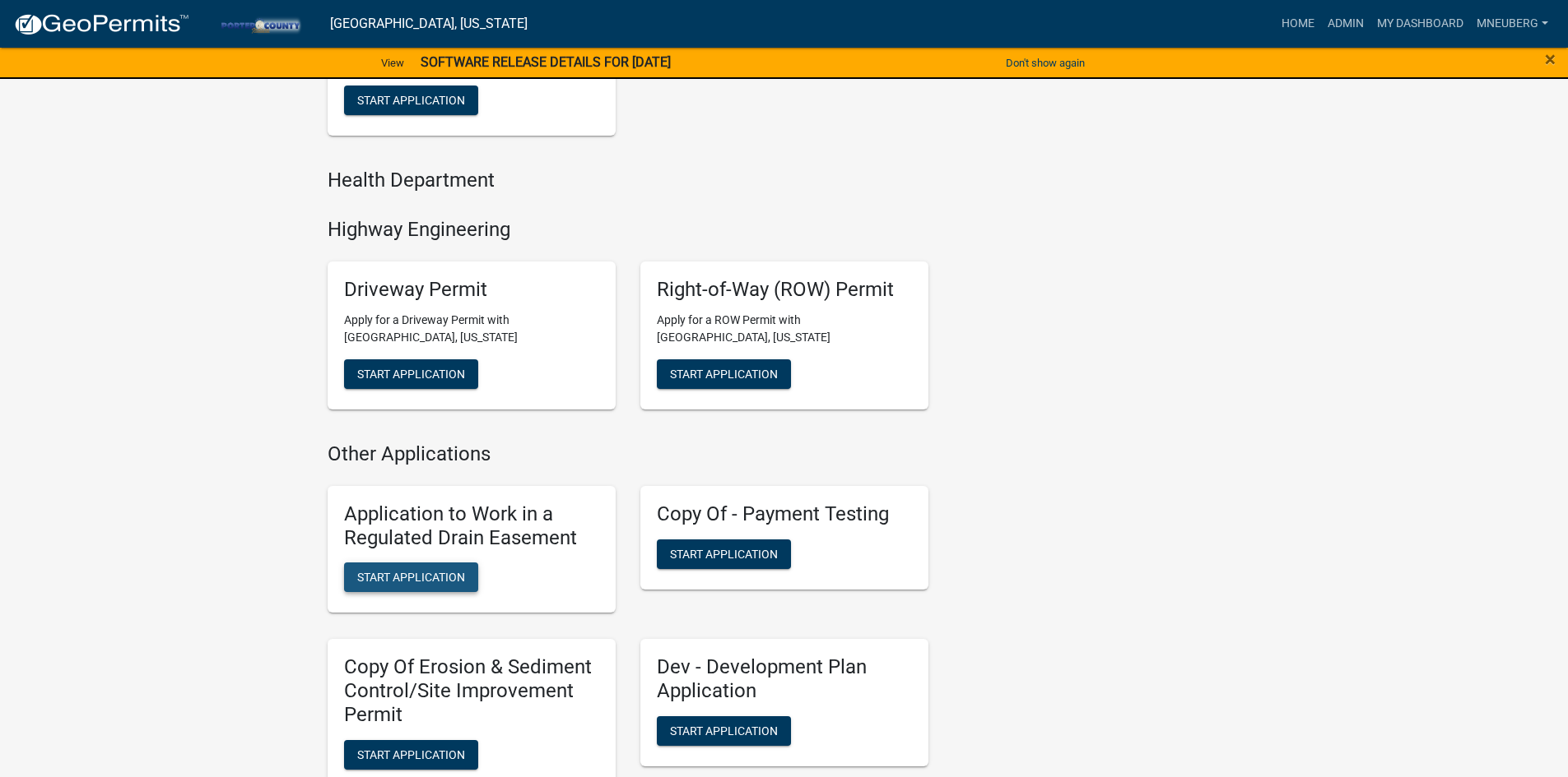
click at [421, 585] on button "Start Application" at bounding box center [411, 577] width 134 height 30
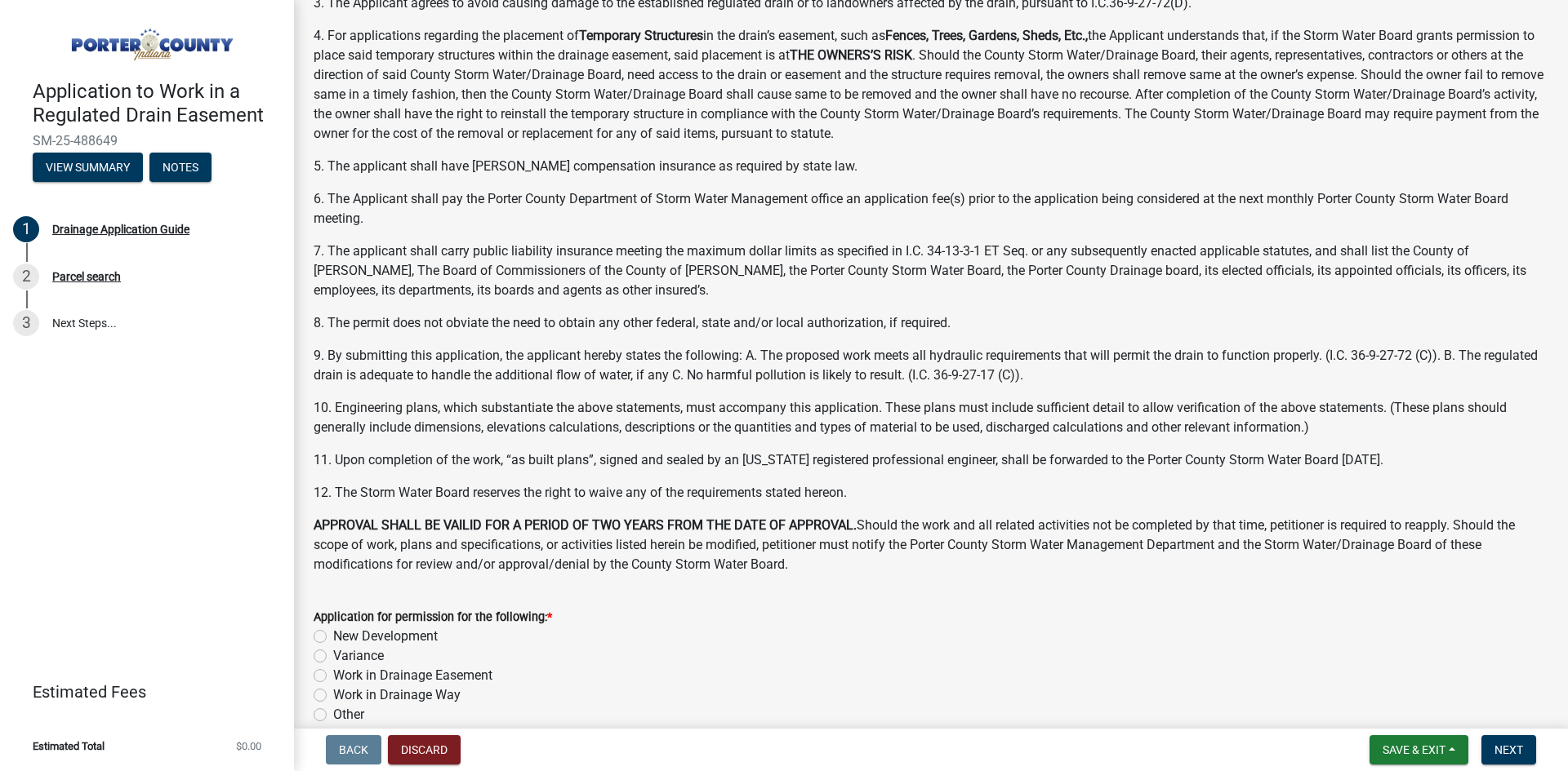
scroll to position [409, 0]
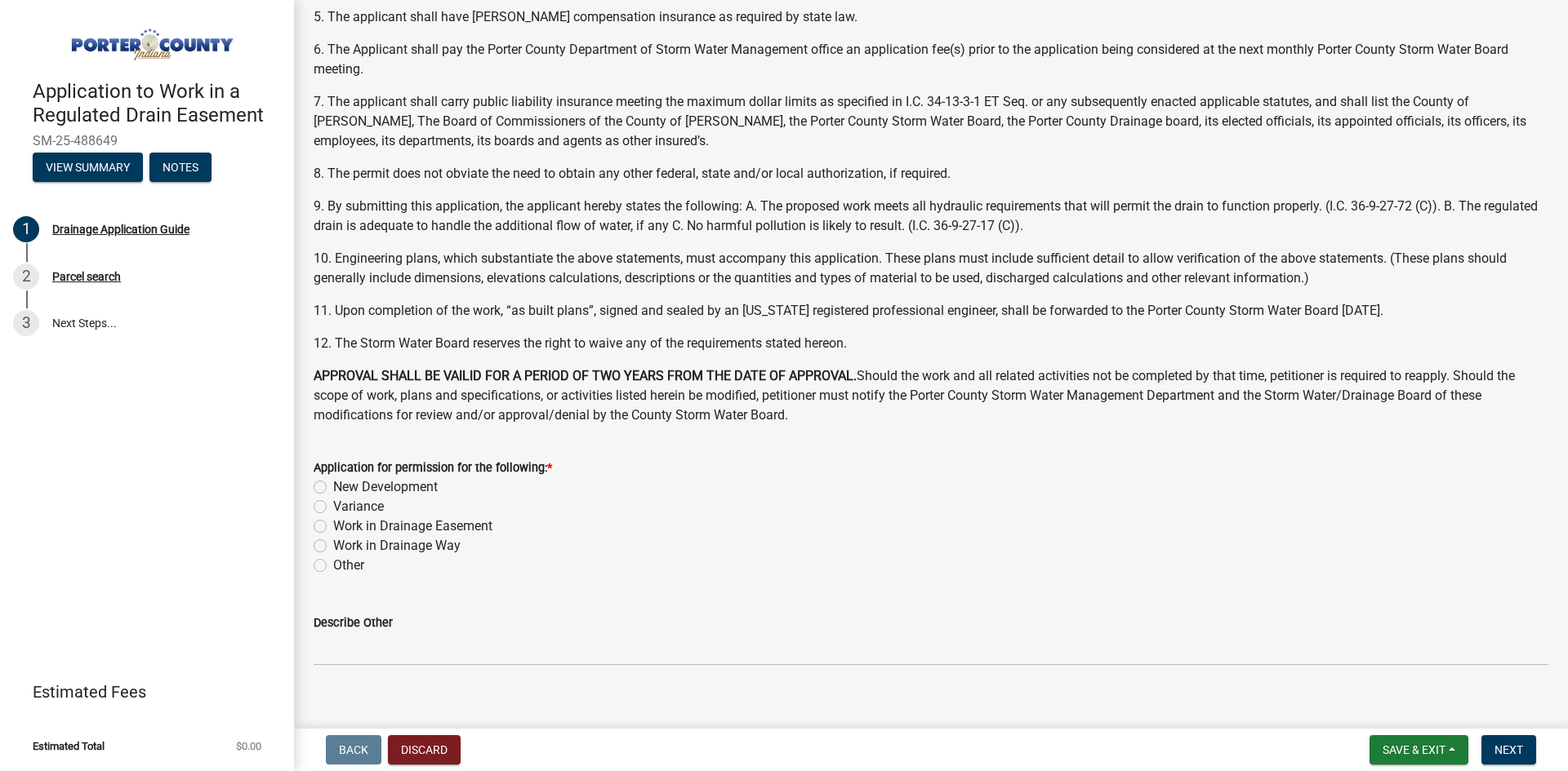
click at [333, 527] on label "Work in Drainage Easement" at bounding box center [412, 526] width 159 height 20
click at [333, 527] on input "Work in Drainage Easement" at bounding box center [338, 522] width 10 height 10
radio input "true"
click at [1511, 748] on span "Next" at bounding box center [1508, 749] width 29 height 13
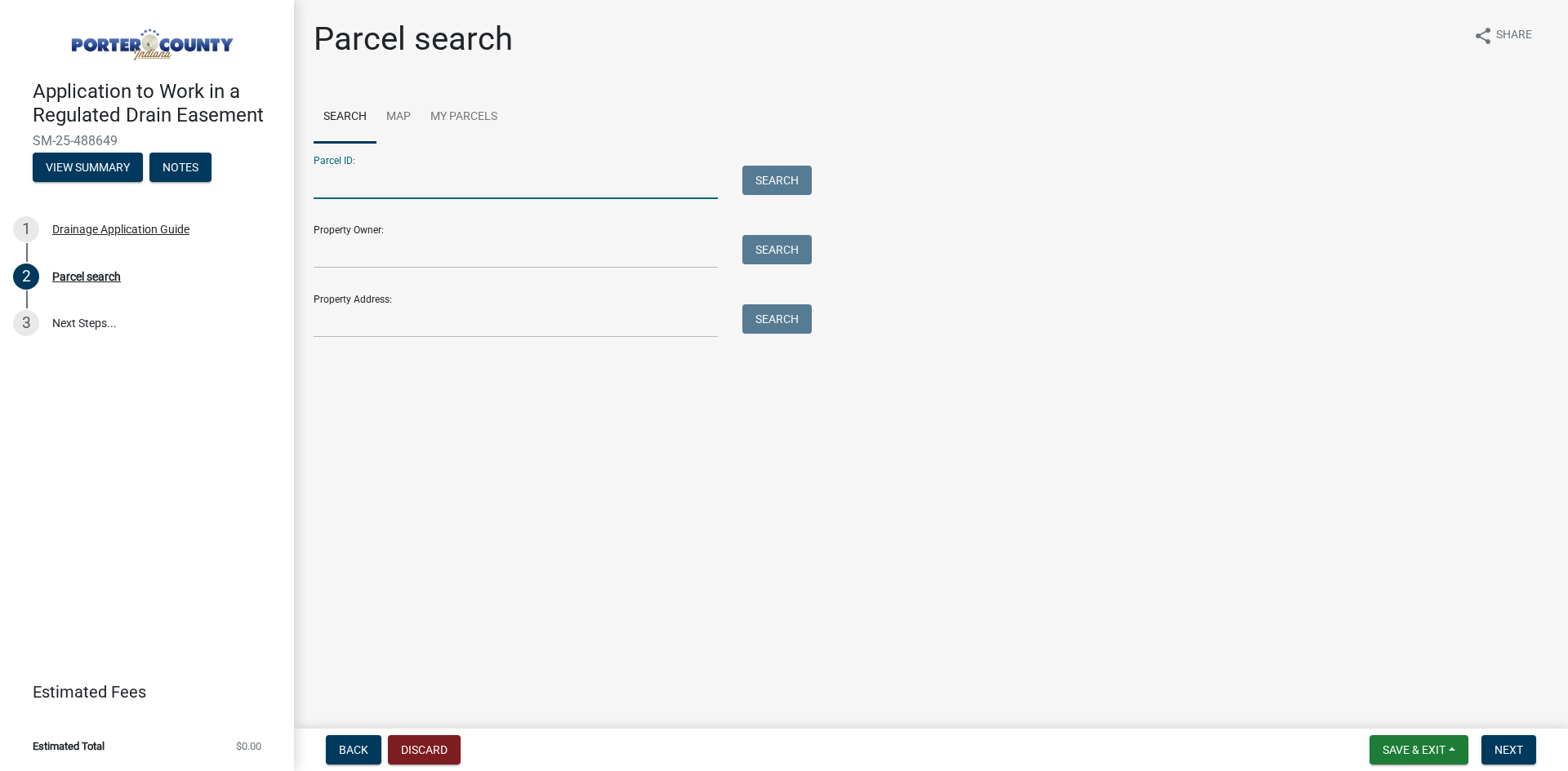
click at [392, 181] on input "Parcel ID:" at bounding box center [516, 183] width 404 height 33
type input "64-10-06-451-005.000-003"
click at [781, 188] on button "Search" at bounding box center [777, 181] width 70 height 30
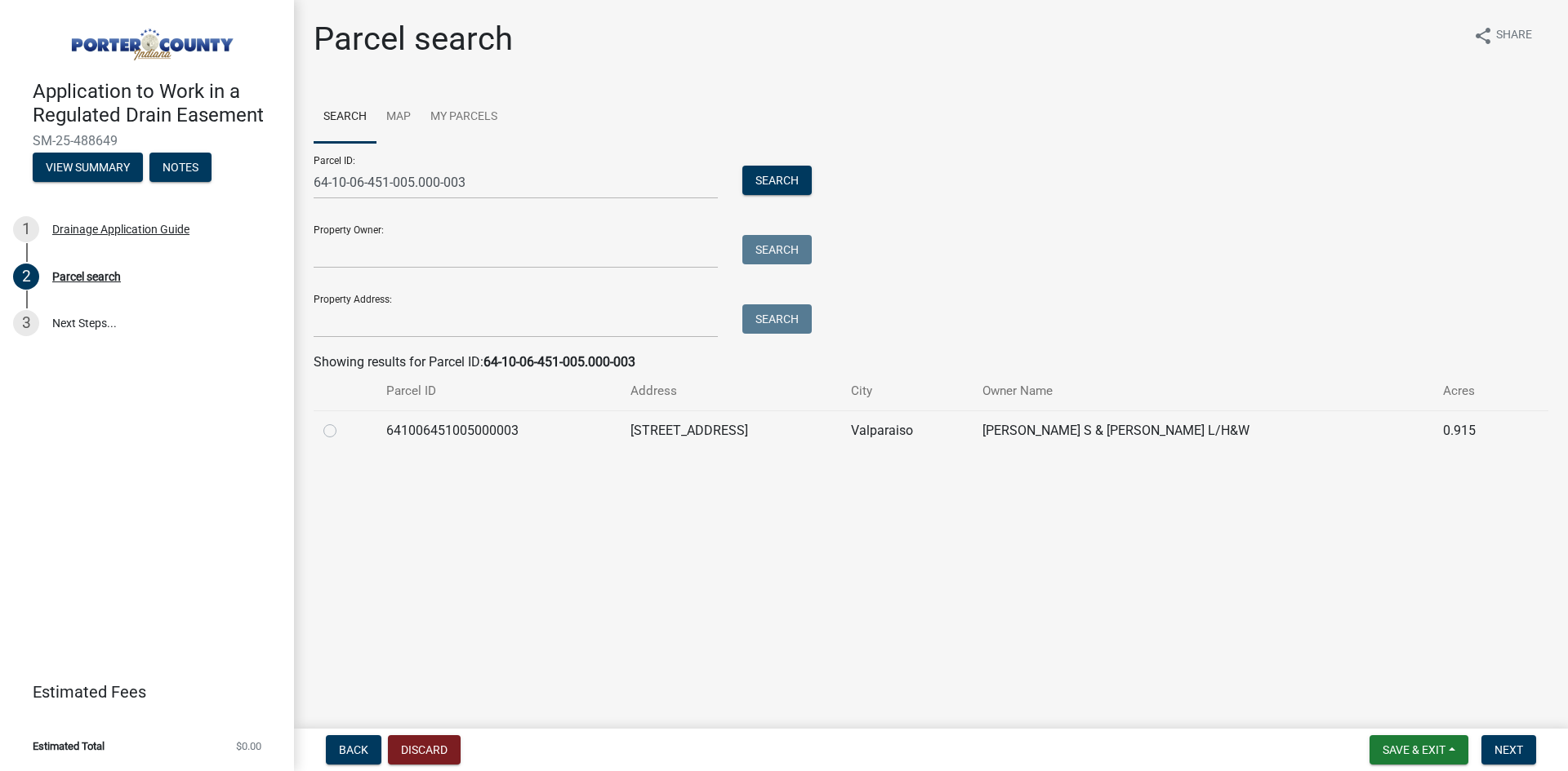
click at [343, 422] on label at bounding box center [343, 422] width 0 height 0
click at [343, 432] on input "radio" at bounding box center [348, 427] width 10 height 10
radio input "true"
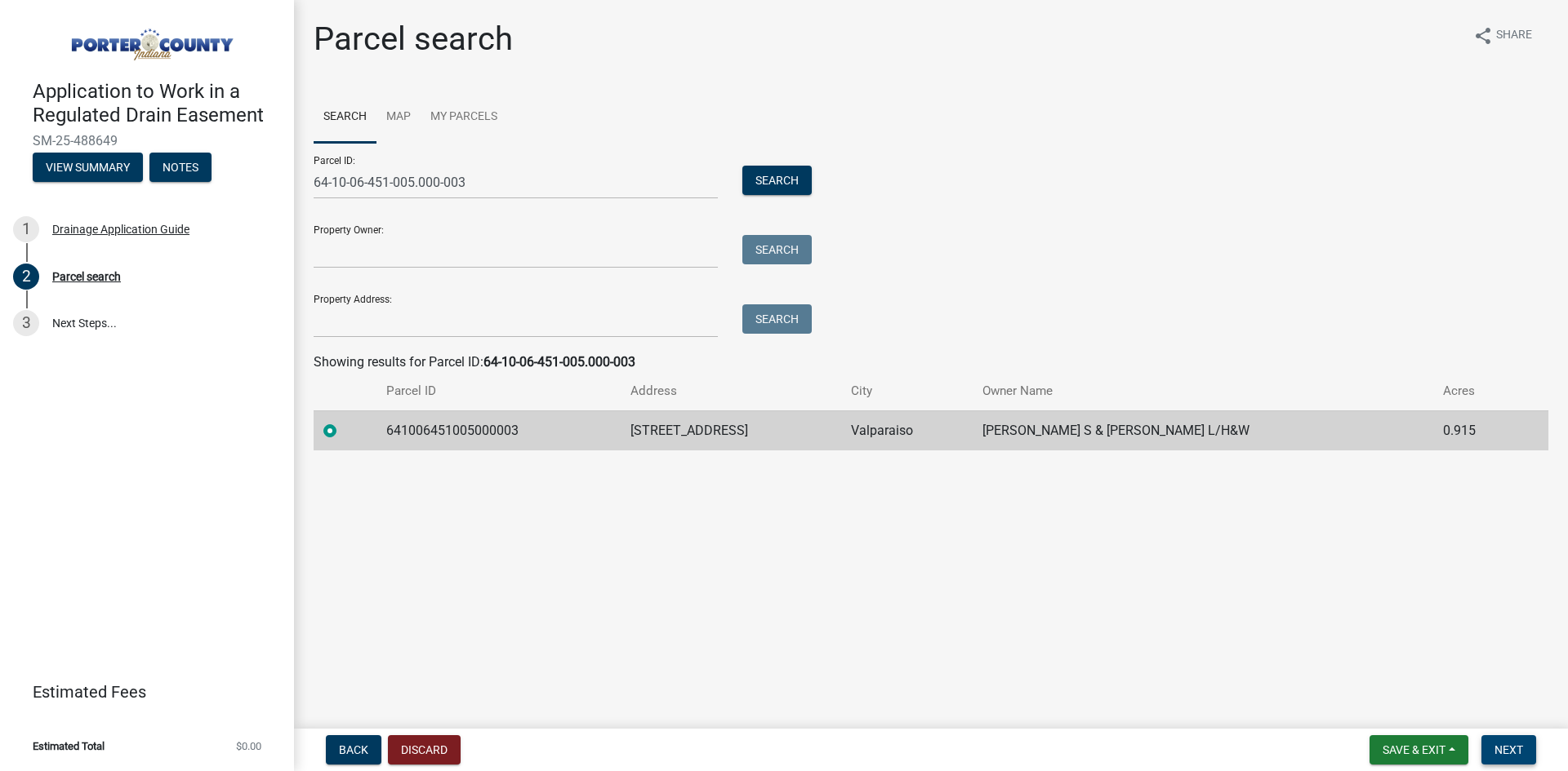
click at [1501, 748] on span "Next" at bounding box center [1508, 749] width 29 height 13
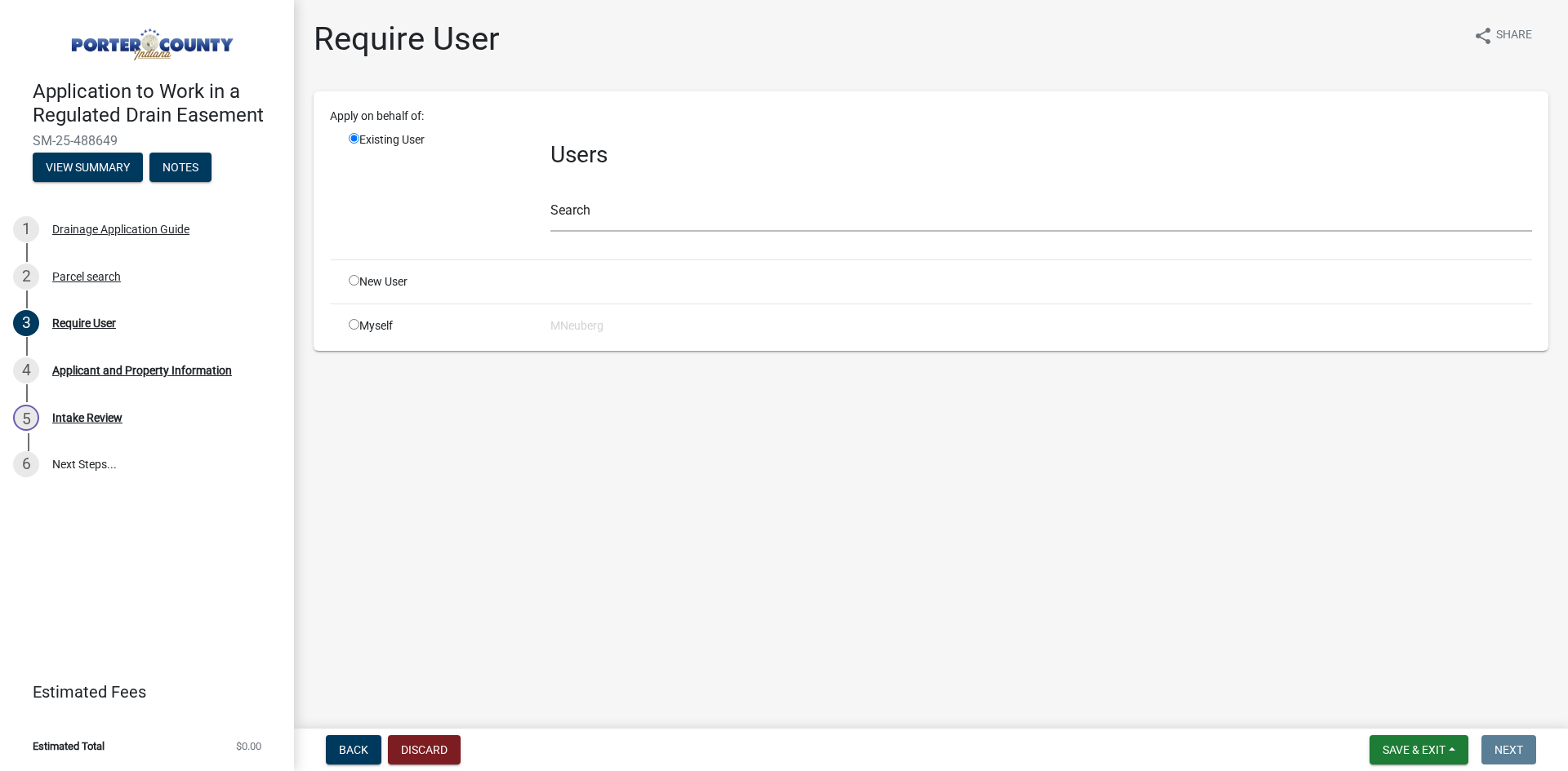
click at [358, 328] on input "radio" at bounding box center [354, 324] width 10 height 10
radio input "true"
radio input "false"
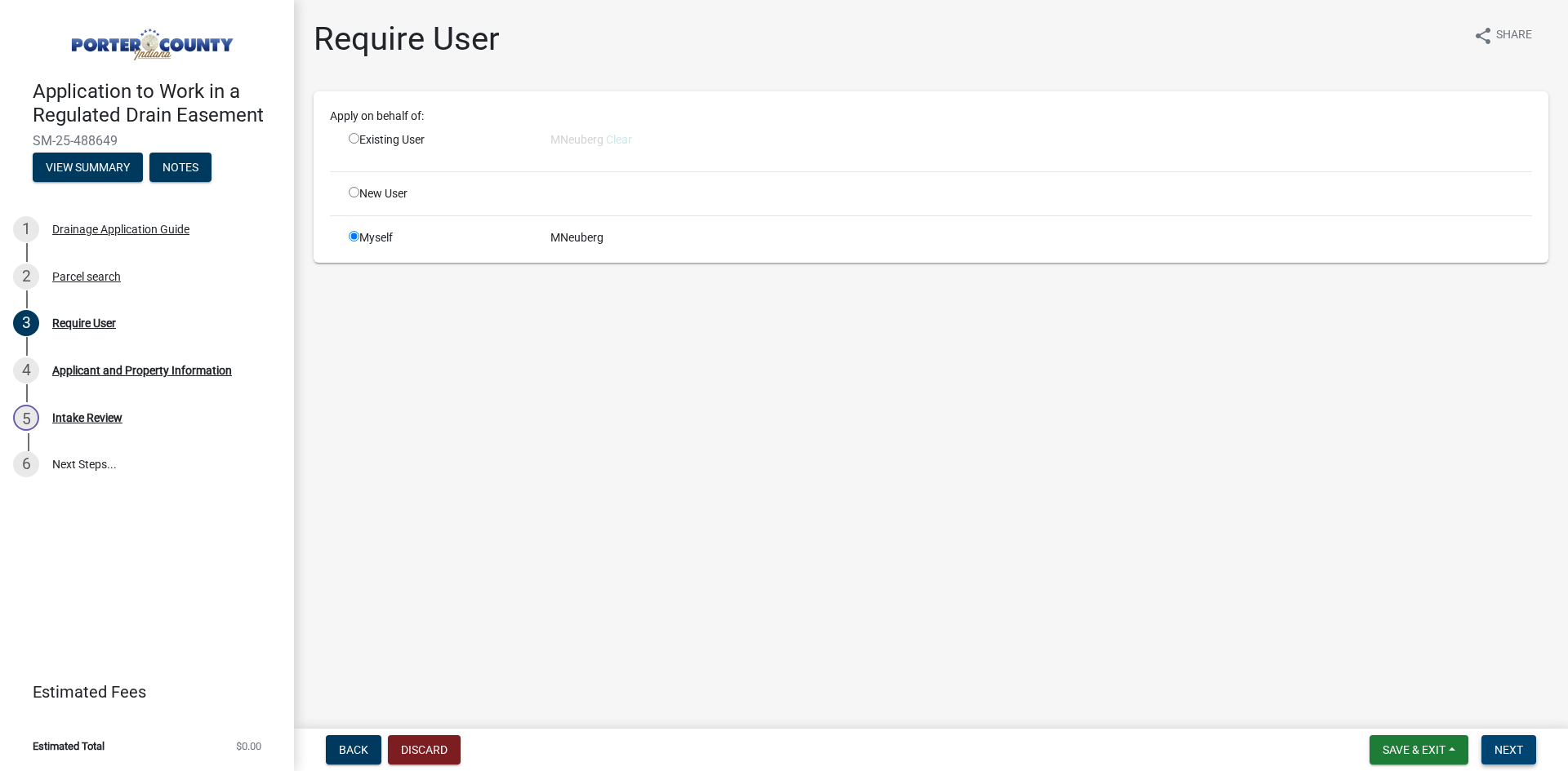
click at [1517, 750] on span "Next" at bounding box center [1508, 749] width 29 height 13
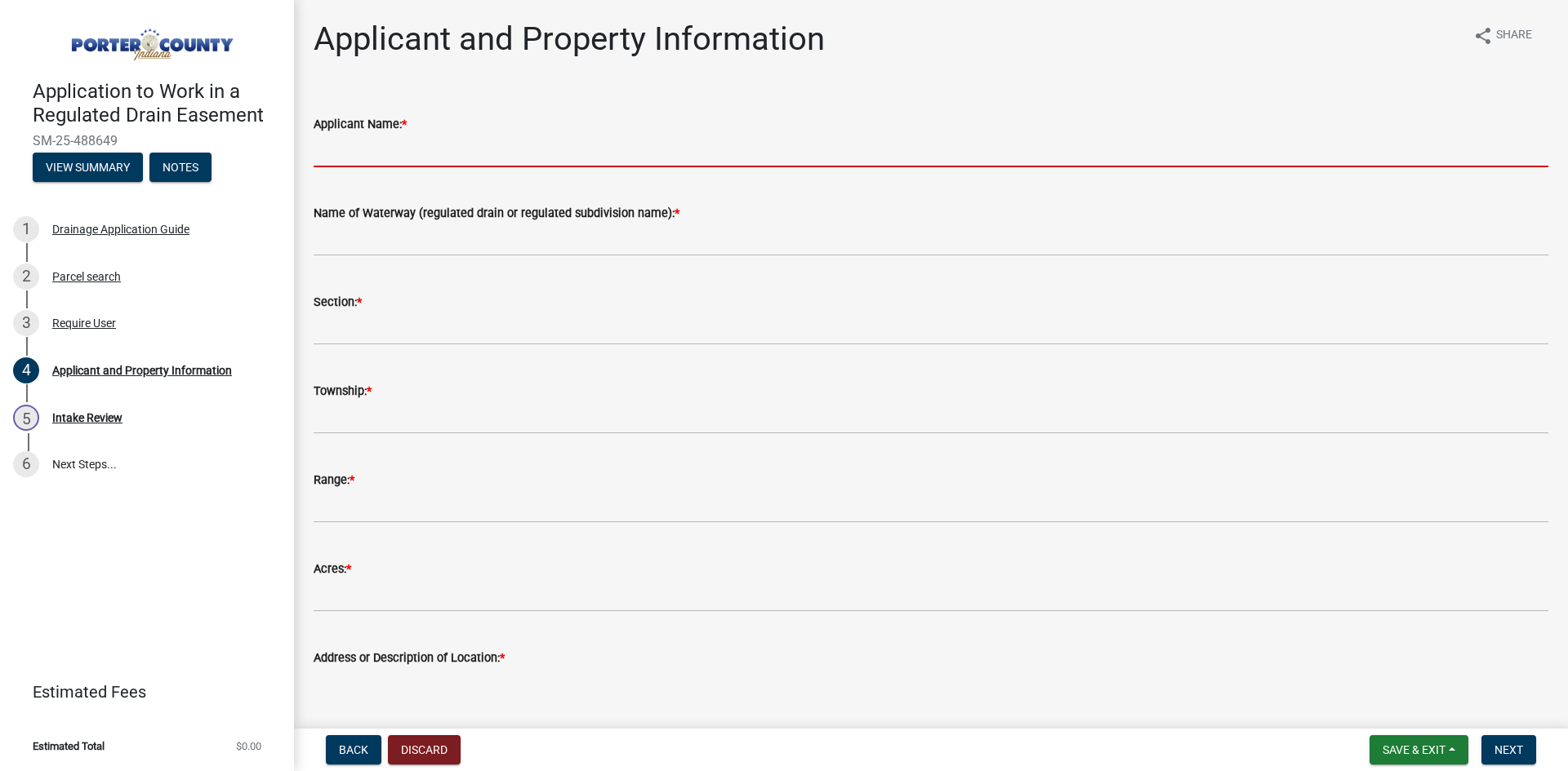
click at [400, 139] on input "Applicant Name: *" at bounding box center [931, 150] width 1235 height 33
type input "NIPSCO"
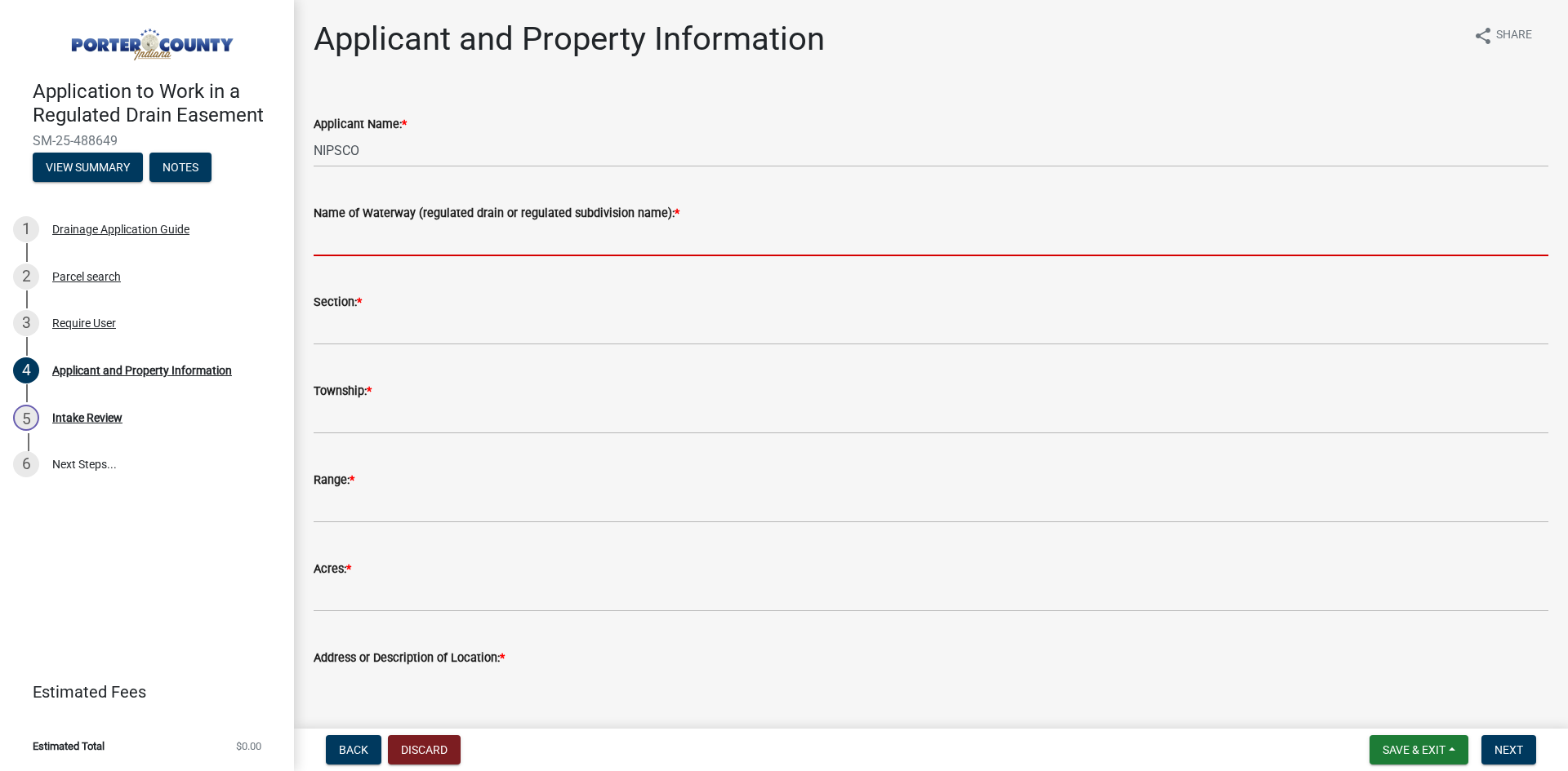
click at [382, 235] on input "Name of Waterway (regulated drain or regulated subdivision name): *" at bounding box center [931, 239] width 1235 height 33
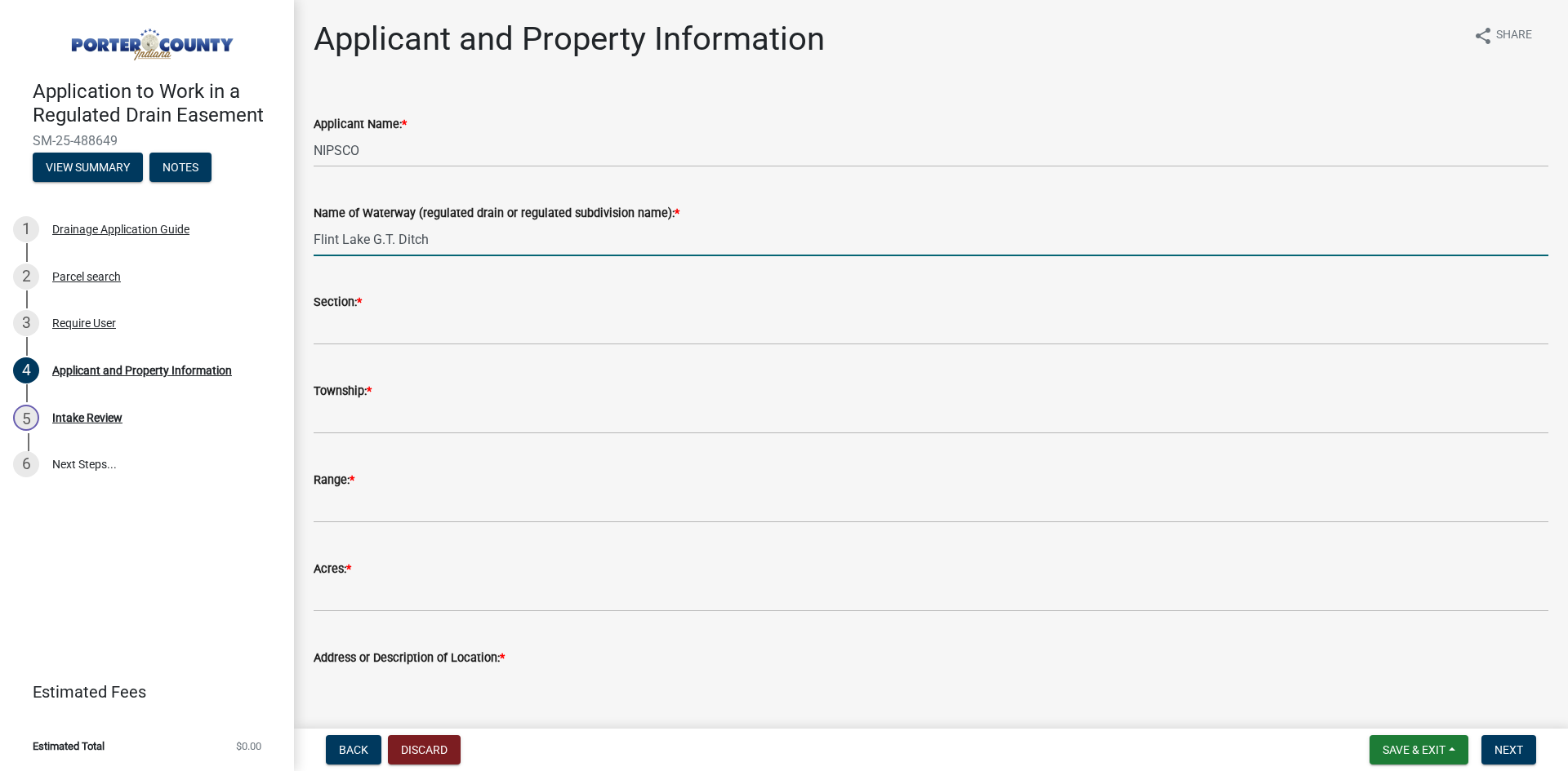
type input "Flint Lake G.T. Ditch"
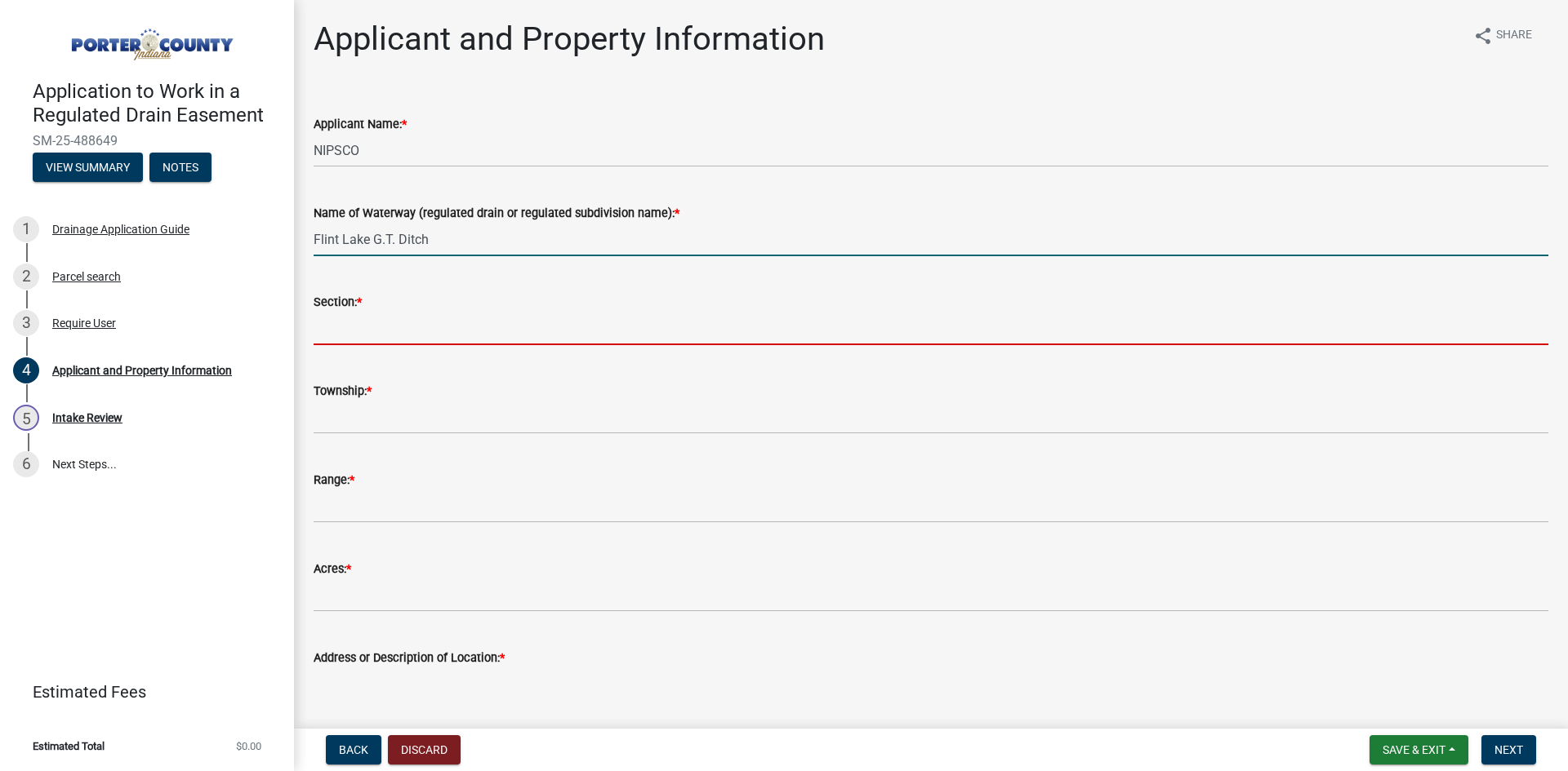
click at [397, 329] on input "Section: *" at bounding box center [931, 329] width 1235 height 33
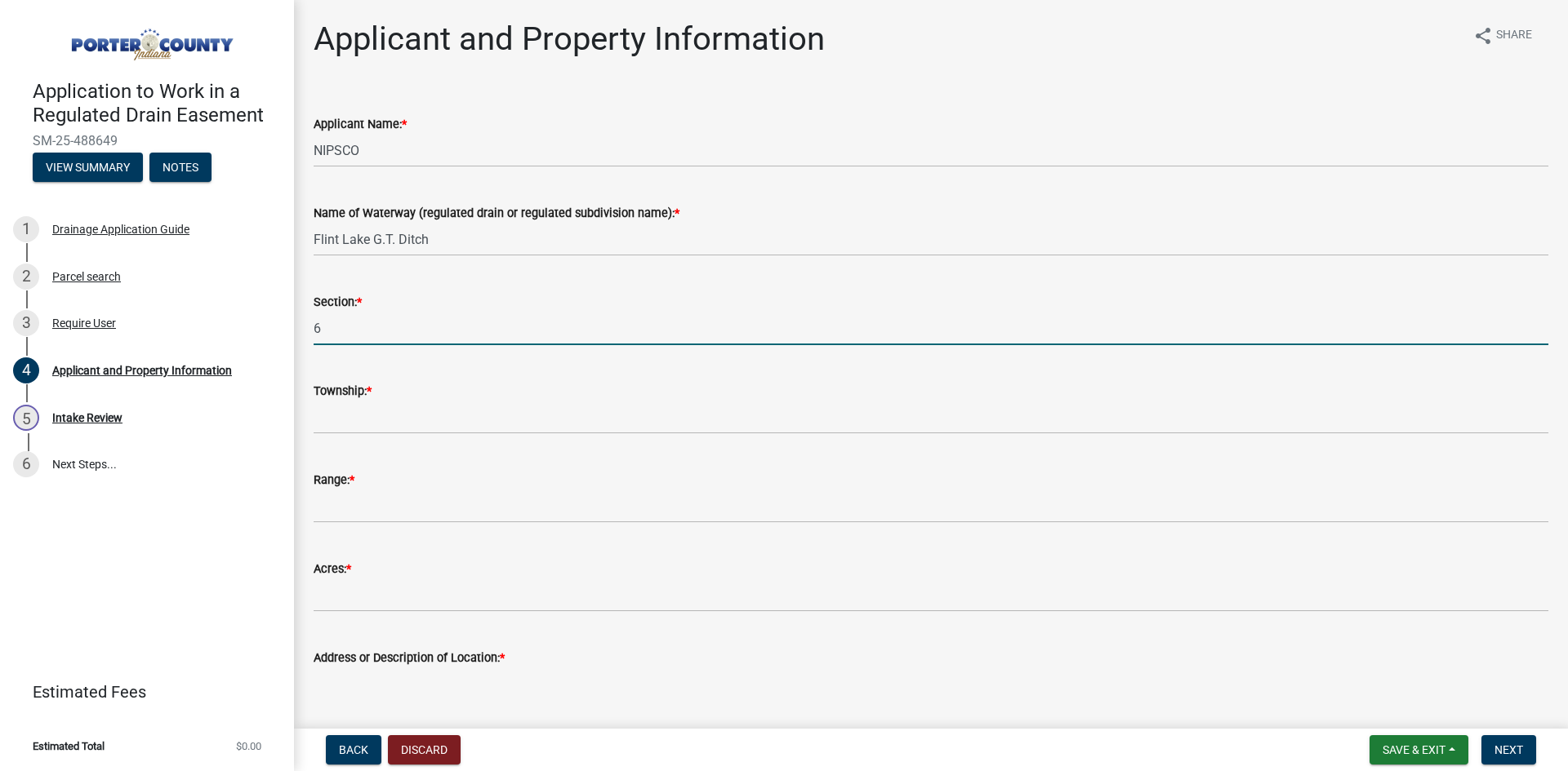
type input "6"
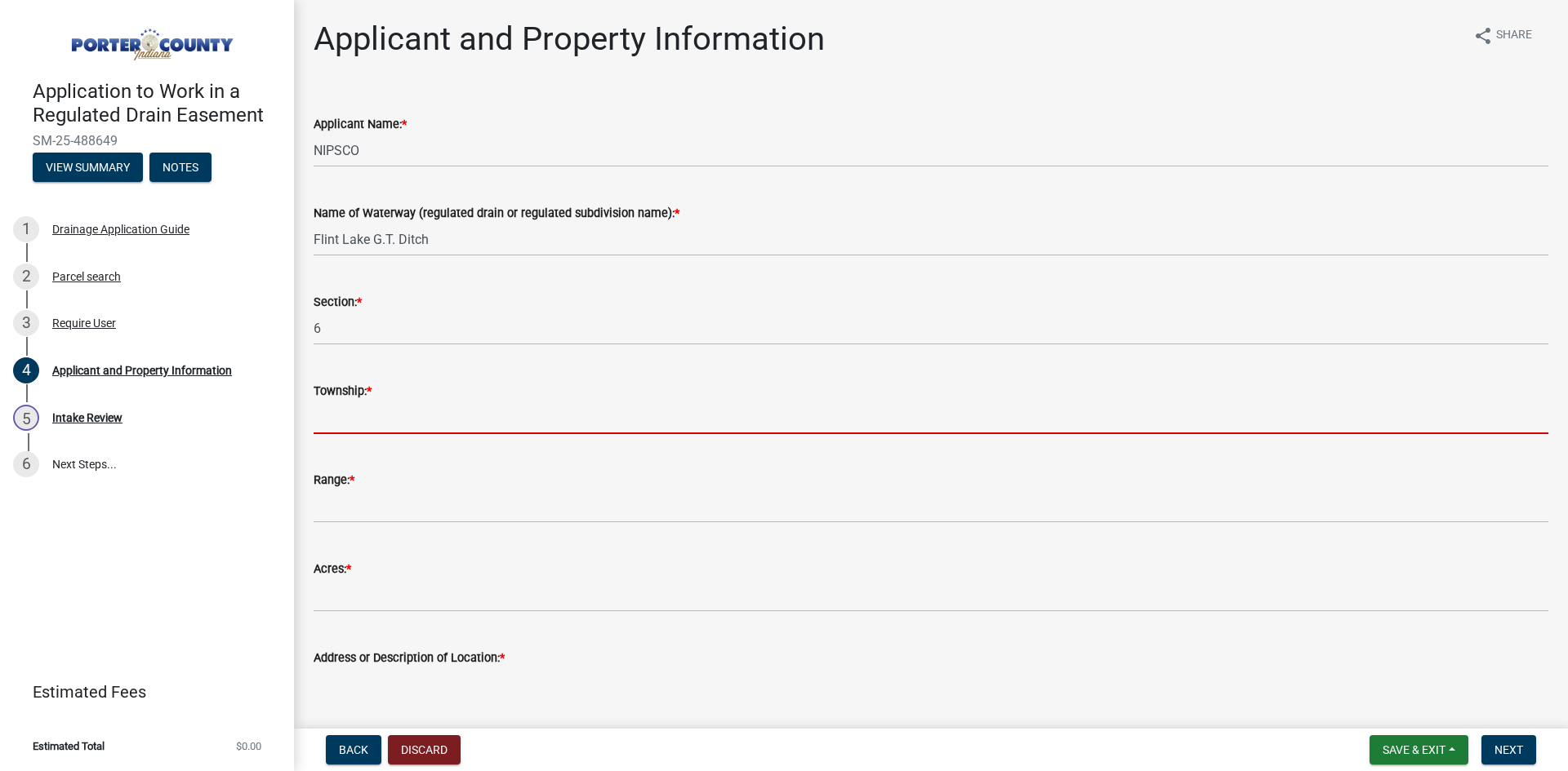
click at [423, 409] on input "Township: *" at bounding box center [931, 417] width 1235 height 33
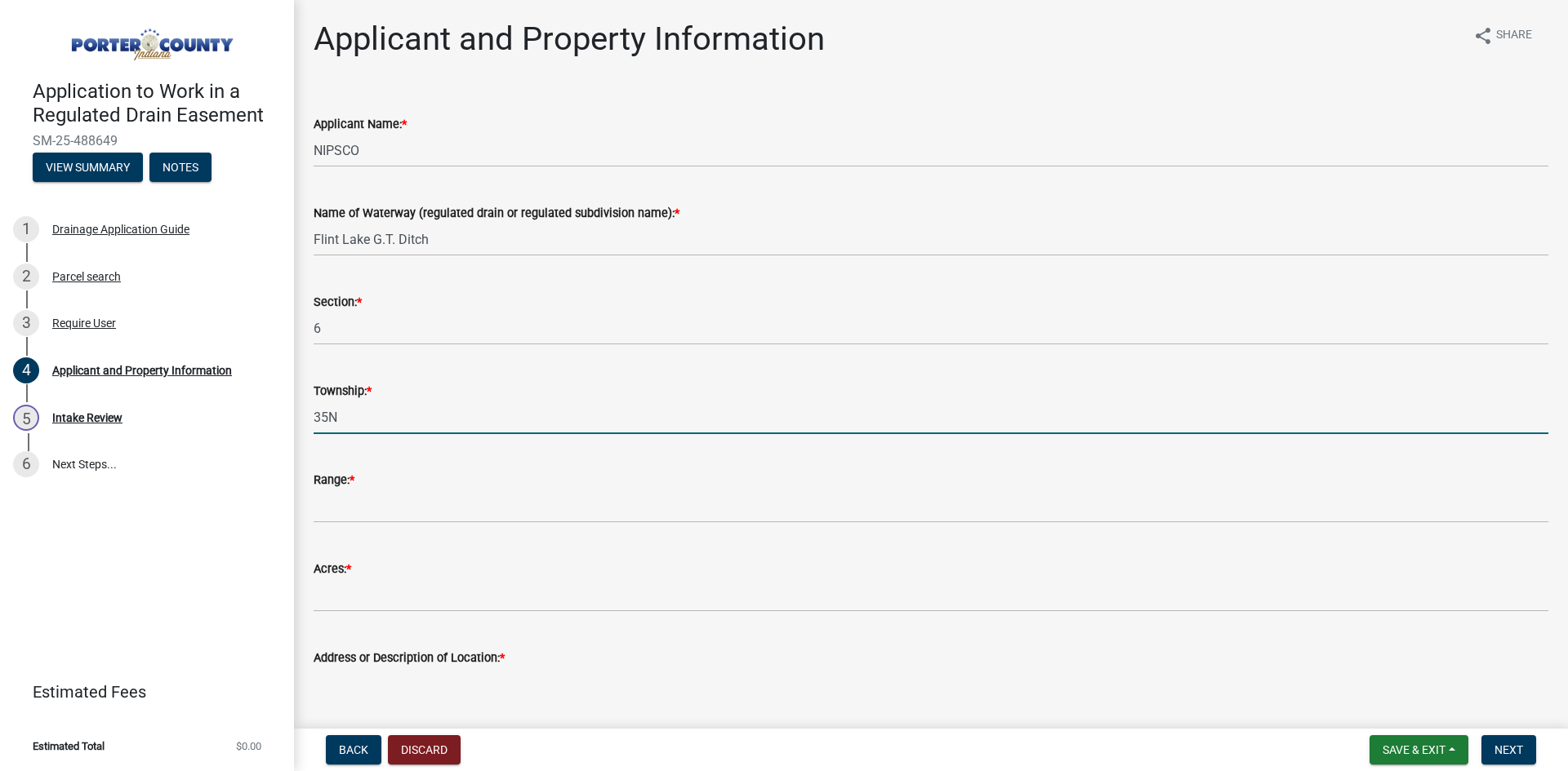
type input "35N"
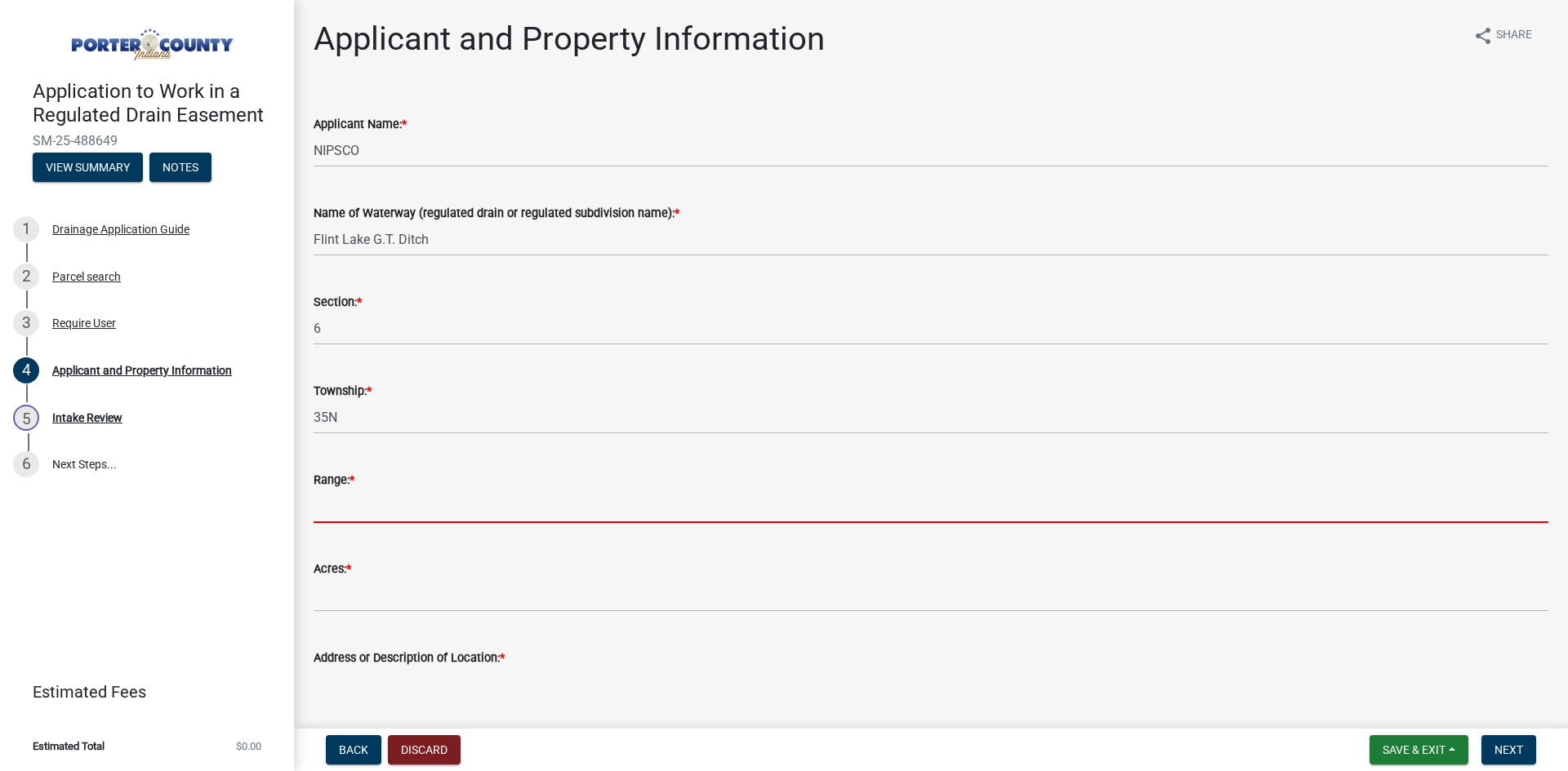
click at [433, 508] on input "Range: *" at bounding box center [931, 506] width 1235 height 33
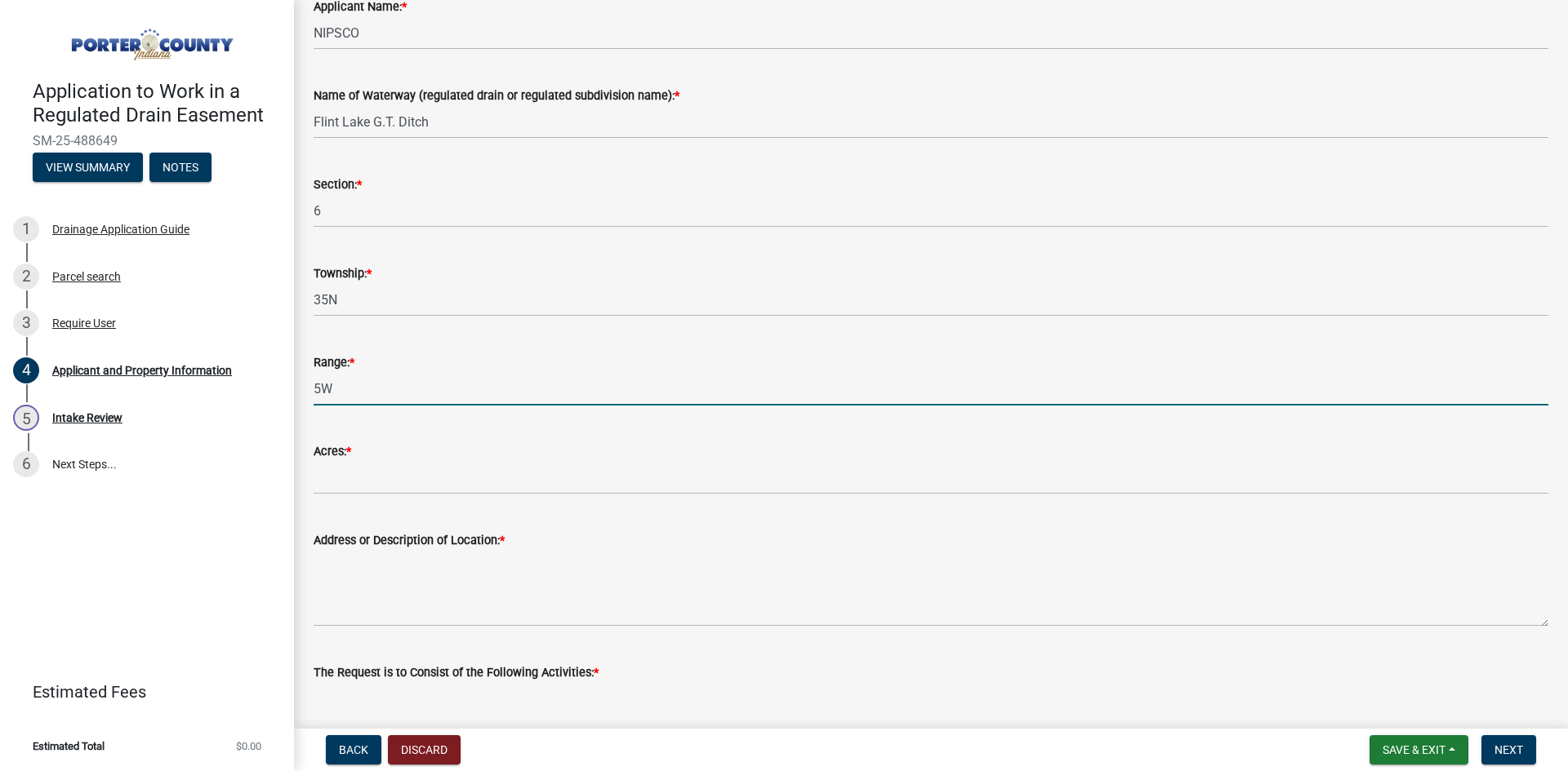
scroll to position [245, 0]
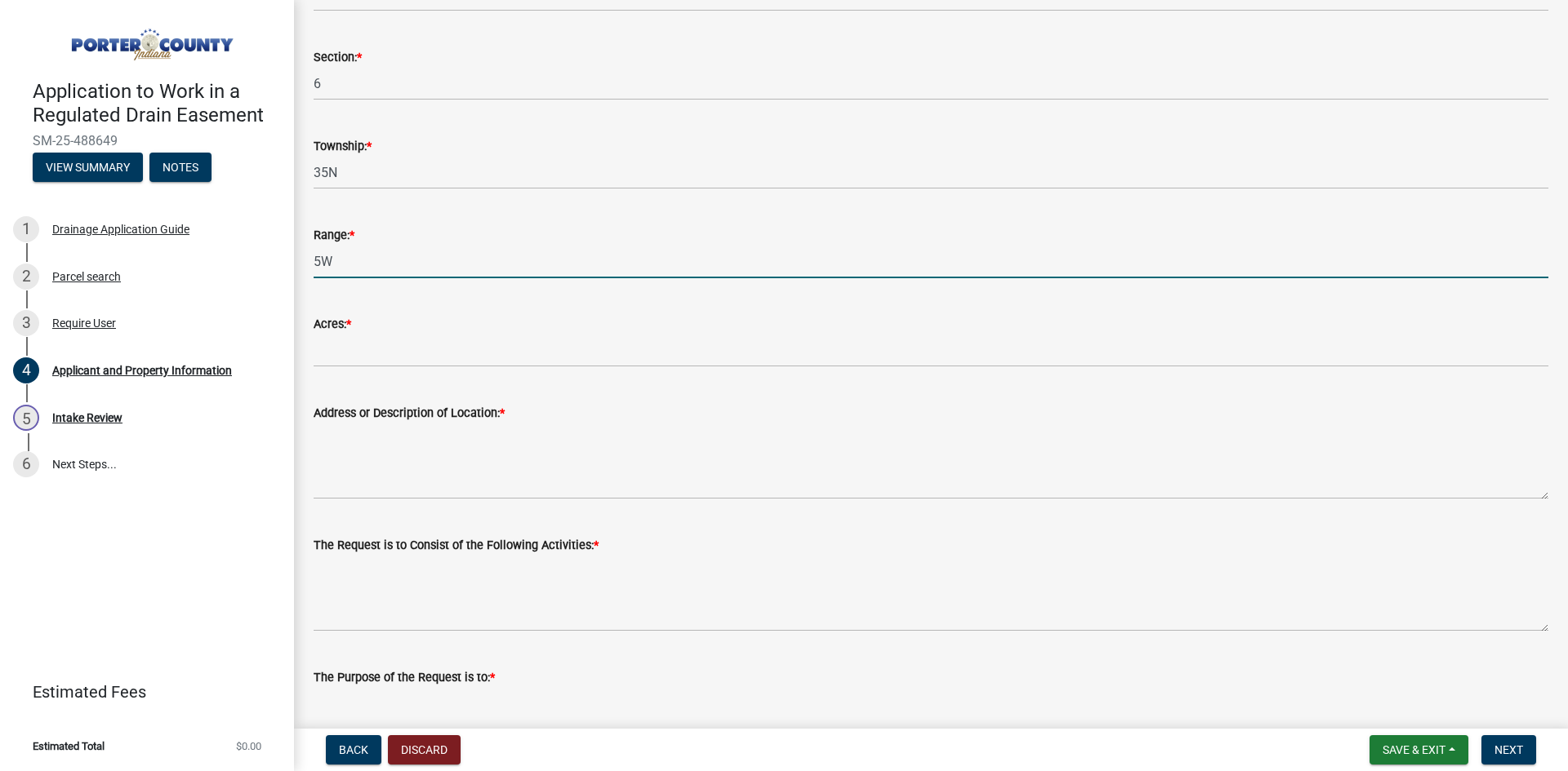
type input "5W"
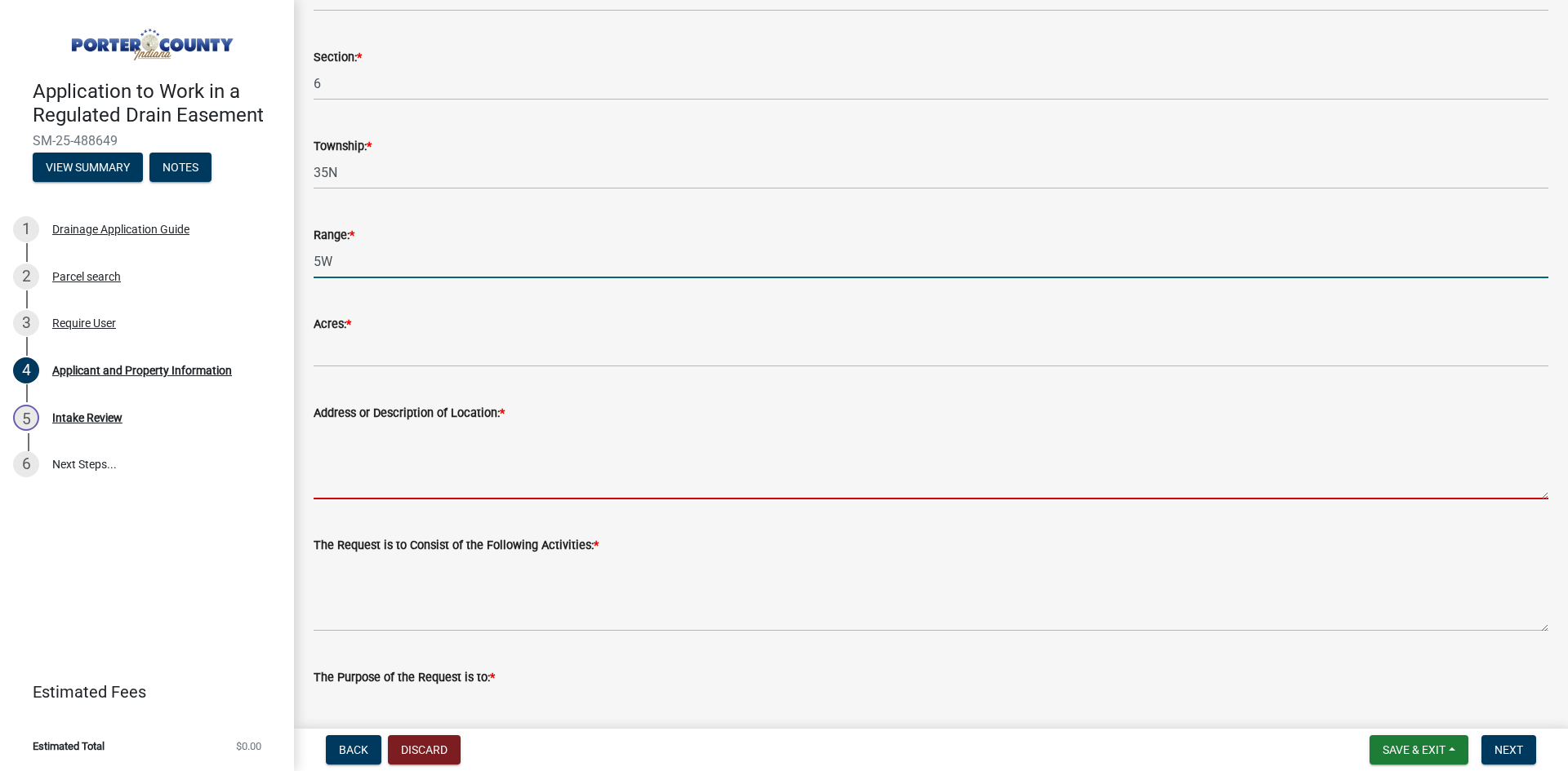
click at [378, 459] on textarea "Address or Description of Location: *" at bounding box center [931, 461] width 1235 height 76
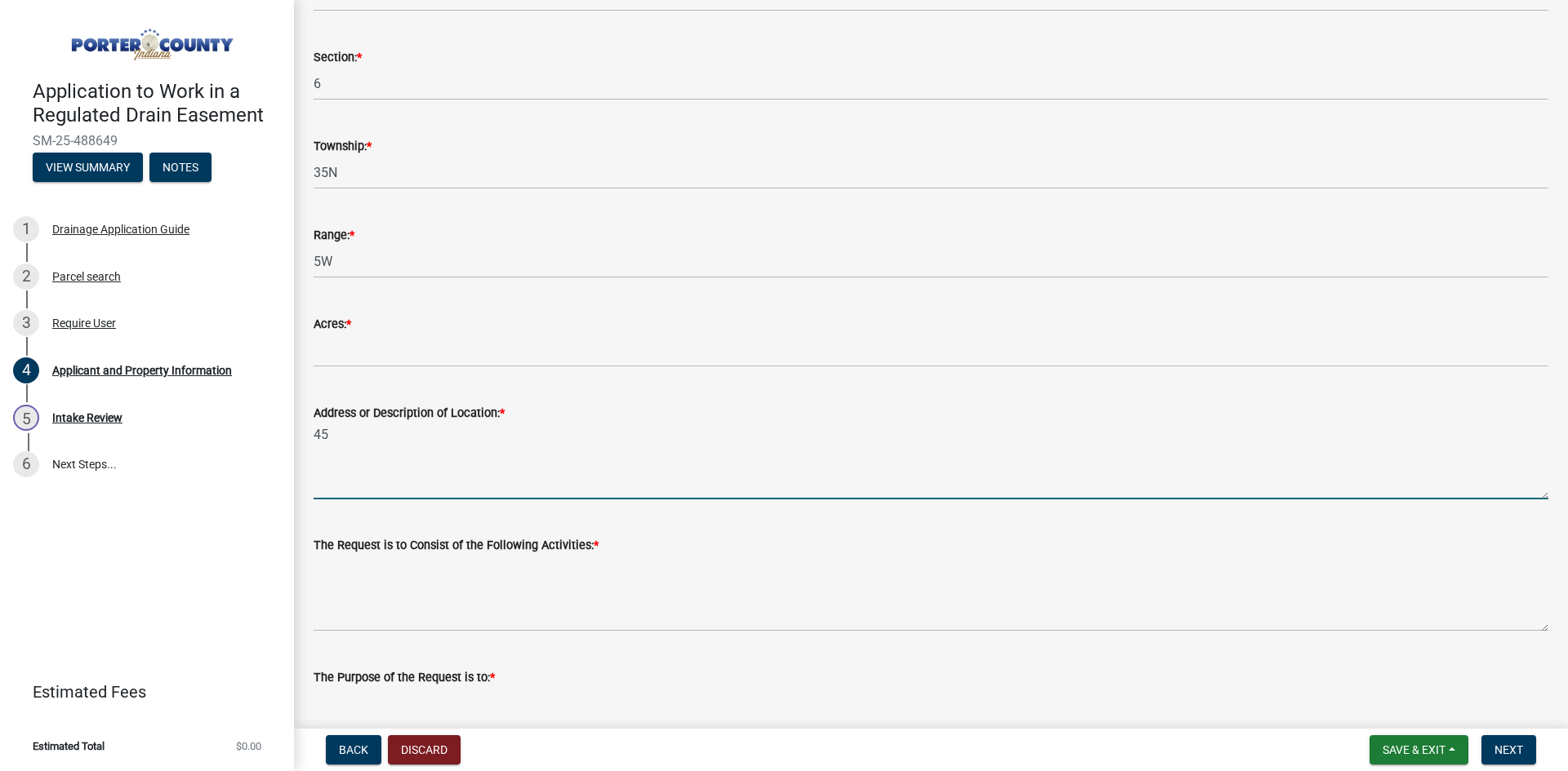
type textarea "4"
type textarea "ROW across from 4501 Calumet Ave., Valparaiso, IN"
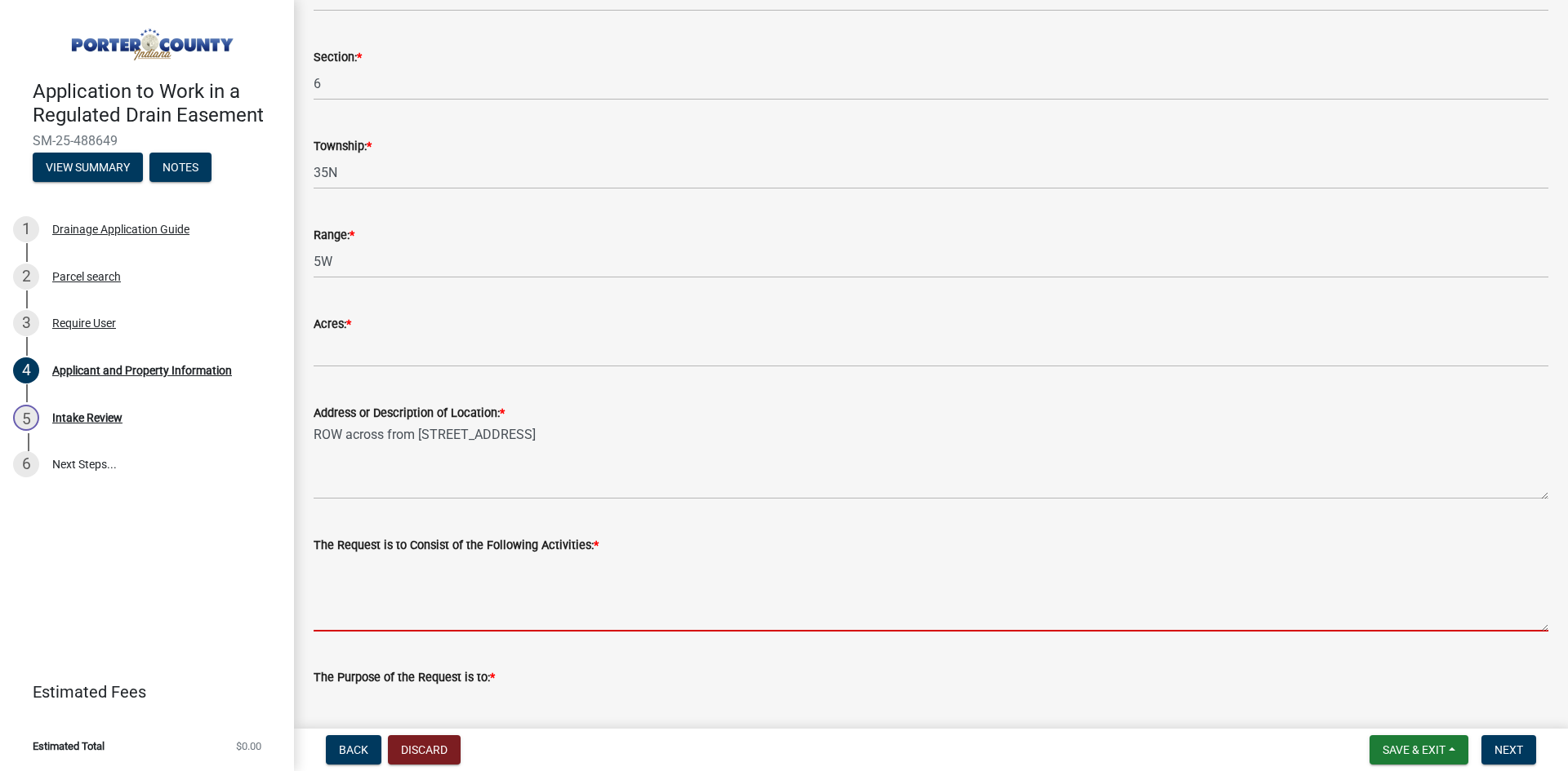
click at [377, 616] on textarea "The Request is to Consist of the Following Activities: *" at bounding box center [931, 594] width 1235 height 76
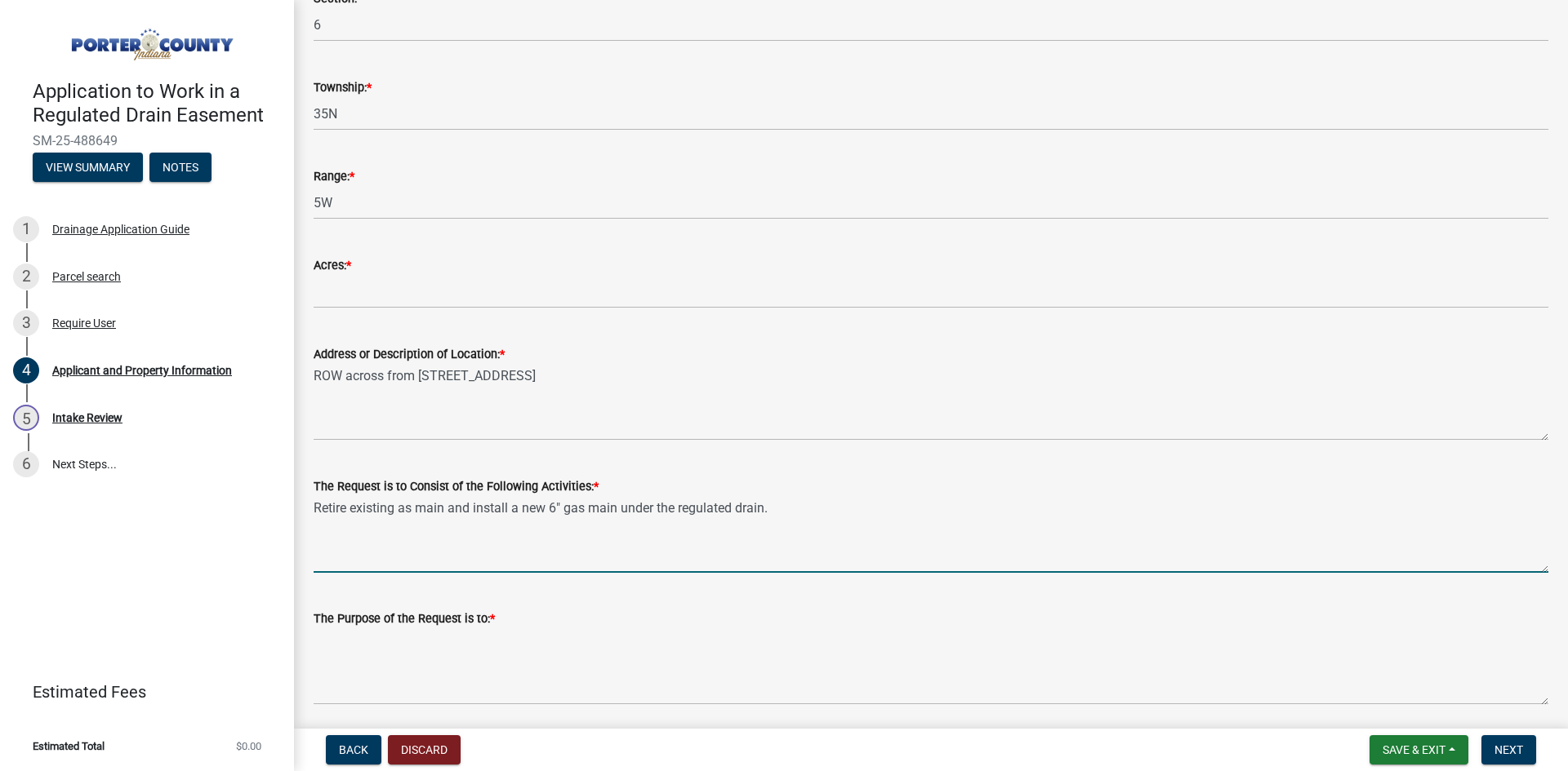
scroll to position [363, 0]
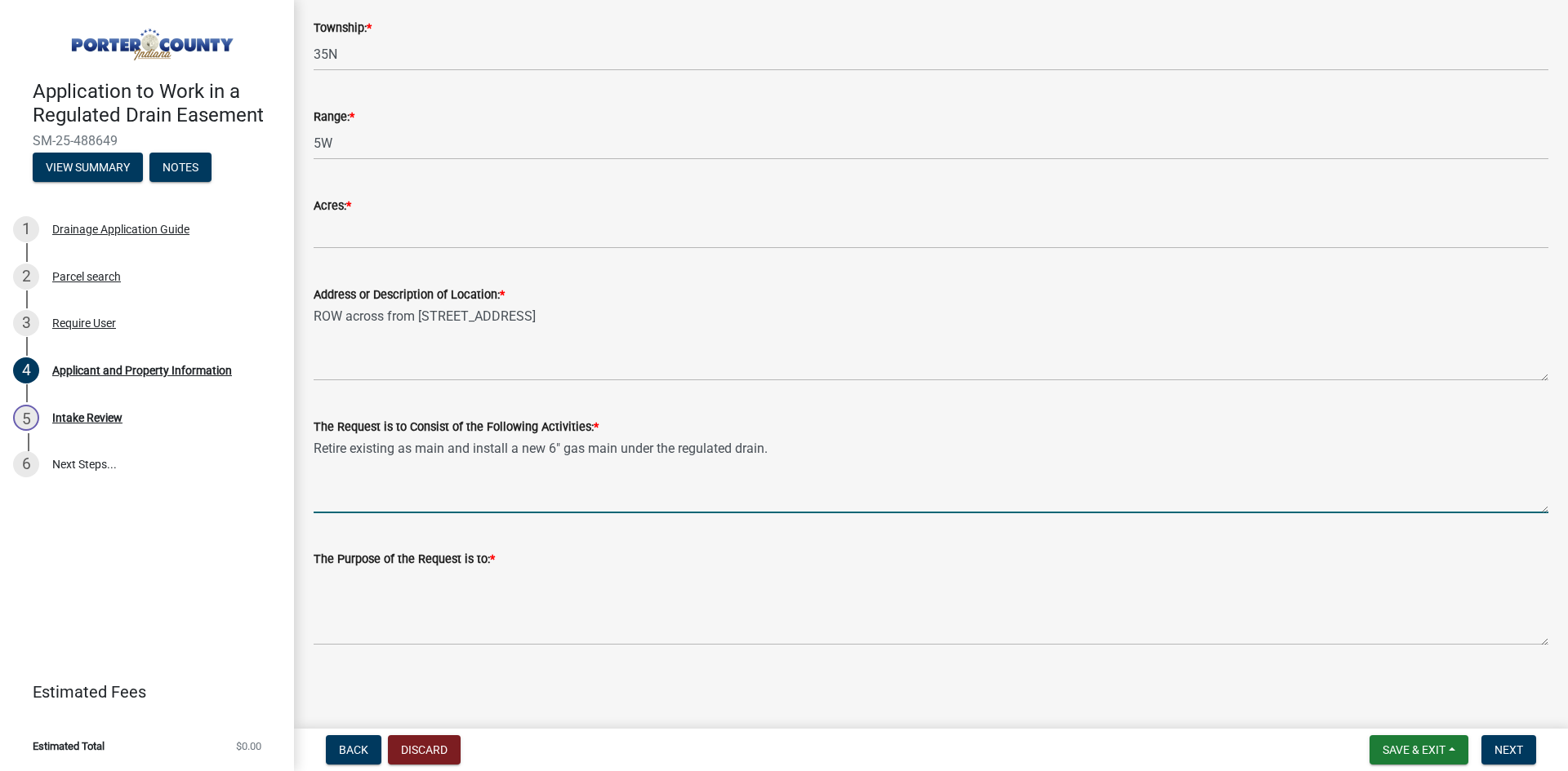
type textarea "Retire existing as main and install a new 6" gas main under the regulated drain."
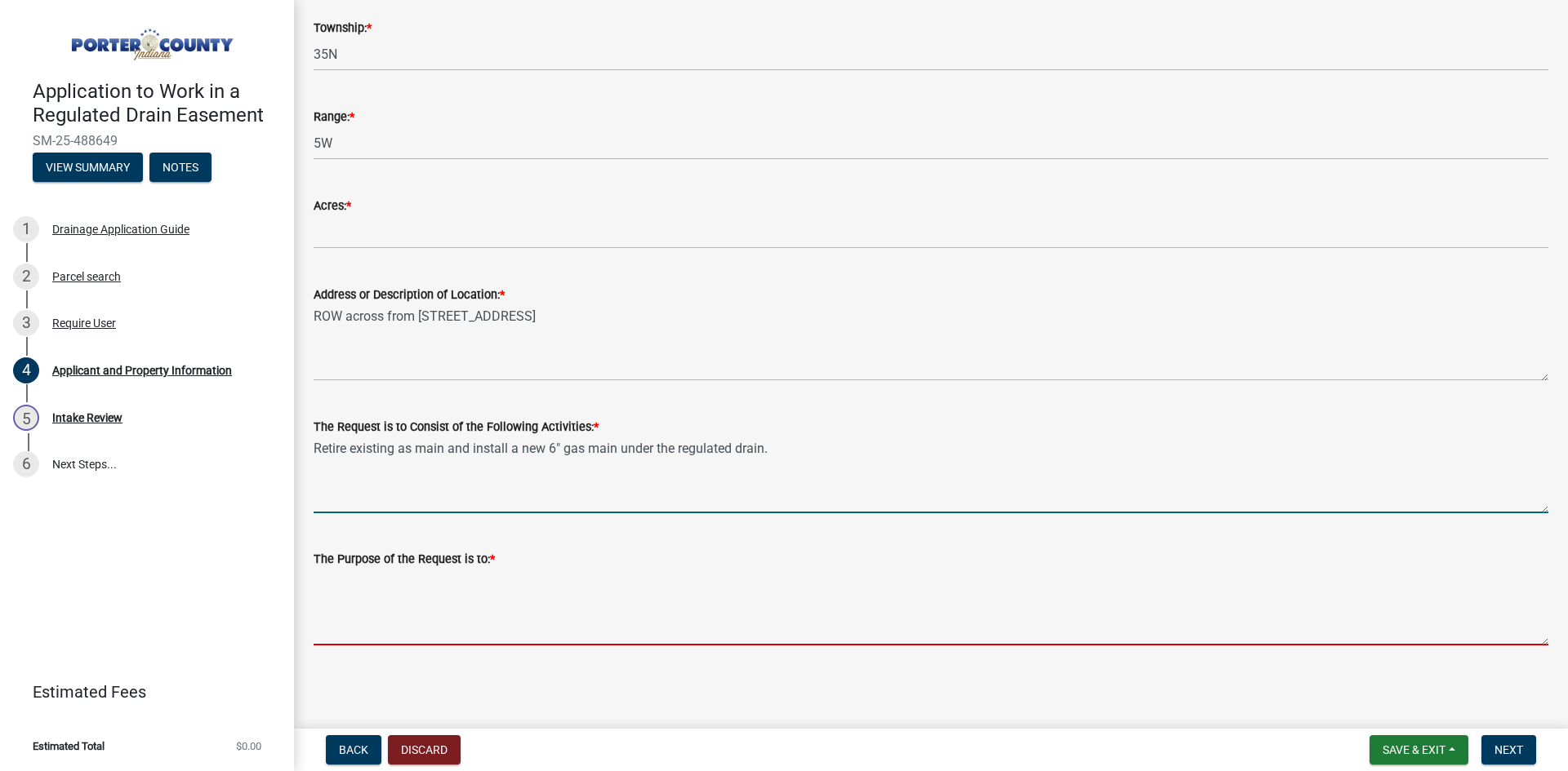
click at [449, 592] on textarea "The Purpose of the Request is to: *" at bounding box center [931, 607] width 1235 height 76
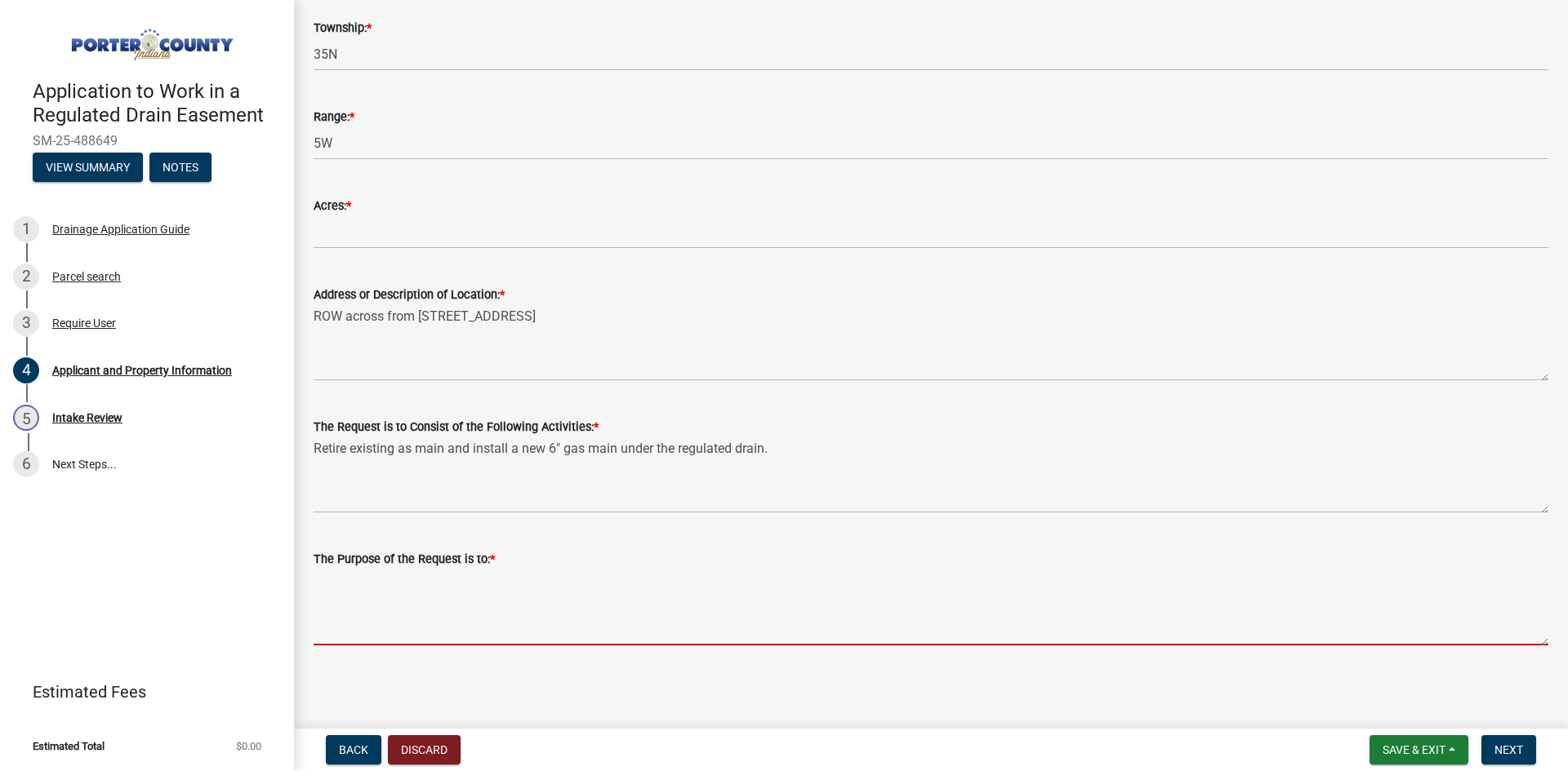
click at [314, 583] on textarea "The Purpose of the Request is to: *" at bounding box center [931, 607] width 1235 height 76
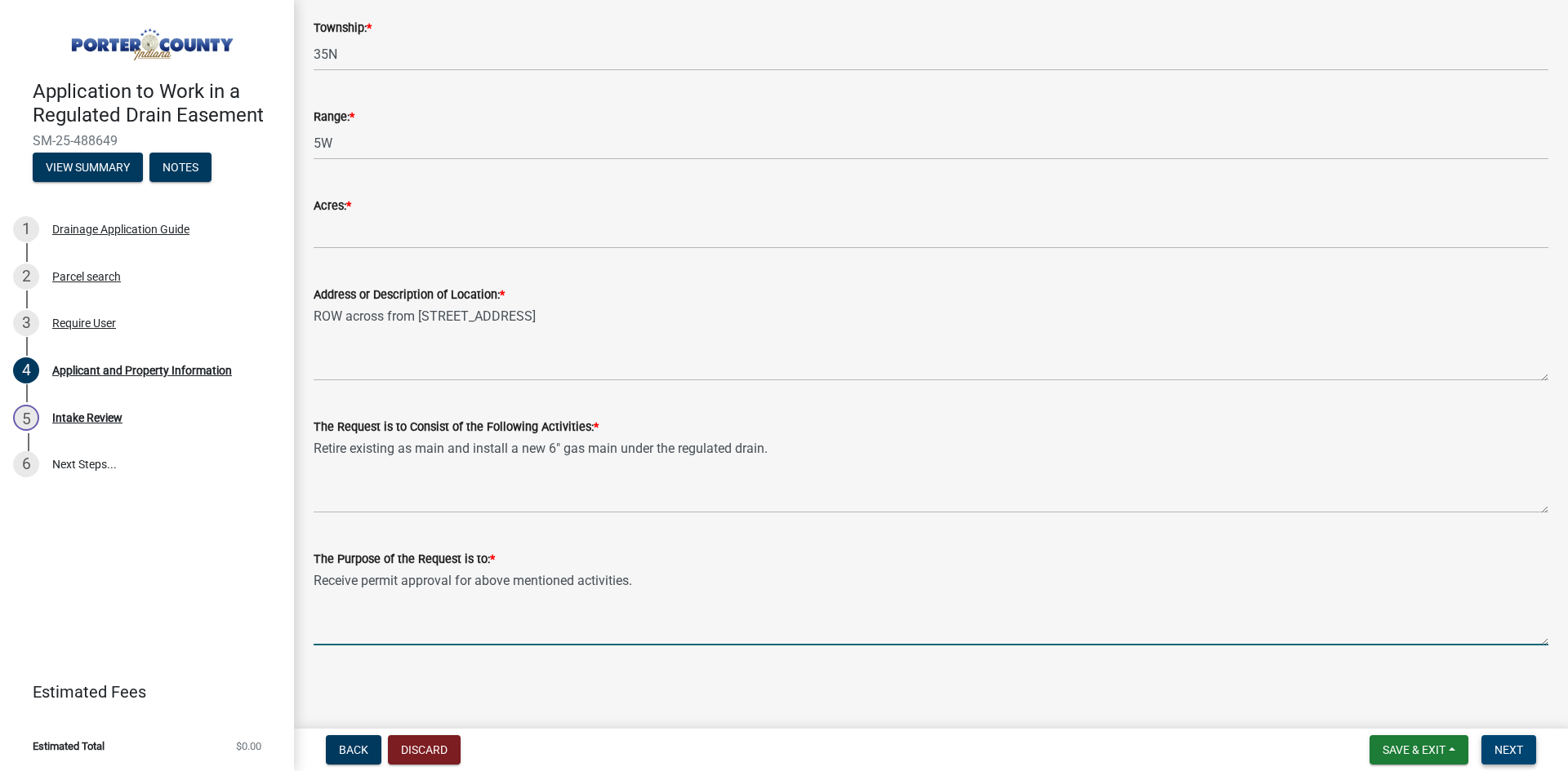
type textarea "Receive permit approval for above mentioned activities."
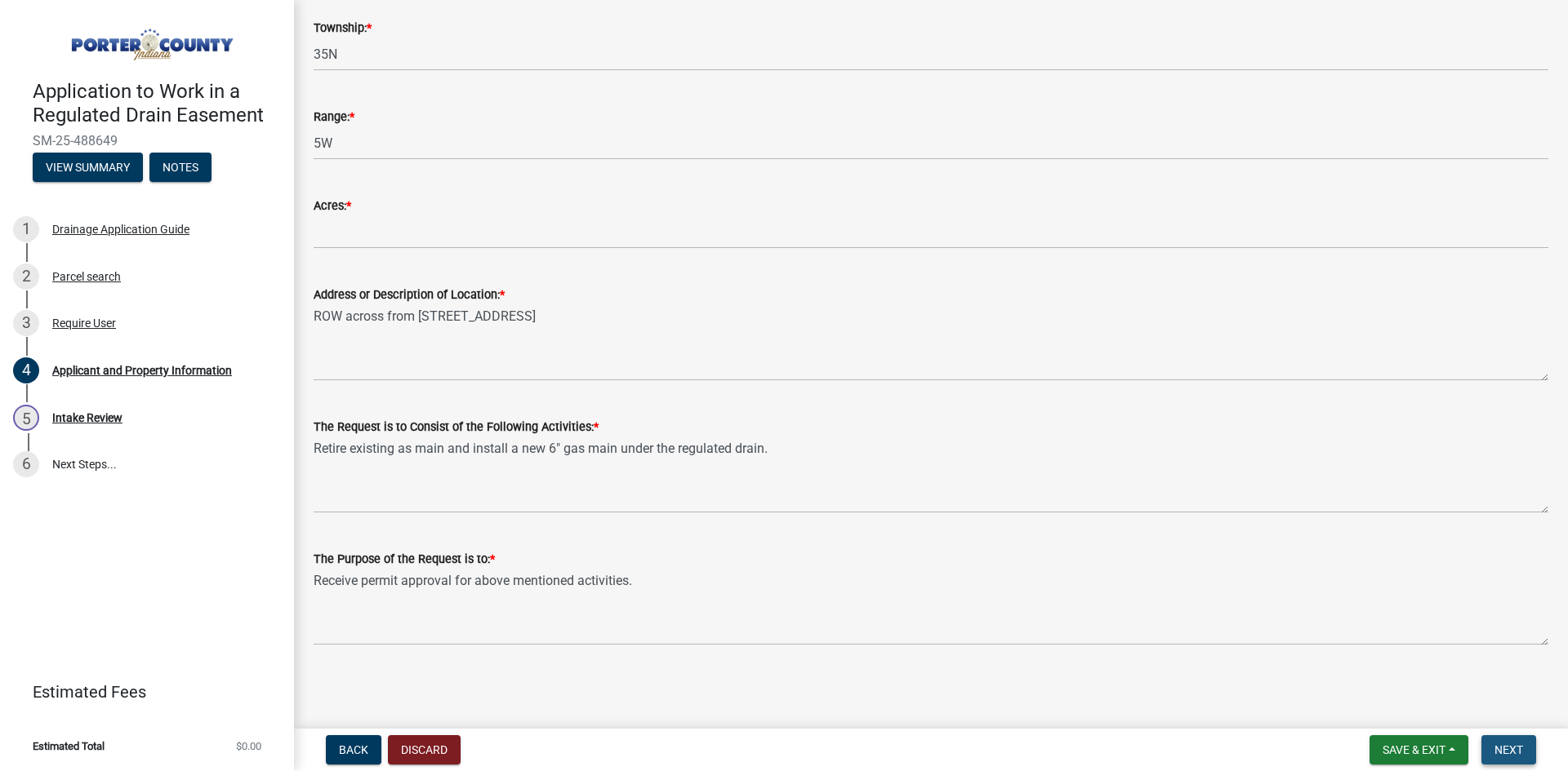
click at [1505, 759] on button "Next" at bounding box center [1508, 750] width 55 height 30
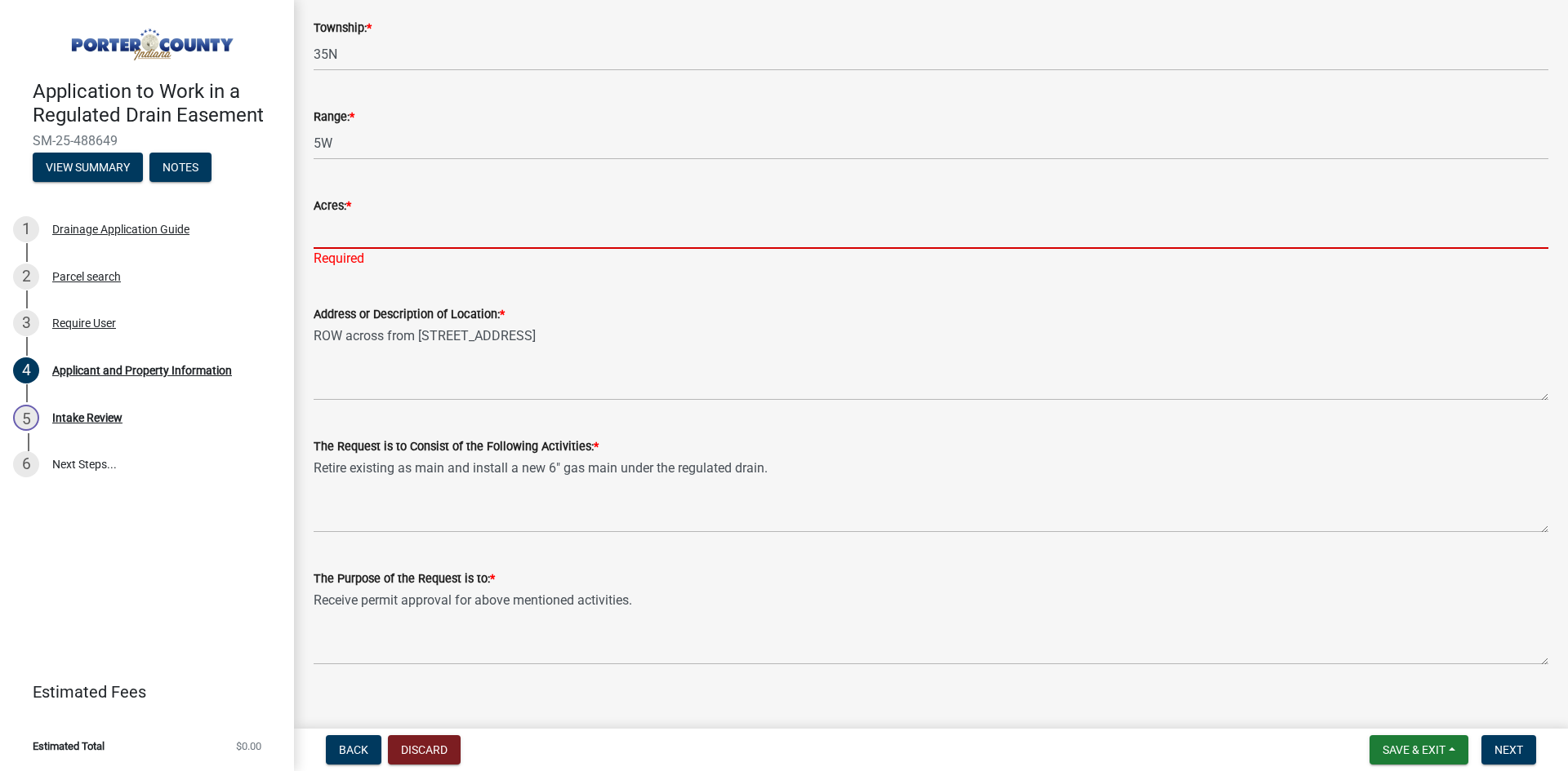
click at [382, 232] on input "Acres: *" at bounding box center [931, 232] width 1235 height 33
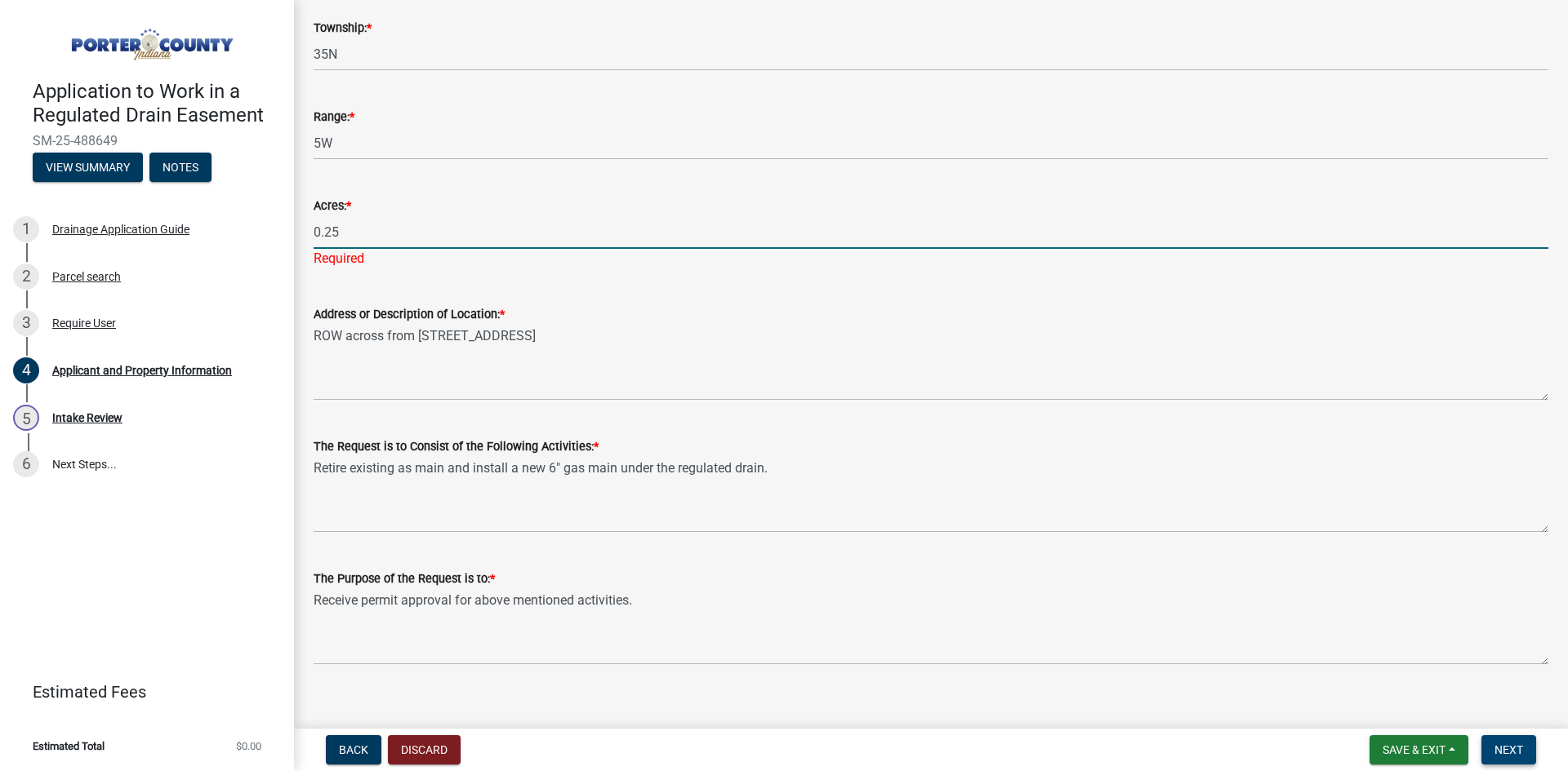
type input "0.25"
click at [1499, 754] on span "Next" at bounding box center [1508, 749] width 29 height 13
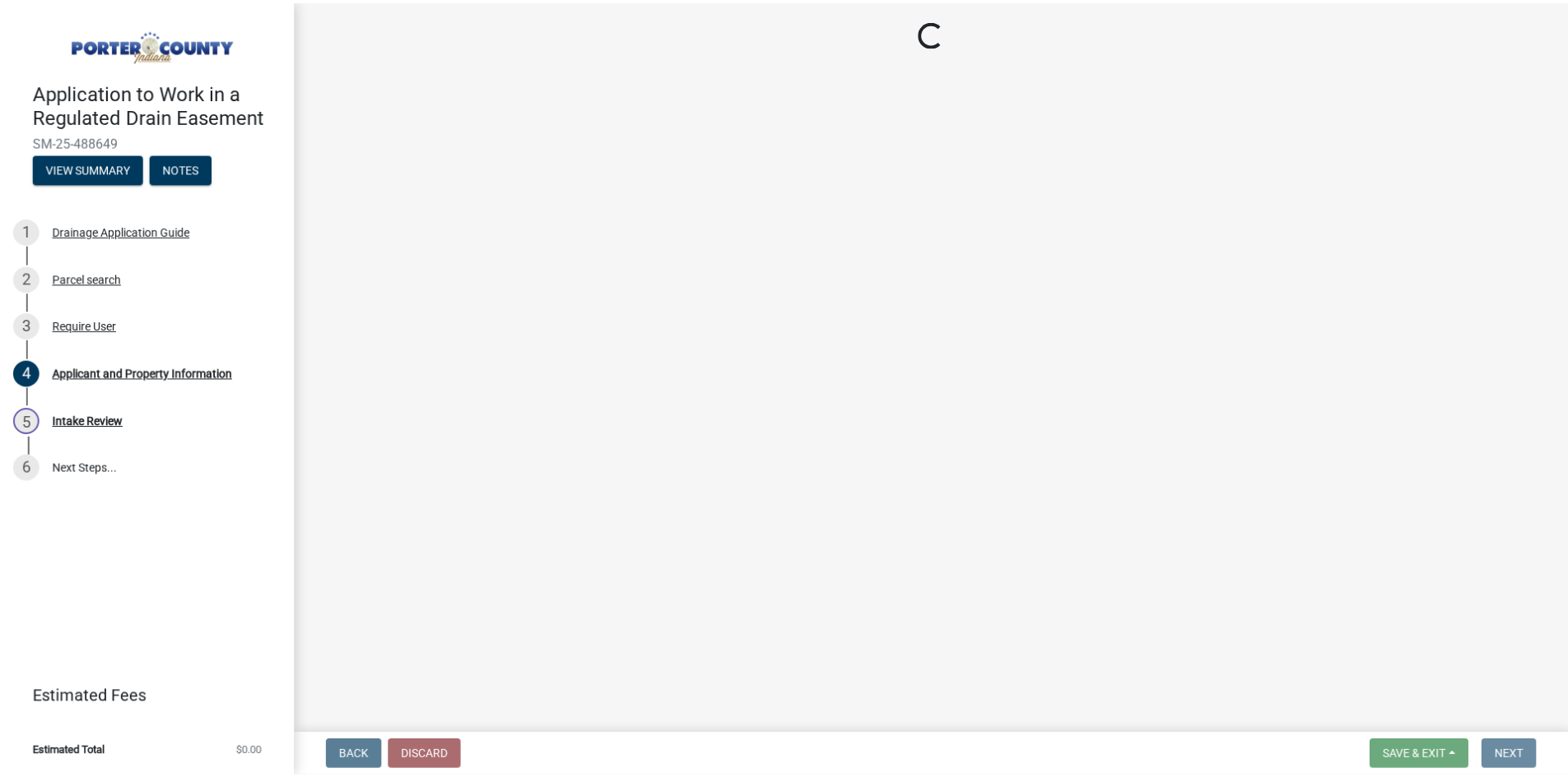
scroll to position [0, 0]
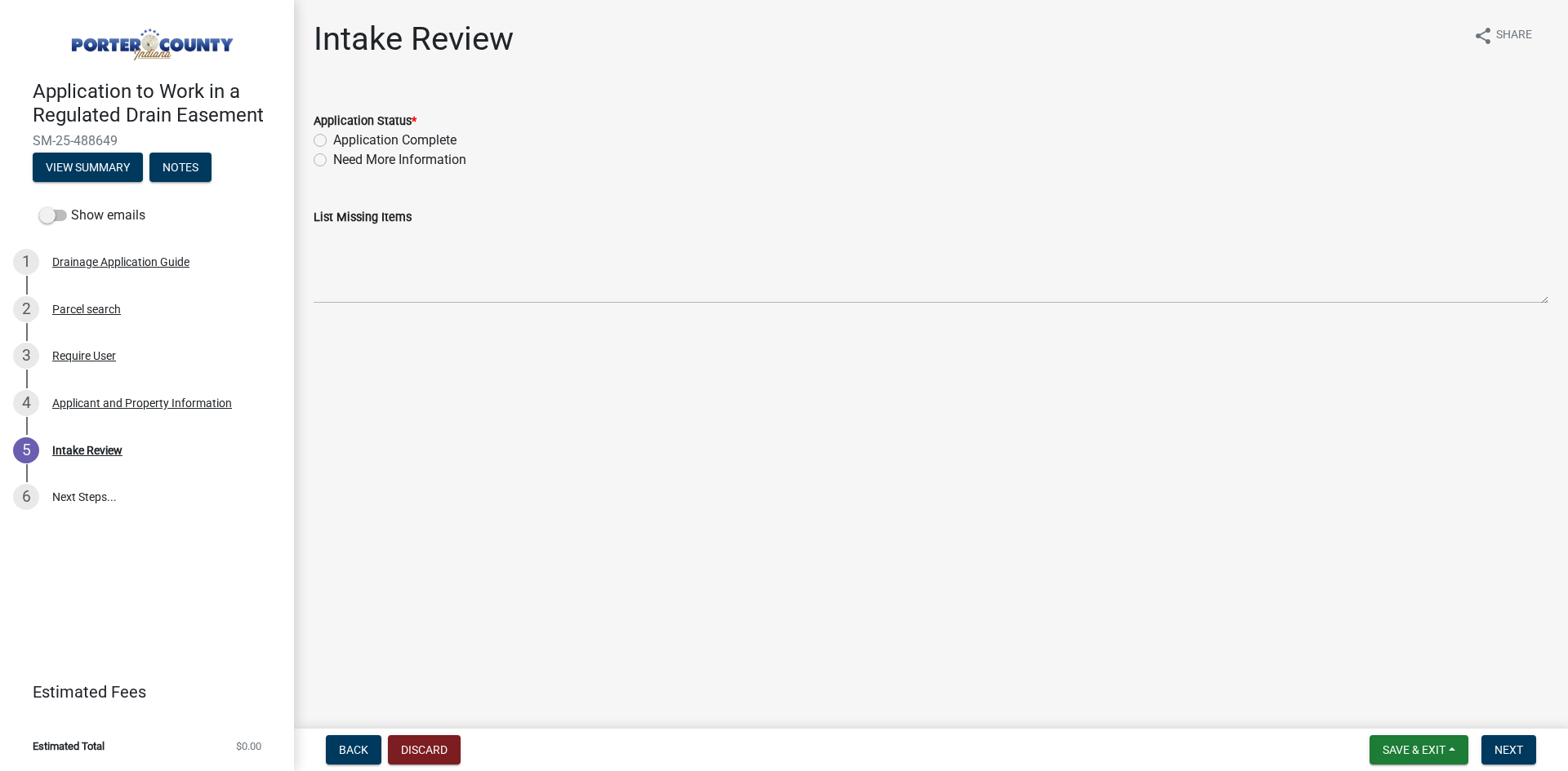
click at [333, 136] on label "Application Complete" at bounding box center [395, 140] width 123 height 20
click at [333, 136] on input "Application Complete" at bounding box center [338, 136] width 10 height 10
radio input "true"
click at [1506, 750] on span "Next" at bounding box center [1508, 749] width 29 height 13
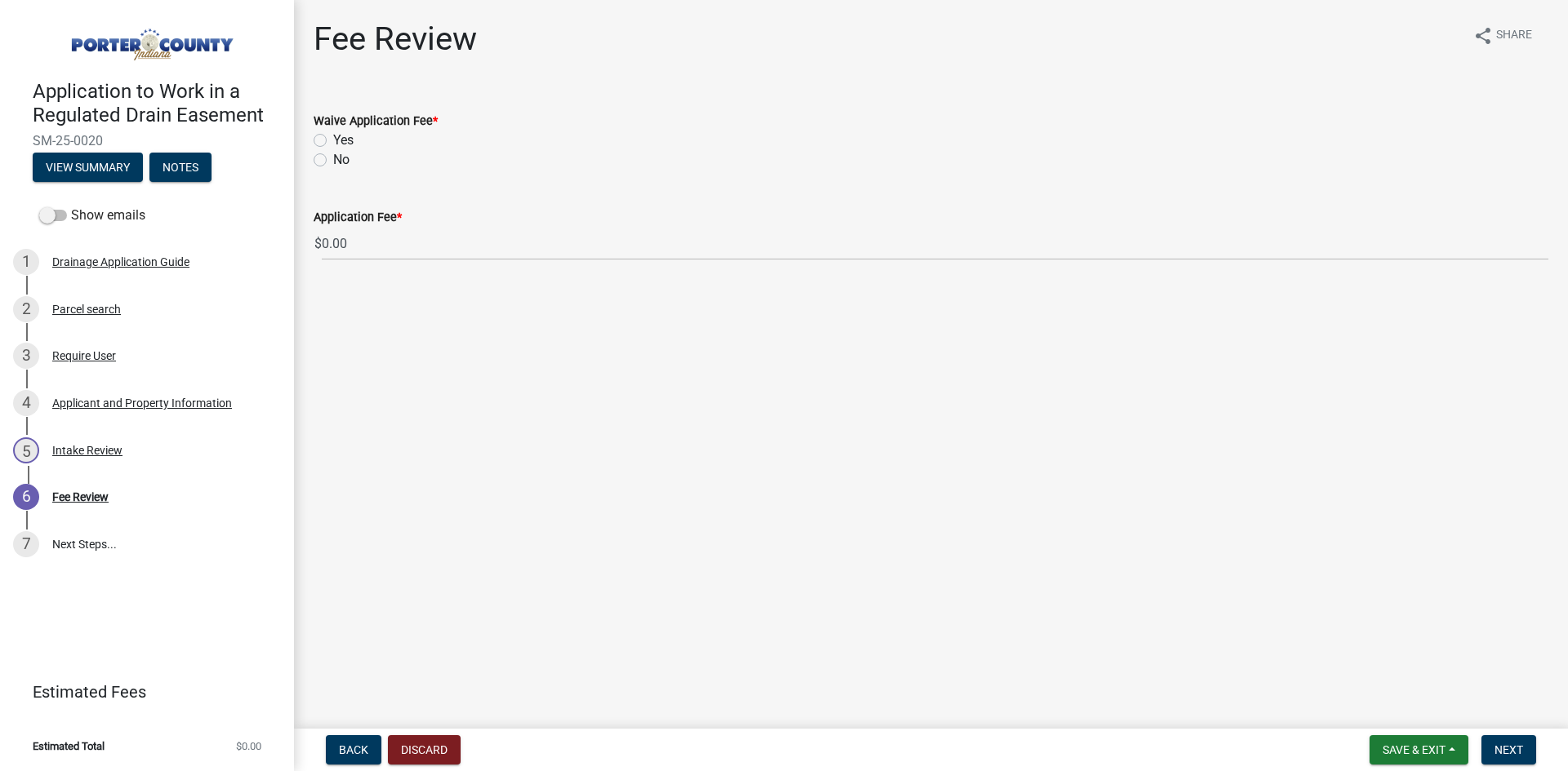
click at [327, 164] on div "No" at bounding box center [931, 160] width 1235 height 20
click at [333, 163] on label "No" at bounding box center [341, 160] width 17 height 20
click at [333, 161] on input "No" at bounding box center [338, 156] width 10 height 10
radio input "true"
click at [1494, 740] on button "Next" at bounding box center [1508, 750] width 55 height 30
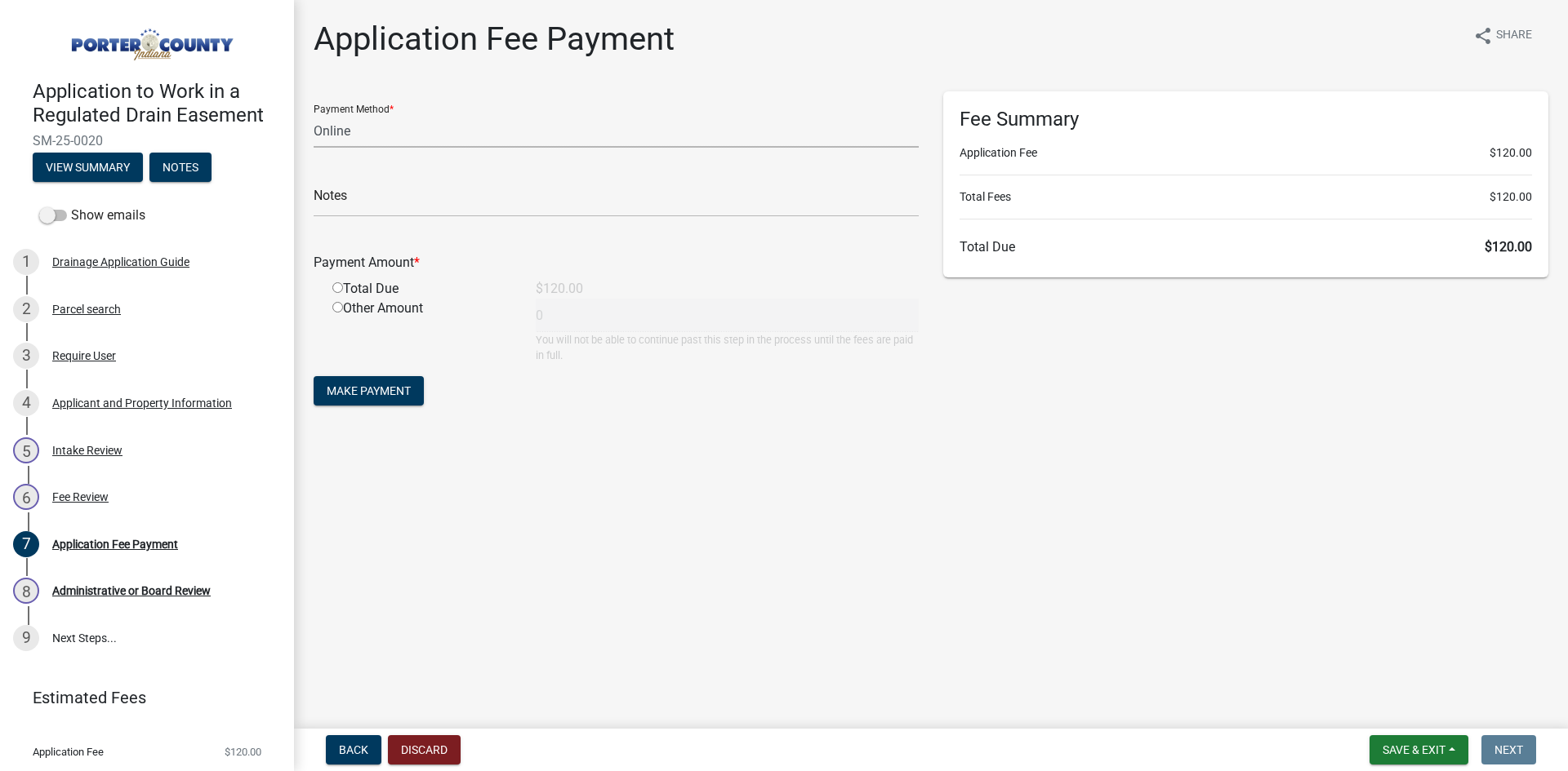
click at [435, 125] on select "Credit Card POS Check Cash Online" at bounding box center [617, 130] width 605 height 33
select select "1: 0"
click at [314, 114] on select "Credit Card POS Check Cash Online" at bounding box center [617, 130] width 605 height 33
click at [368, 207] on input "text" at bounding box center [617, 200] width 605 height 33
type input "2837 - NIPSCO C/O Civil & Environmental Engineering"
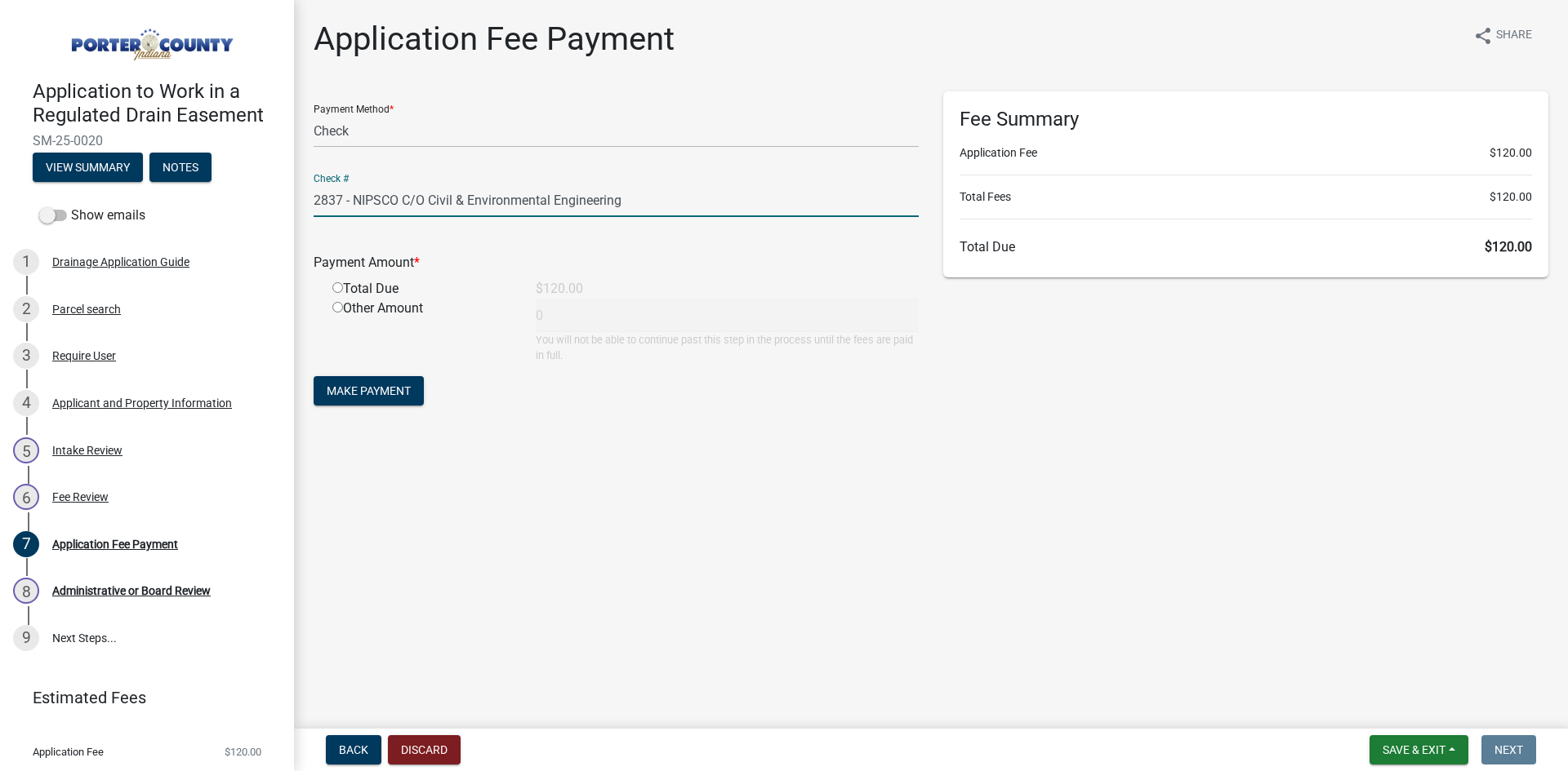
click at [337, 294] on div "Total Due" at bounding box center [422, 289] width 204 height 20
click at [337, 290] on input "radio" at bounding box center [337, 288] width 10 height 10
radio input "true"
type input "120"
click at [350, 379] on button "Make Payment" at bounding box center [369, 391] width 110 height 30
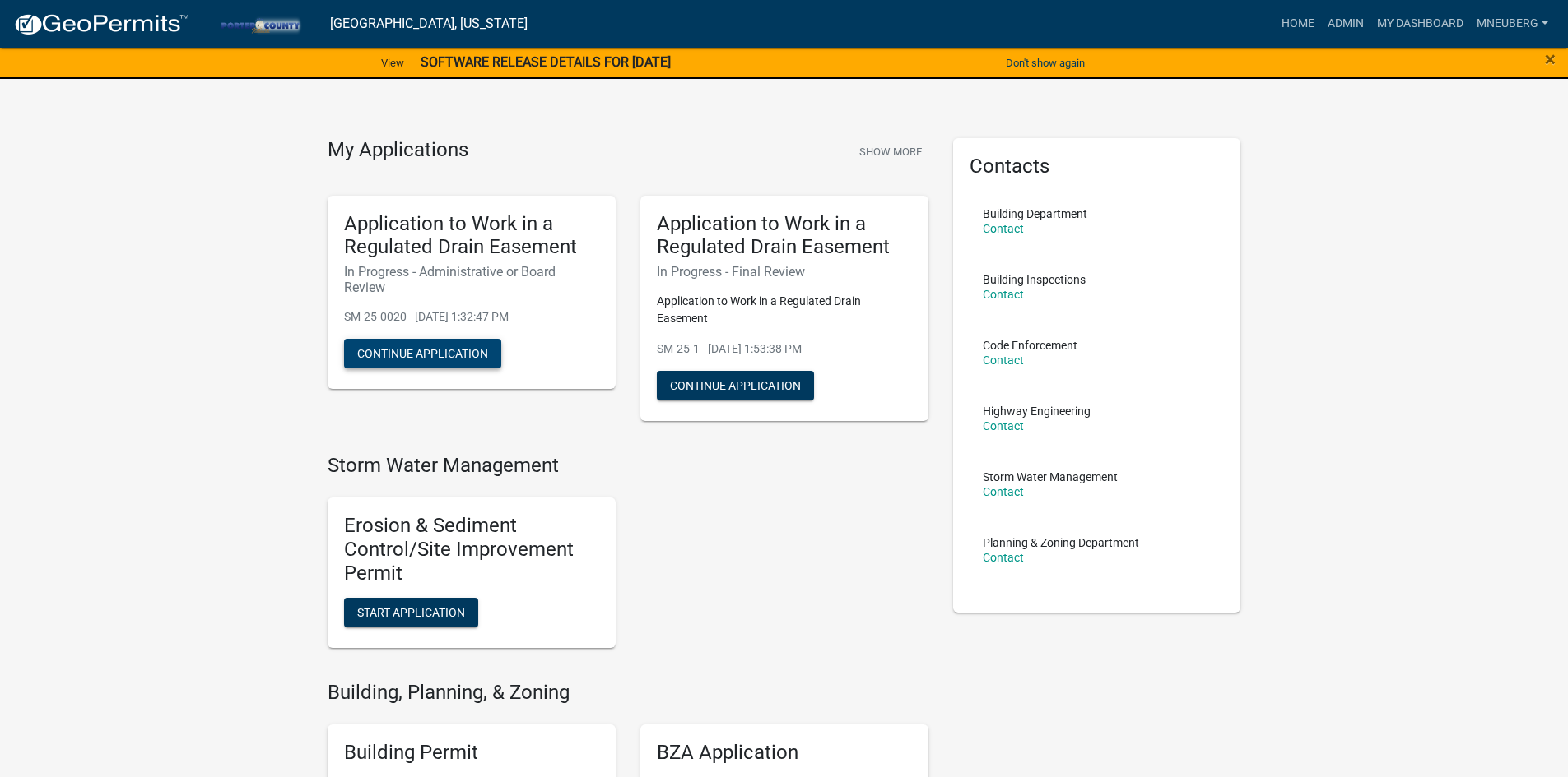
click at [458, 358] on button "Continue Application" at bounding box center [422, 354] width 157 height 30
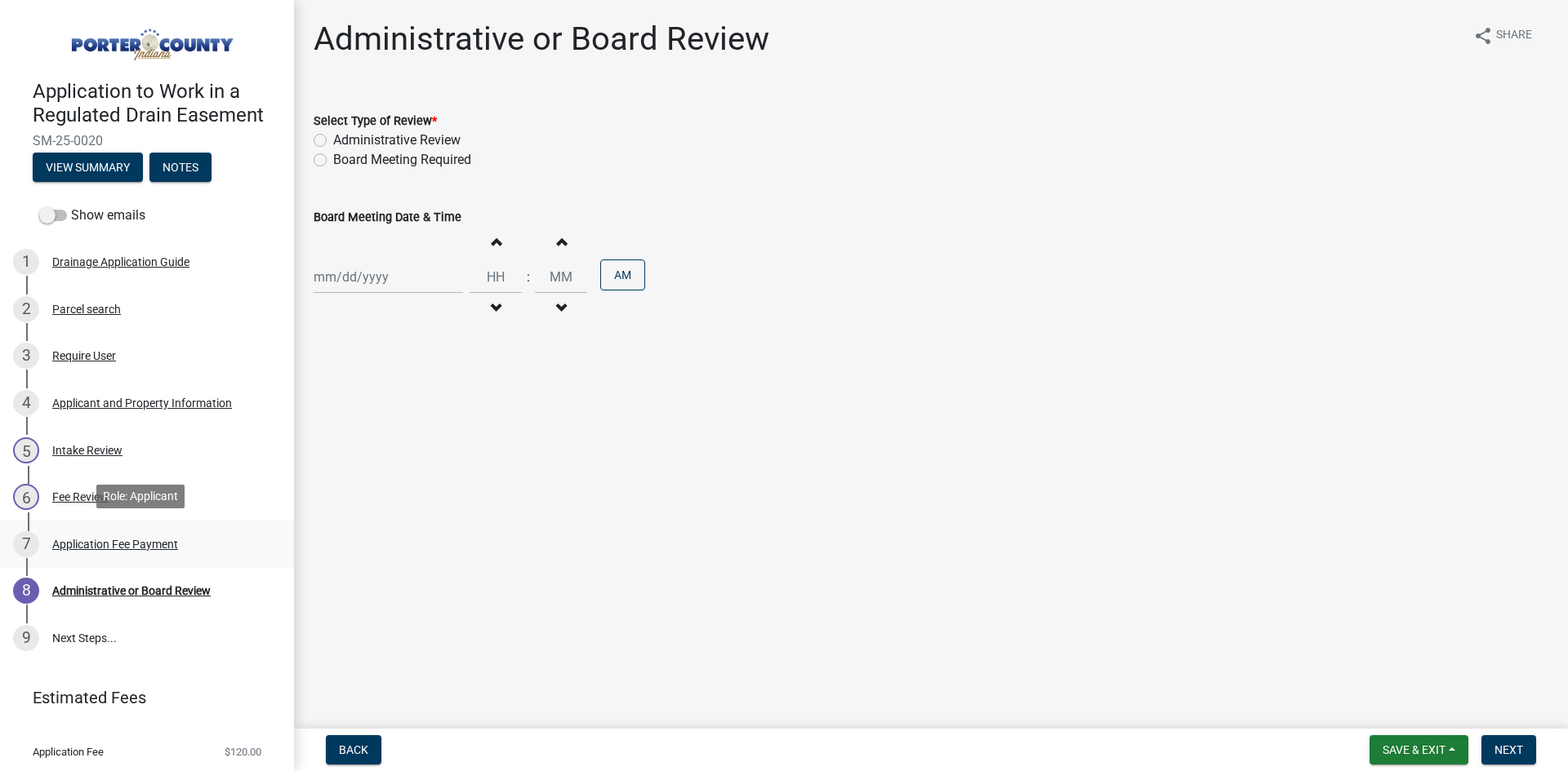
click at [148, 539] on div "Application Fee Payment" at bounding box center [115, 544] width 126 height 11
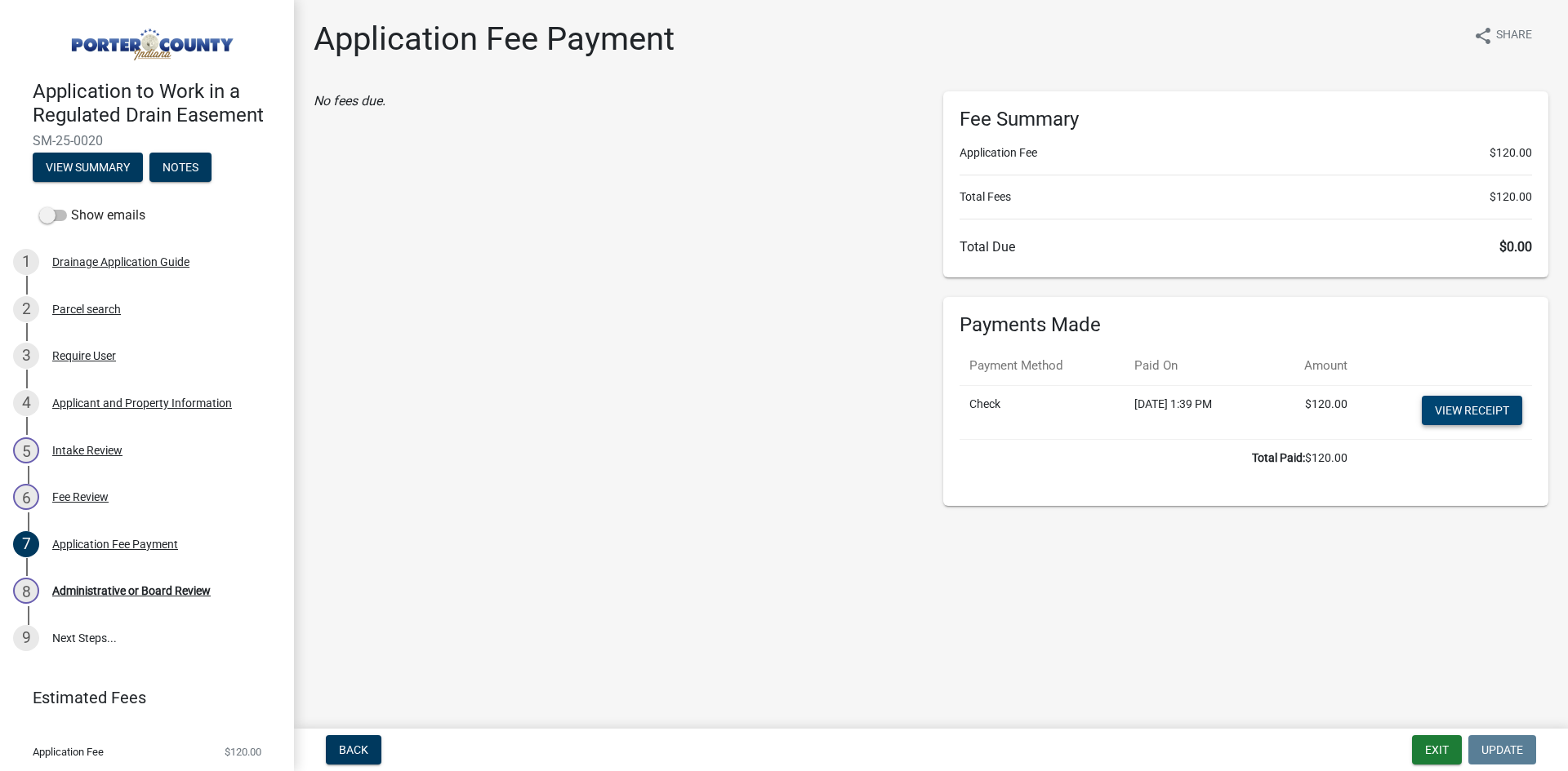
click at [1447, 415] on link "View receipt" at bounding box center [1471, 410] width 100 height 30
click at [68, 635] on link "9 Next Steps..." at bounding box center [147, 638] width 294 height 47
click at [93, 590] on div "Administrative or Board Review" at bounding box center [131, 590] width 158 height 11
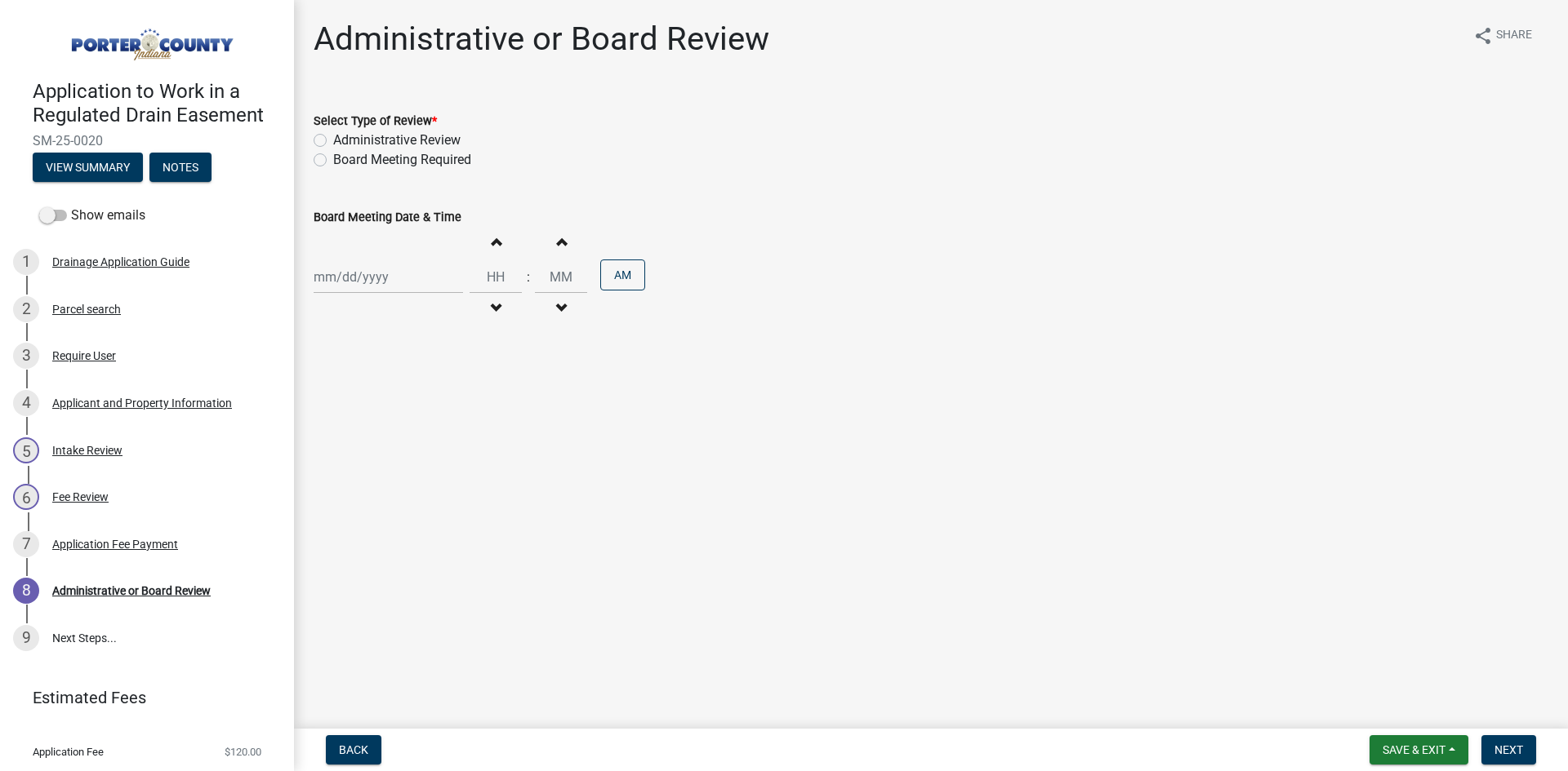
click at [333, 156] on label "Board Meeting Required" at bounding box center [402, 160] width 138 height 20
click at [333, 156] on input "Board Meeting Required" at bounding box center [338, 156] width 10 height 10
radio input "true"
select select "10"
select select "2025"
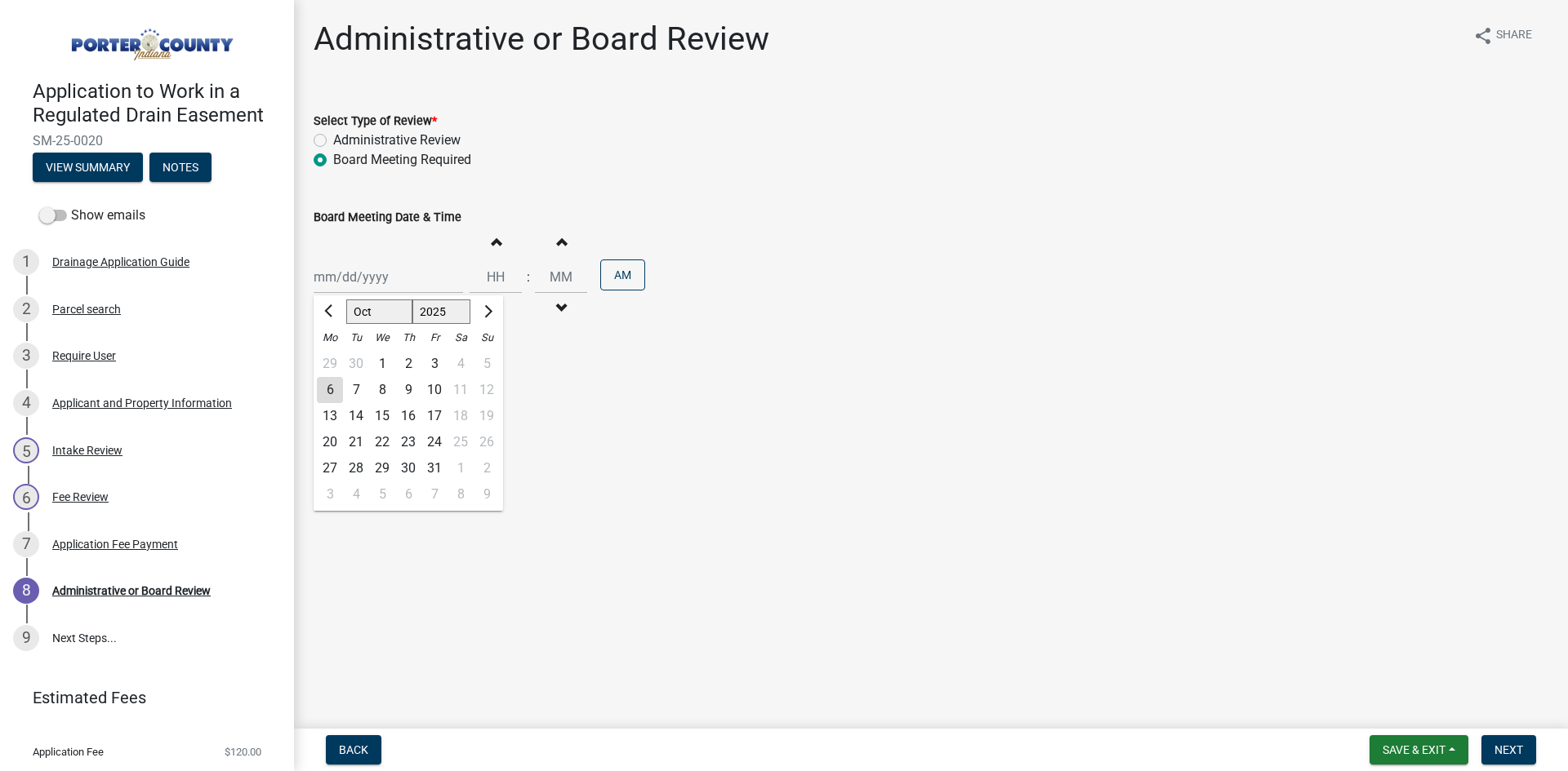
click at [370, 285] on div "[PERSON_NAME] Feb Mar Apr [PERSON_NAME][DATE] Oct Nov [DATE] 1526 1527 1528 152…" at bounding box center [389, 277] width 150 height 33
click at [326, 413] on div "13" at bounding box center [330, 416] width 26 height 26
type input "[DATE]"
click at [495, 246] on button "Increment hours" at bounding box center [495, 242] width 34 height 30
type input "01"
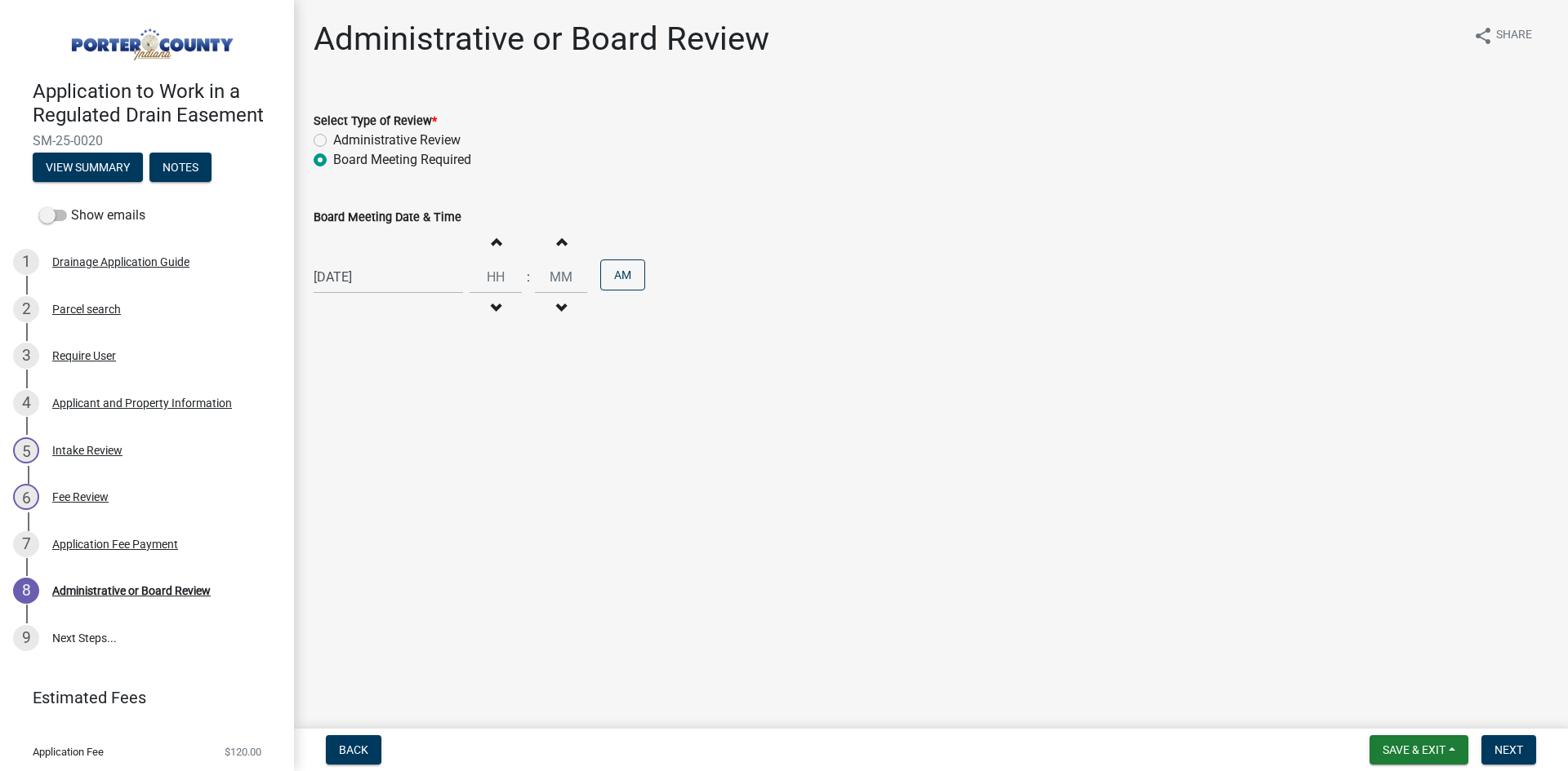
type input "00"
click at [495, 246] on button "Increment hours" at bounding box center [495, 242] width 34 height 30
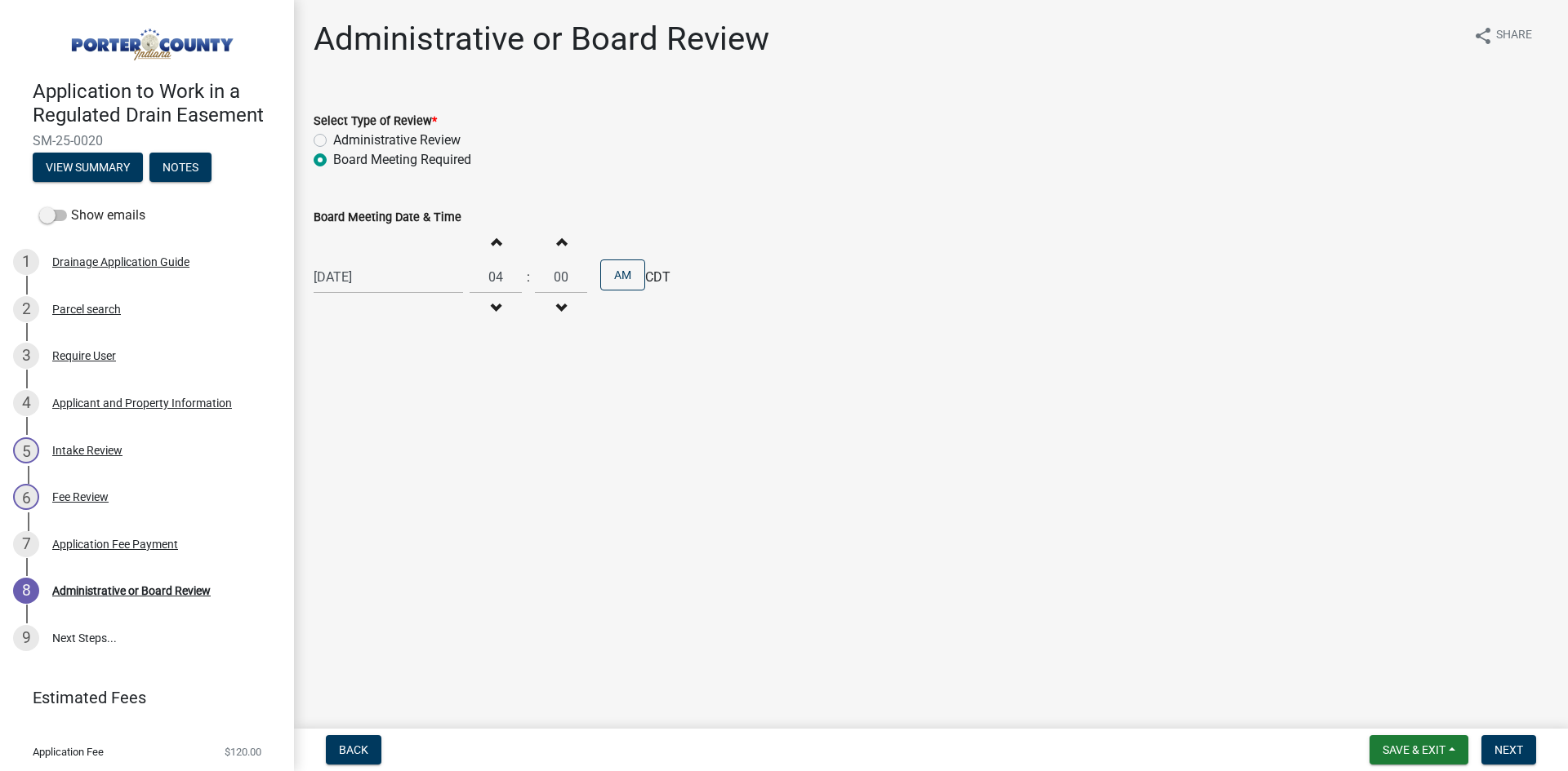
type input "05"
click at [636, 280] on button "AM" at bounding box center [623, 276] width 45 height 31
click at [1526, 748] on button "Next" at bounding box center [1508, 750] width 55 height 30
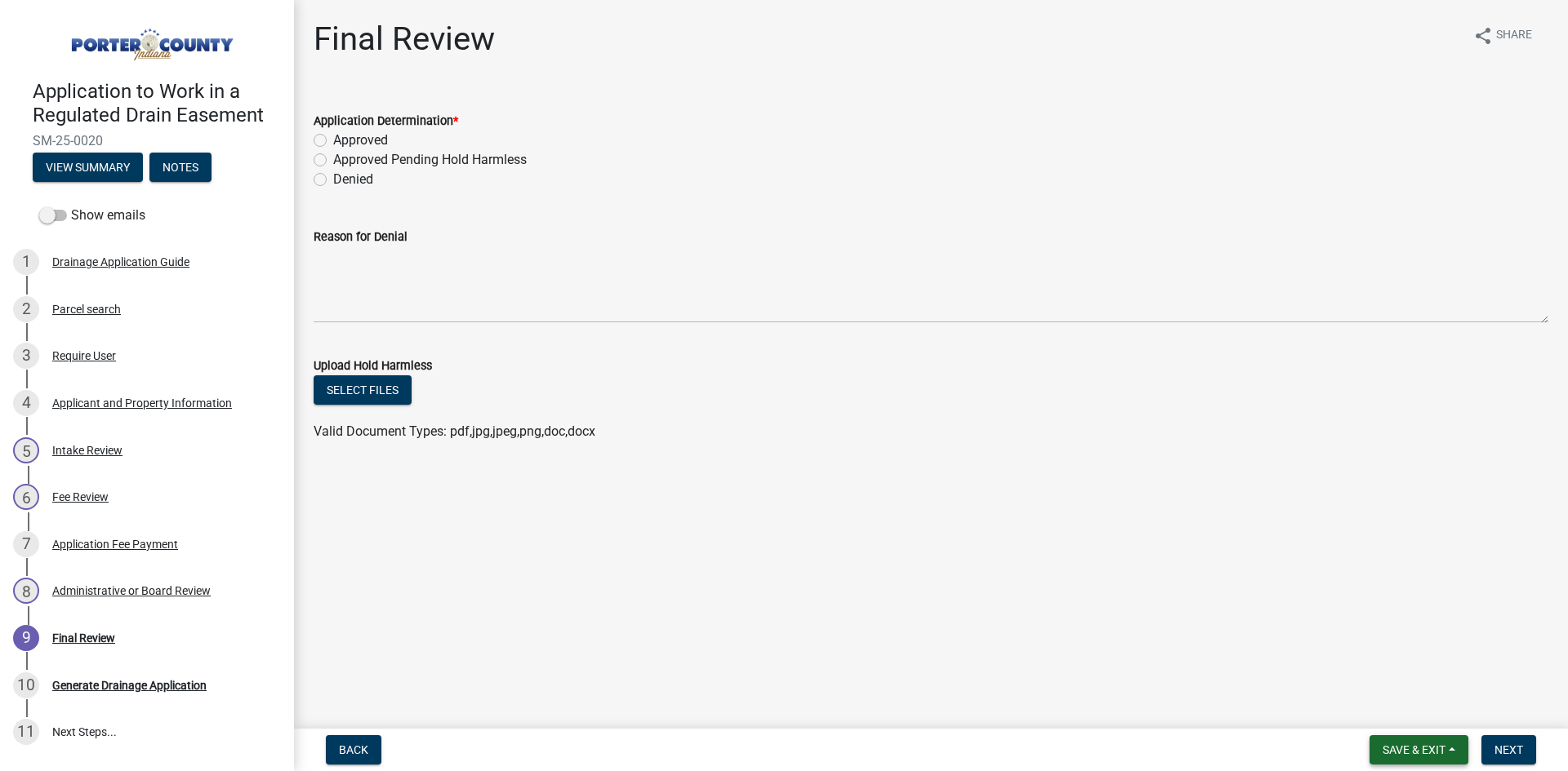
click at [1386, 747] on span "Save & Exit" at bounding box center [1414, 749] width 63 height 13
click at [1401, 718] on button "Save & Exit" at bounding box center [1403, 708] width 130 height 39
